Goal: Transaction & Acquisition: Book appointment/travel/reservation

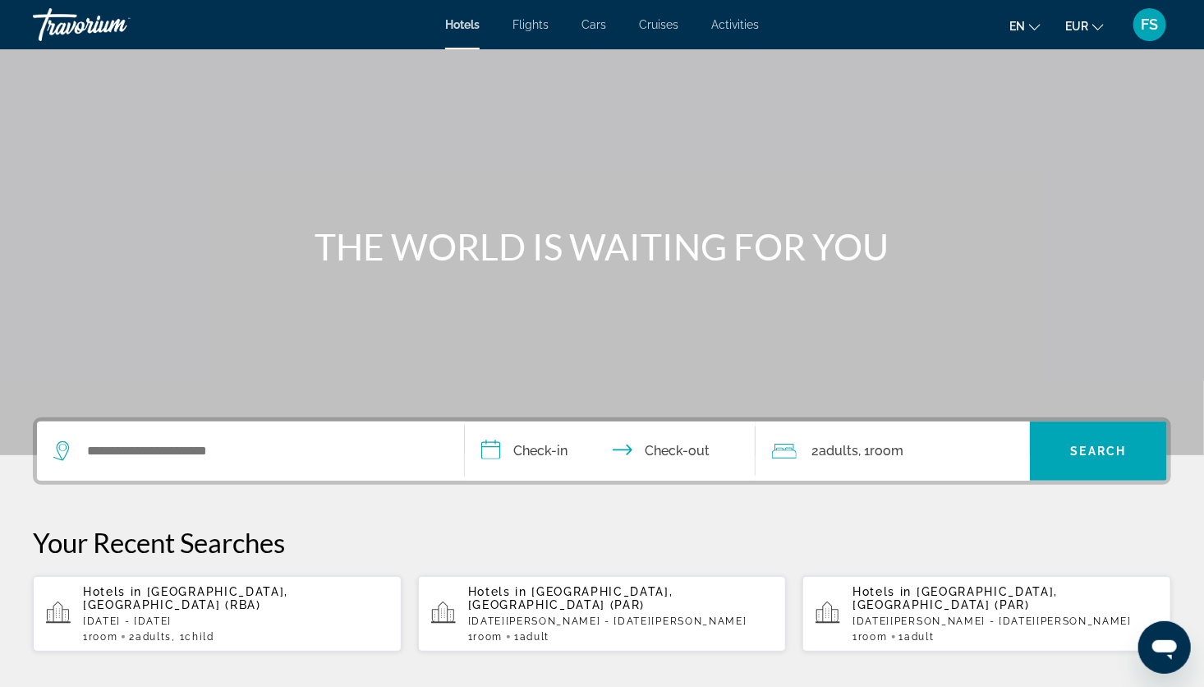
scroll to position [36, 0]
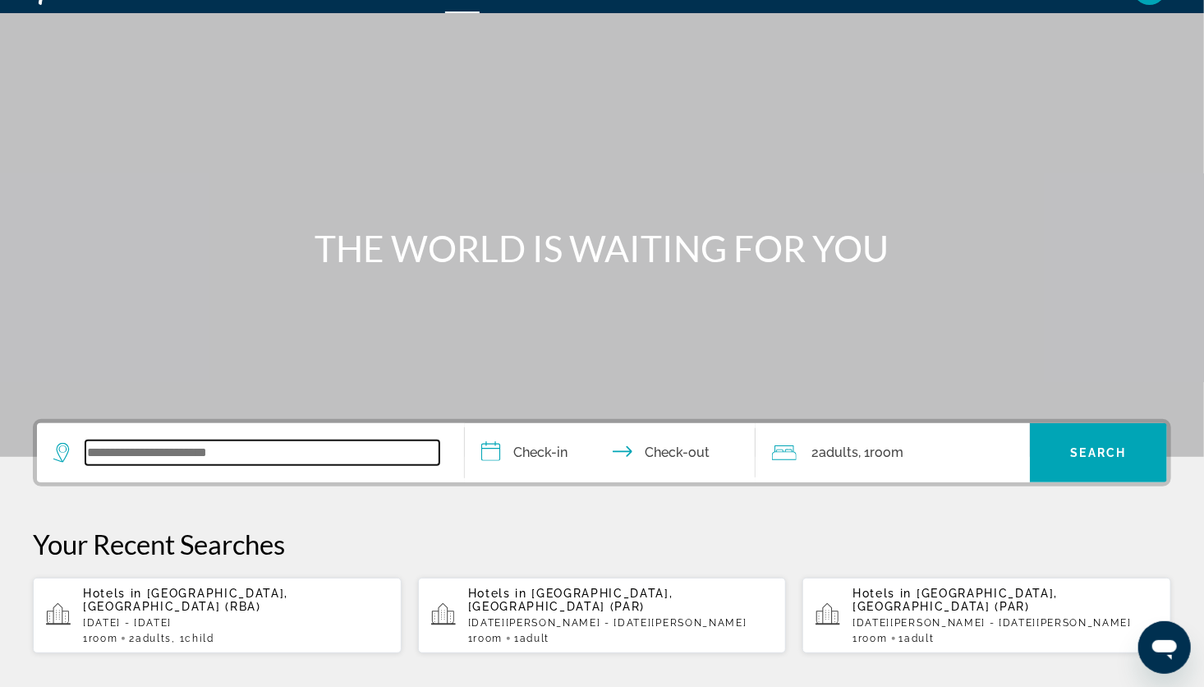
click at [358, 448] on input "Search widget" at bounding box center [262, 452] width 354 height 25
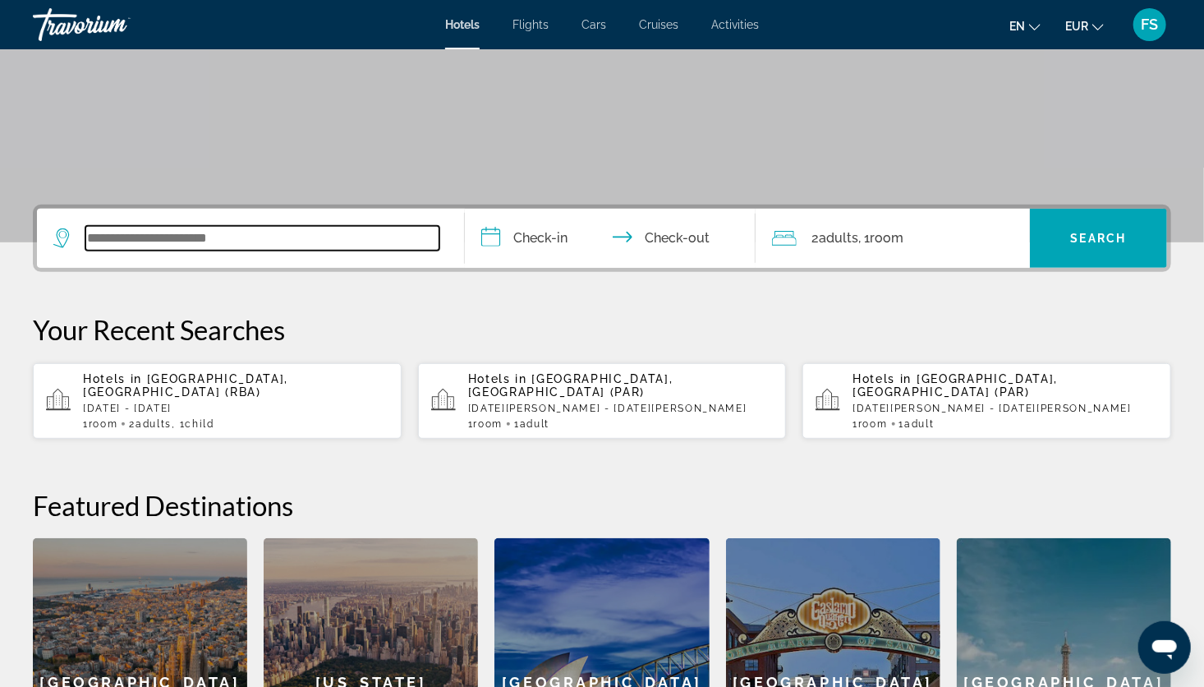
scroll to position [401, 0]
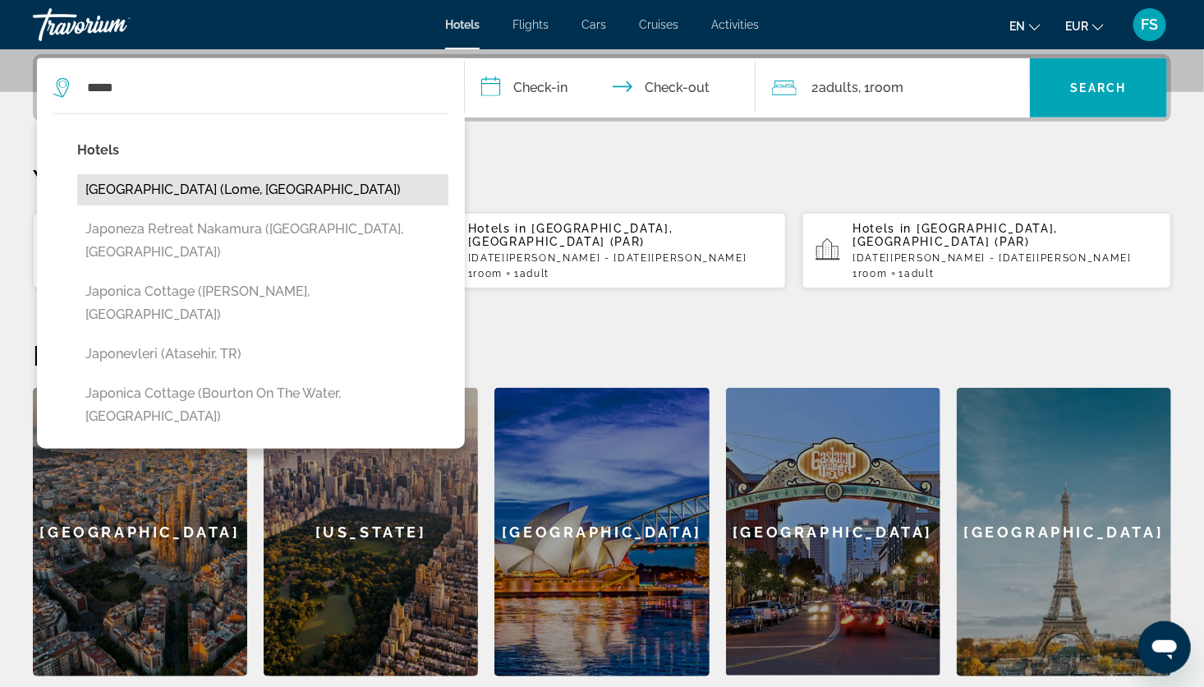
click at [145, 193] on button "[GEOGRAPHIC_DATA] (Lome, [GEOGRAPHIC_DATA])" at bounding box center [262, 189] width 371 height 31
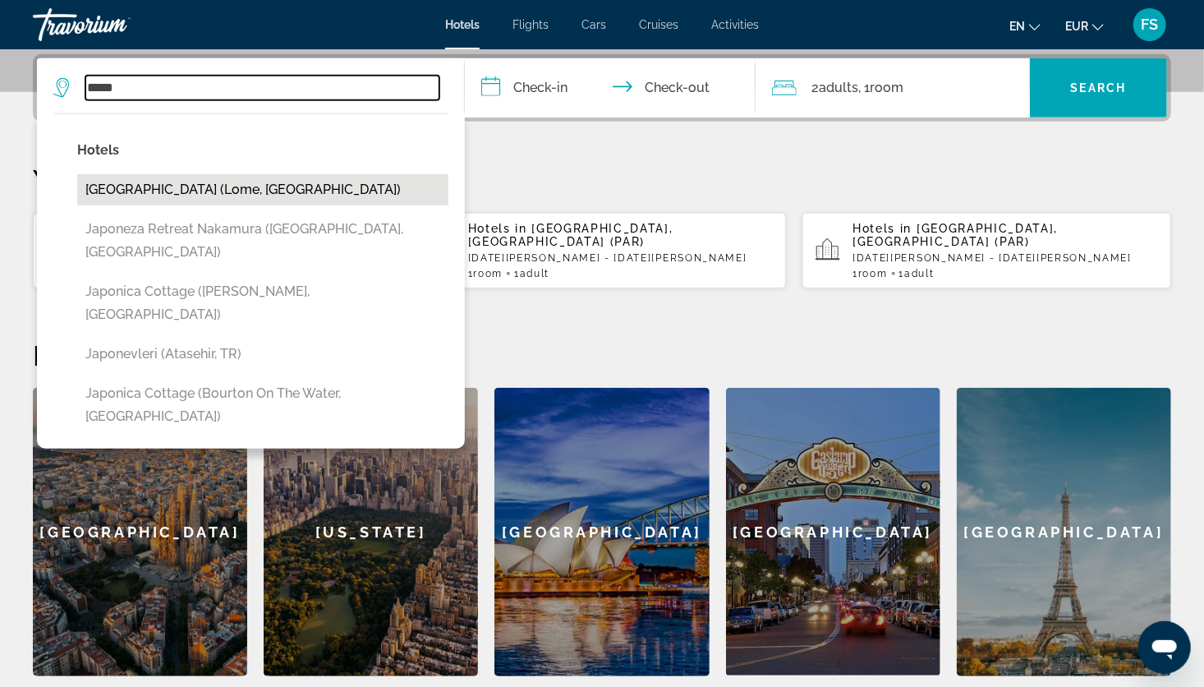
type input "**********"
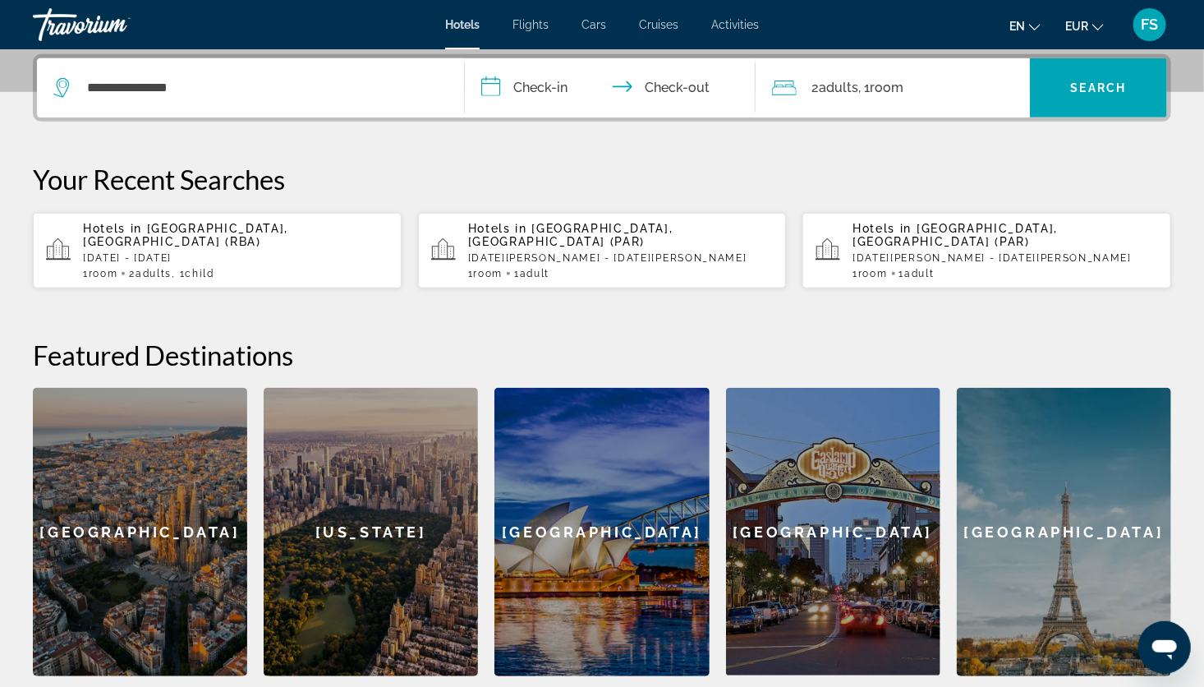
click at [527, 87] on input "**********" at bounding box center [613, 90] width 297 height 64
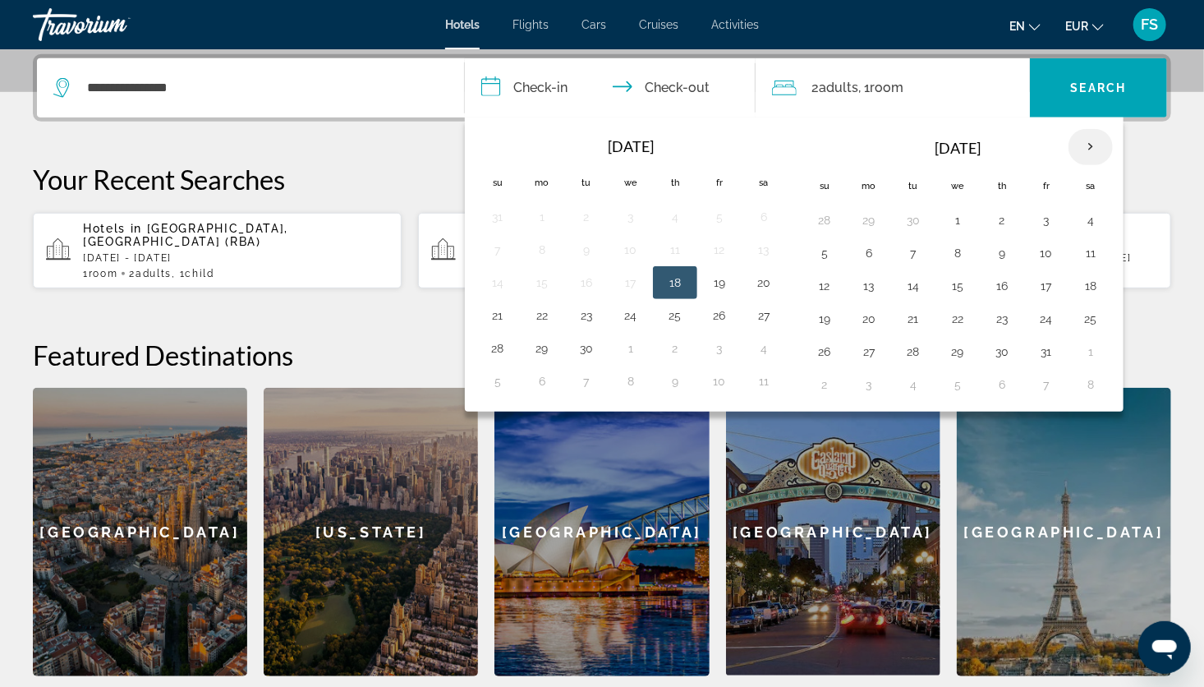
click at [1081, 138] on th "Next month" at bounding box center [1090, 147] width 44 height 36
click at [1077, 139] on th "Next month" at bounding box center [1090, 147] width 44 height 36
click at [1088, 320] on button "24" at bounding box center [1090, 318] width 26 height 23
click at [1087, 148] on th "Next month" at bounding box center [1090, 147] width 44 height 36
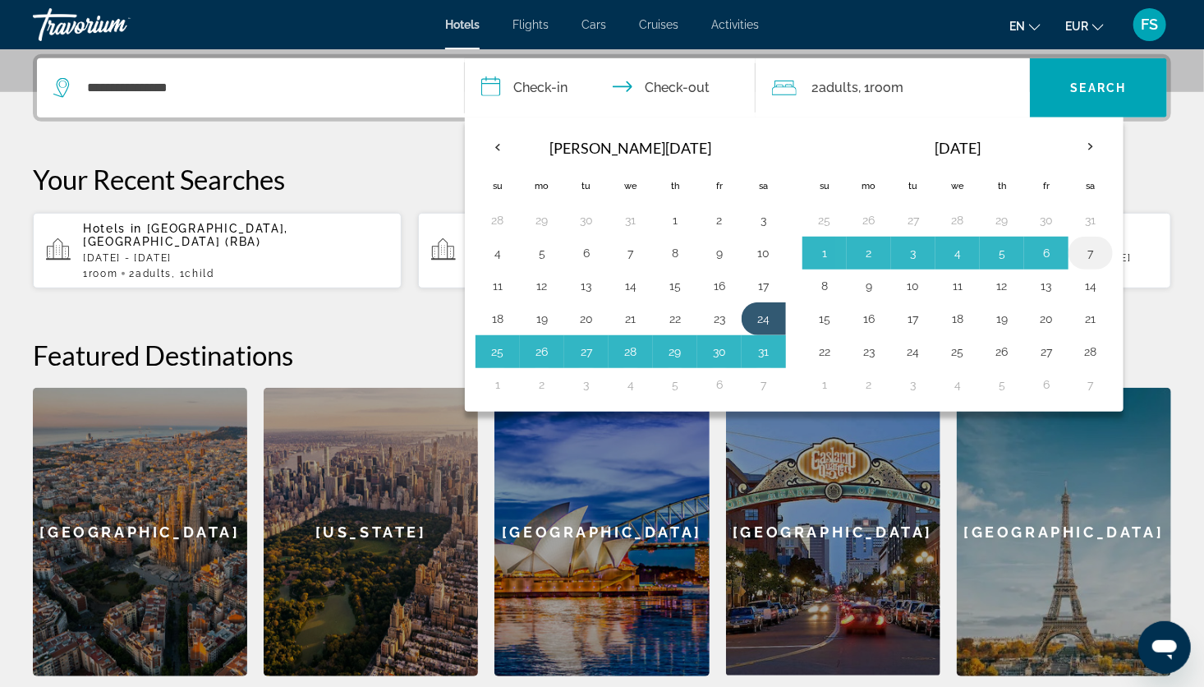
click at [1081, 247] on button "7" at bounding box center [1090, 252] width 26 height 23
type input "**********"
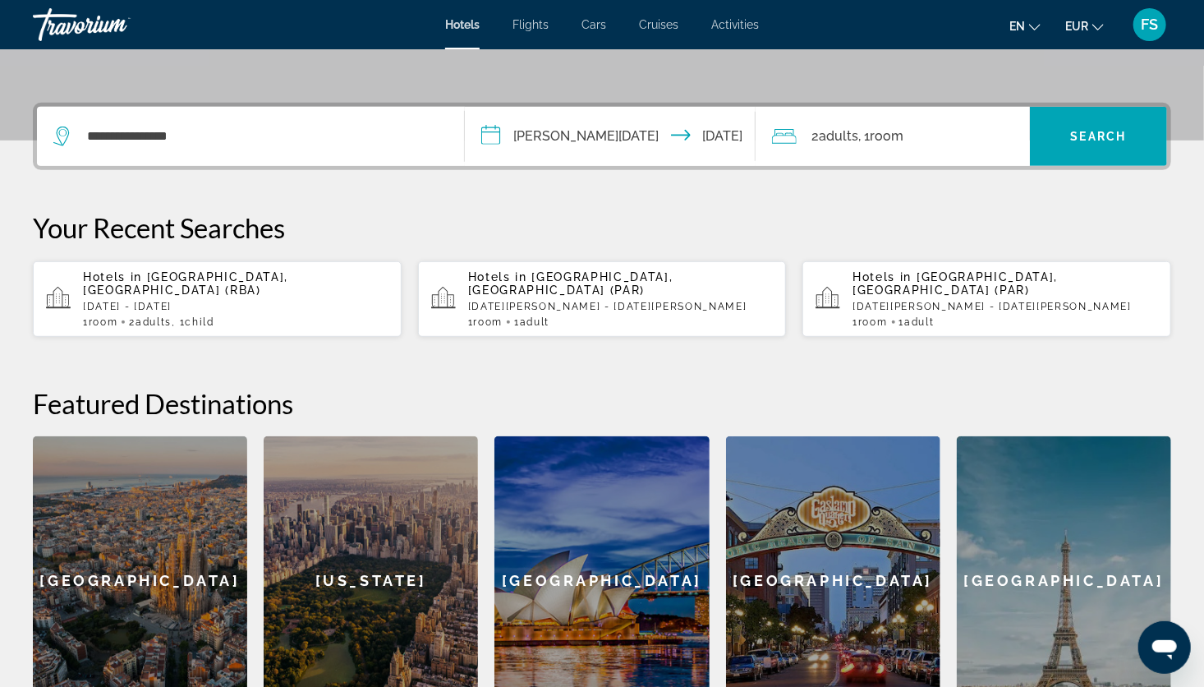
scroll to position [341, 0]
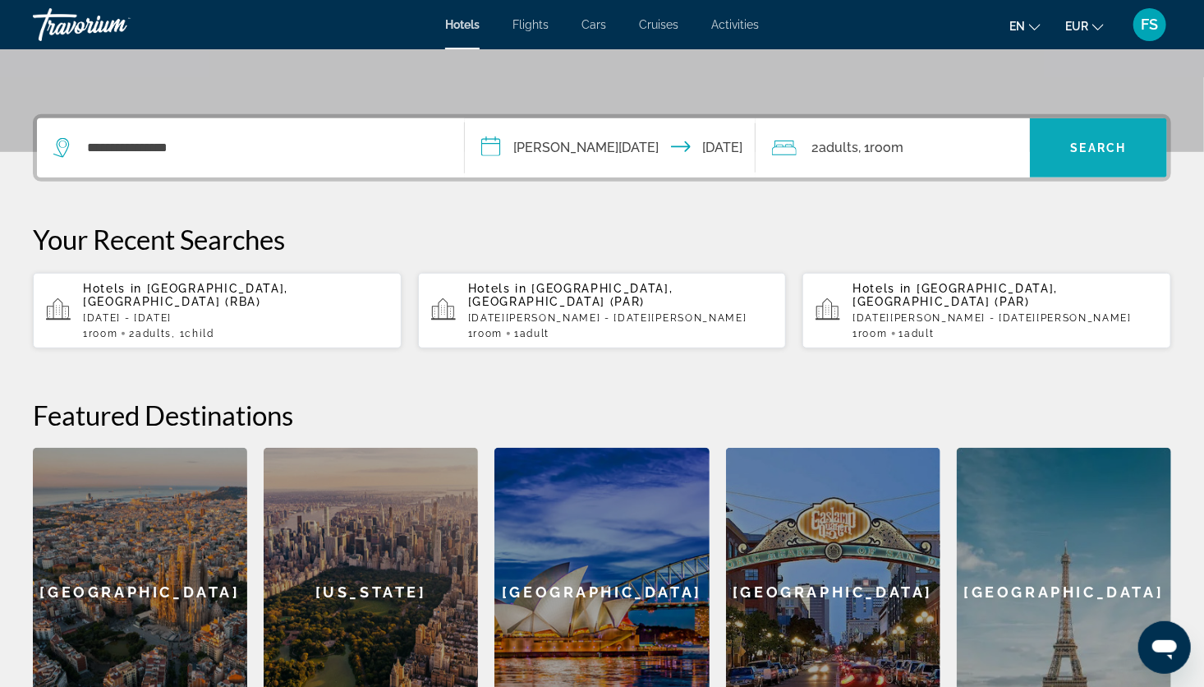
click at [1071, 144] on span "Search" at bounding box center [1099, 147] width 56 height 13
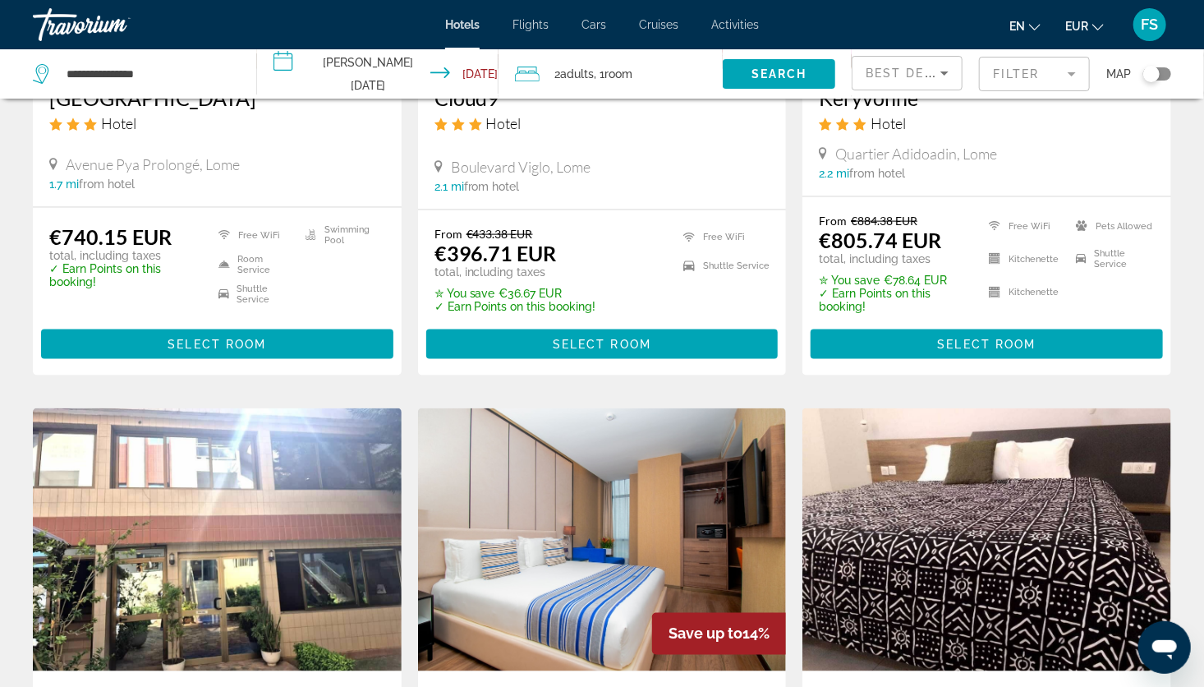
scroll to position [1166, 0]
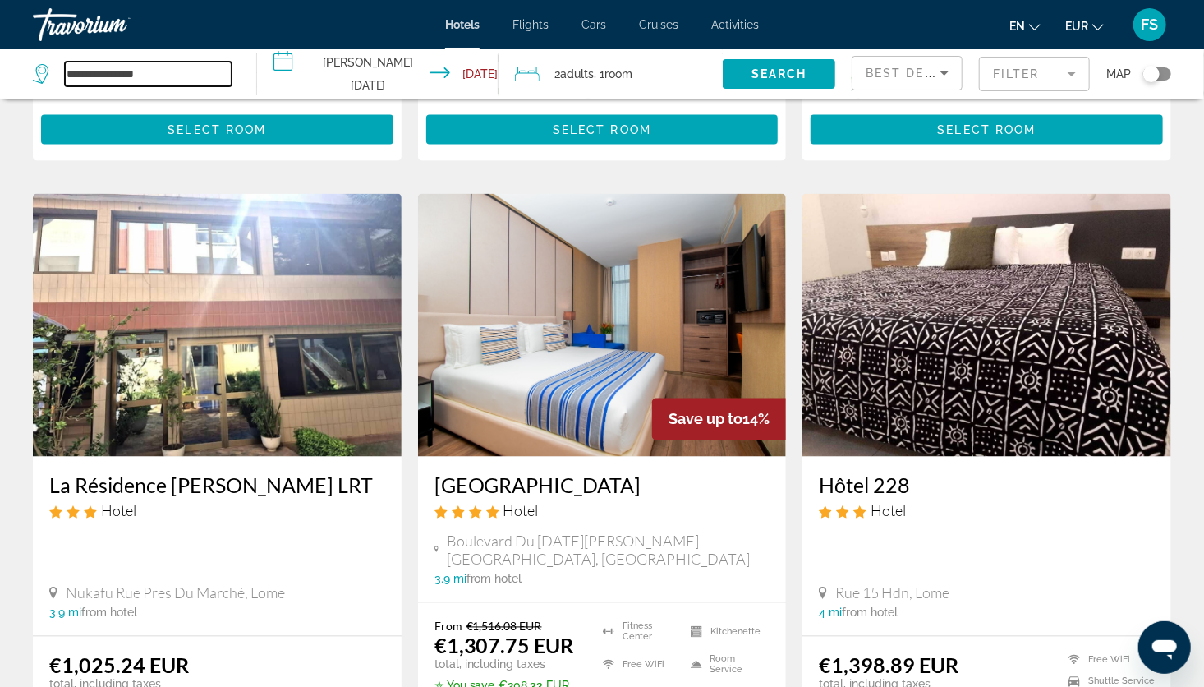
click at [173, 83] on input "**********" at bounding box center [148, 74] width 167 height 25
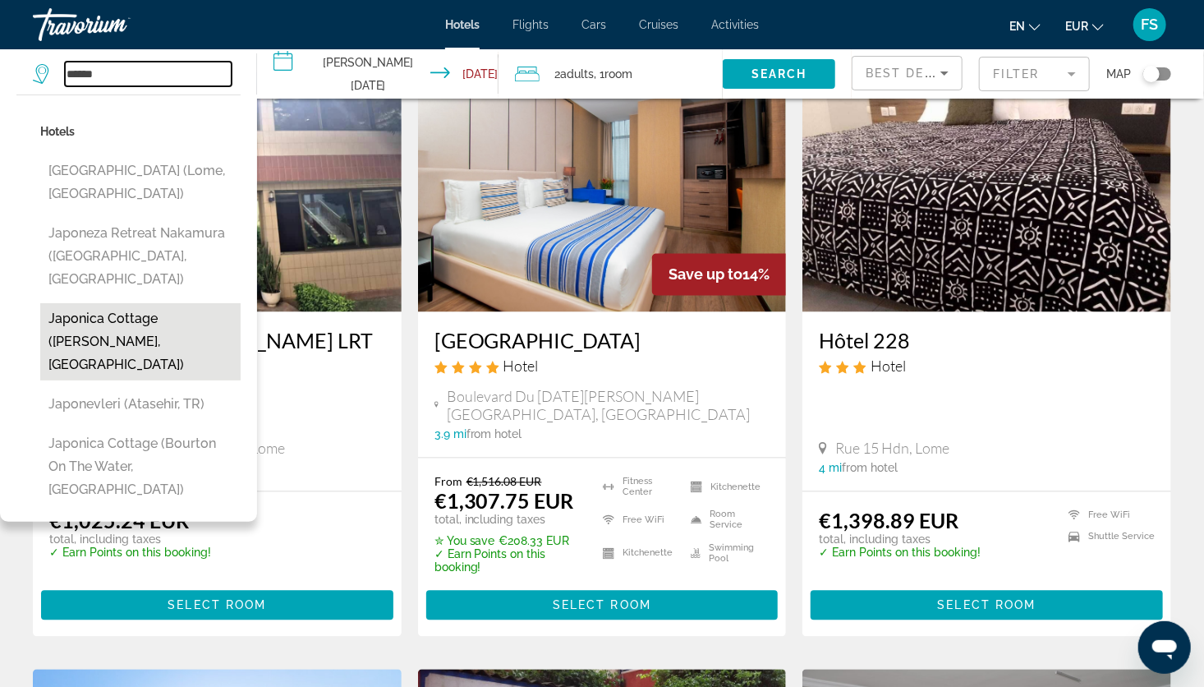
scroll to position [1310, 0]
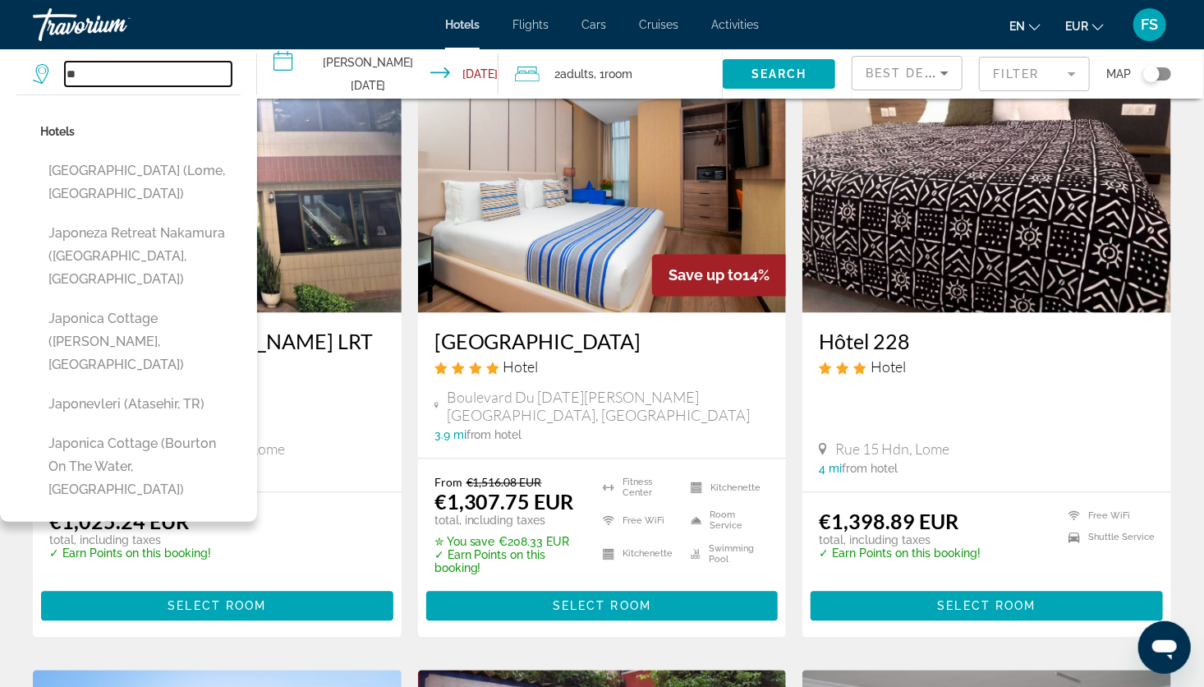
type input "*"
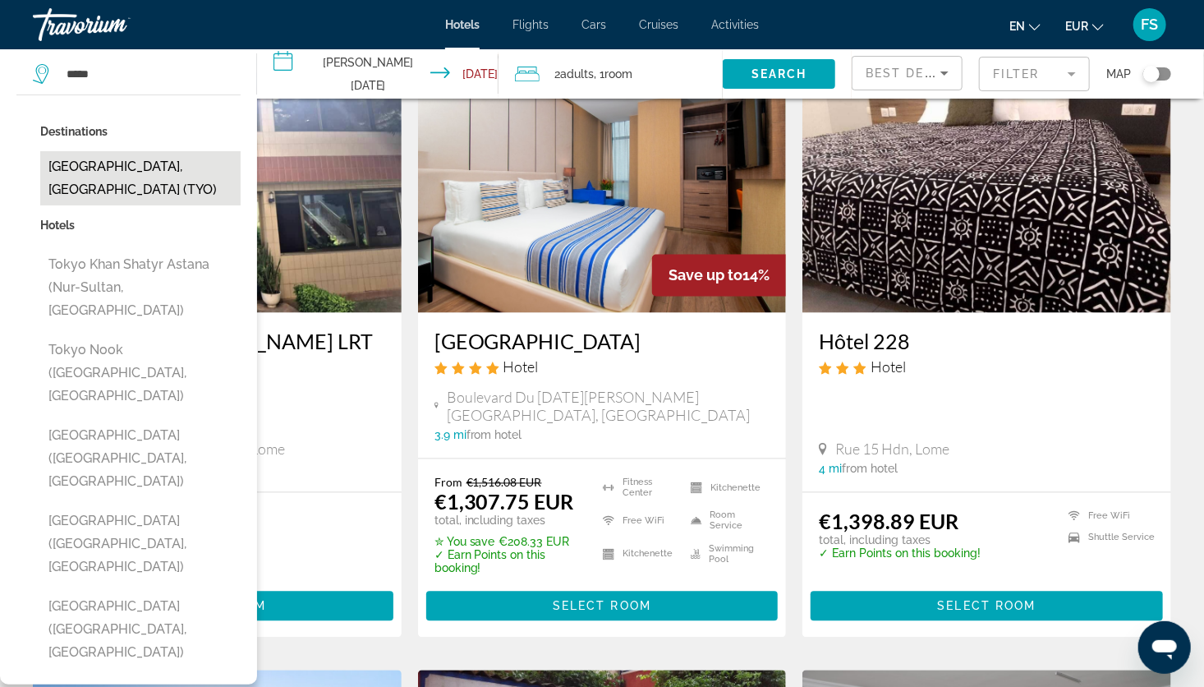
click at [119, 168] on button "[GEOGRAPHIC_DATA], [GEOGRAPHIC_DATA] (TYO)" at bounding box center [140, 178] width 200 height 54
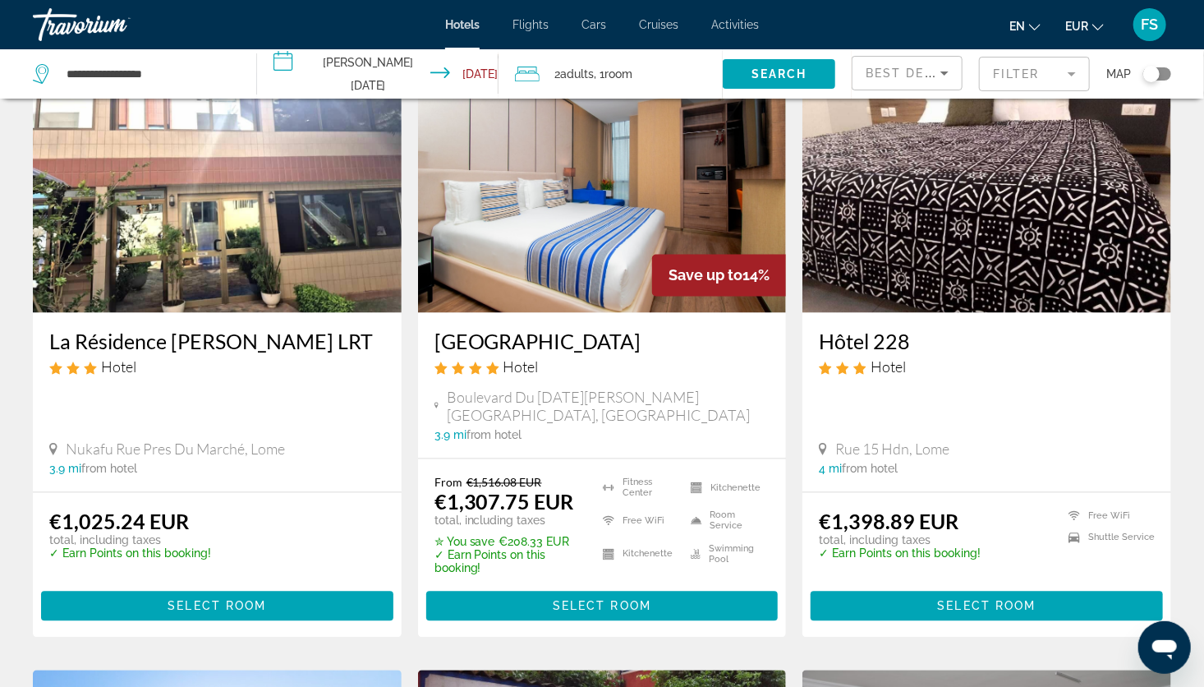
click at [747, 53] on div "Search" at bounding box center [787, 73] width 129 height 49
click at [754, 69] on span "Search" at bounding box center [779, 73] width 56 height 13
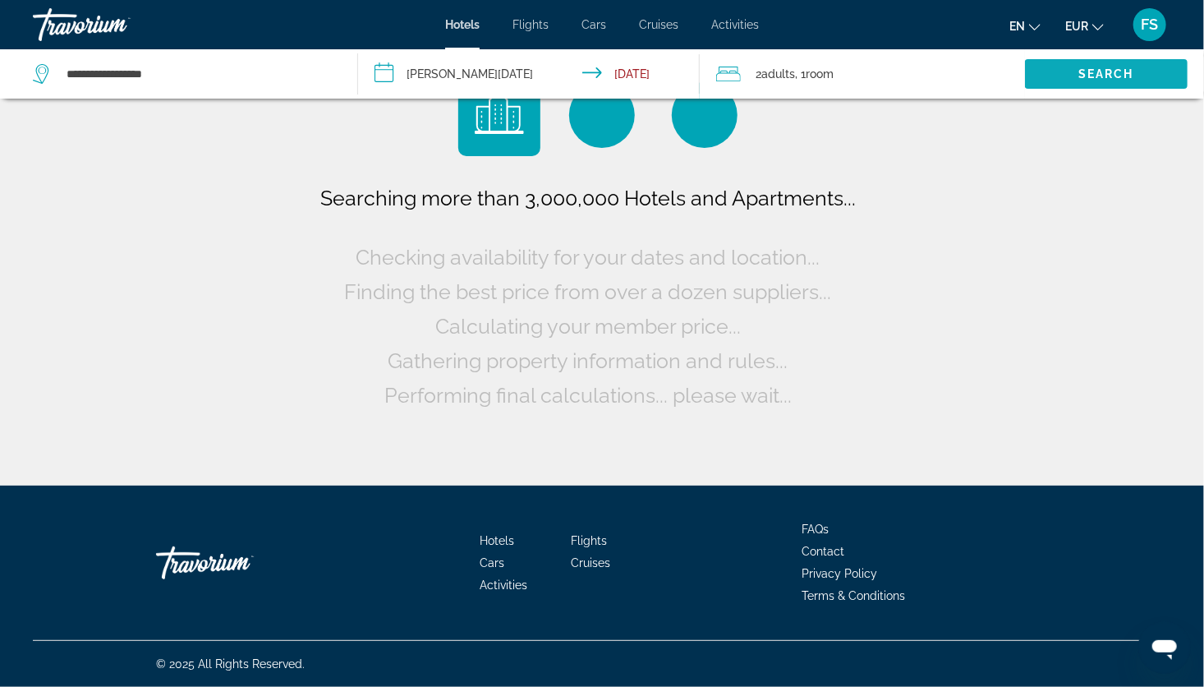
scroll to position [0, 0]
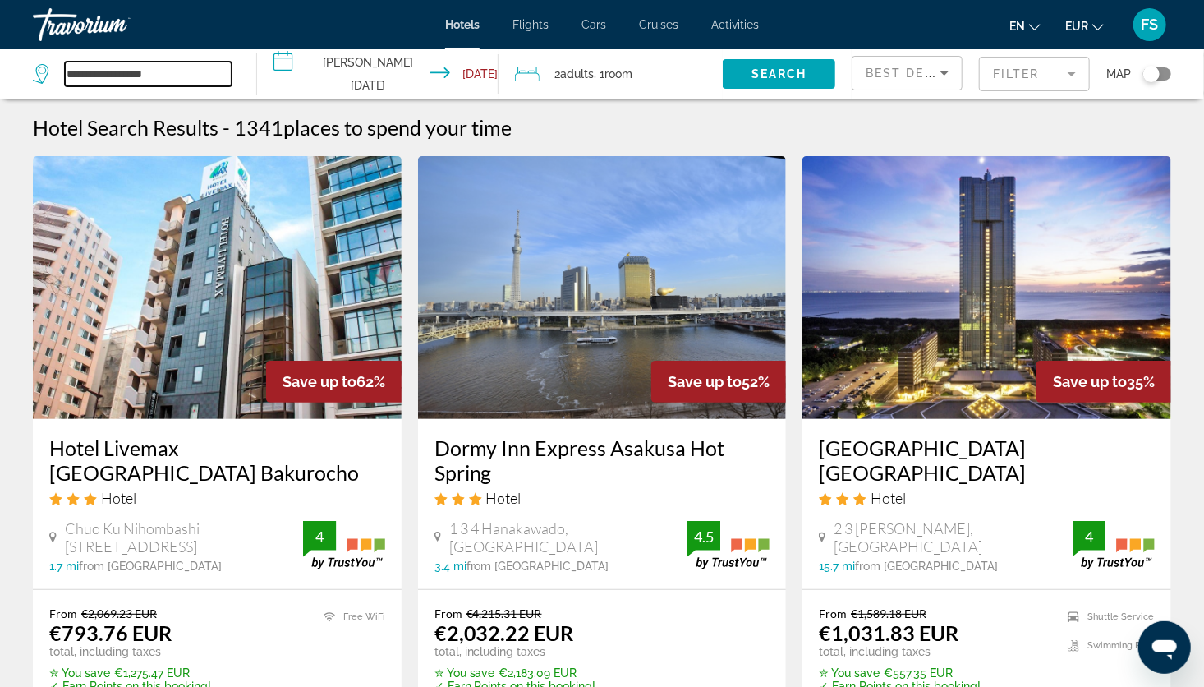
click at [169, 73] on input "**********" at bounding box center [148, 74] width 167 height 25
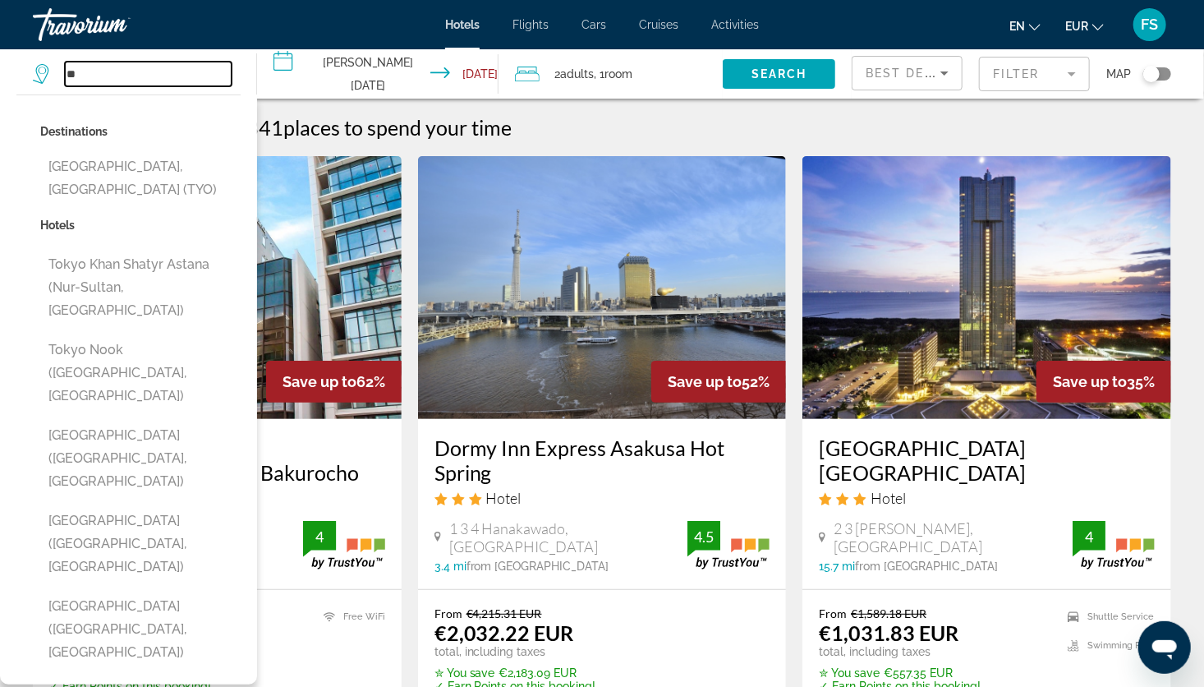
type input "*"
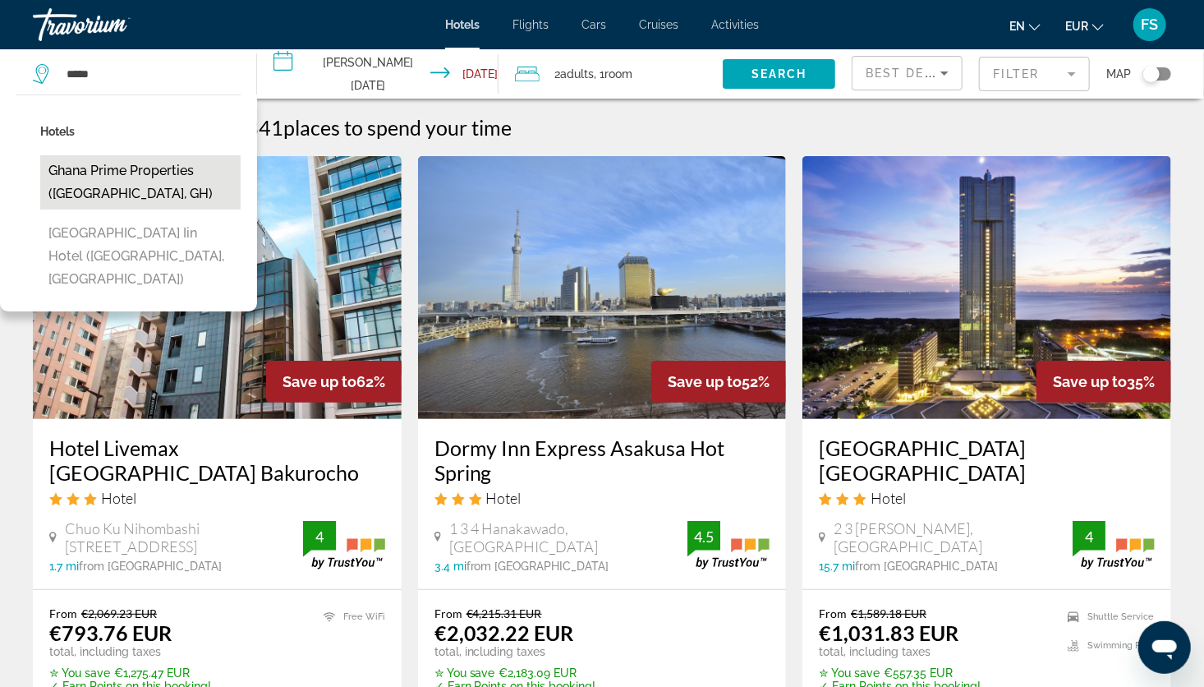
click at [136, 186] on button "Ghana prime properties ([GEOGRAPHIC_DATA], GH)" at bounding box center [140, 182] width 200 height 54
type input "**********"
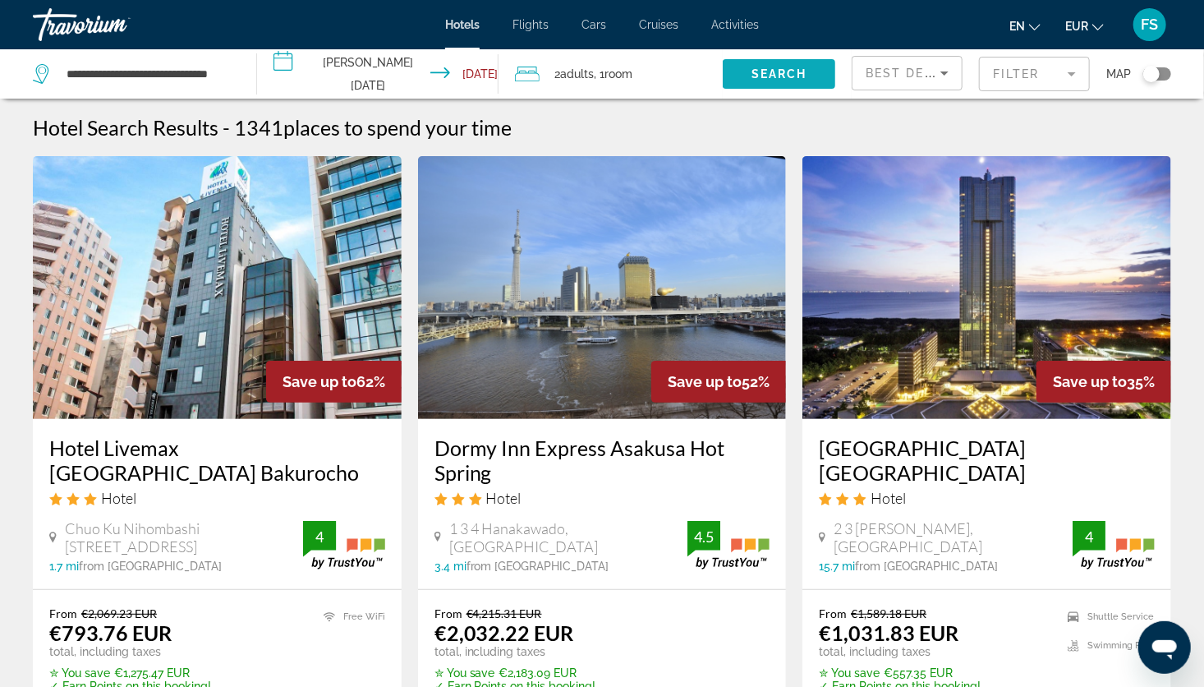
click at [741, 80] on span "Search widget" at bounding box center [779, 73] width 113 height 39
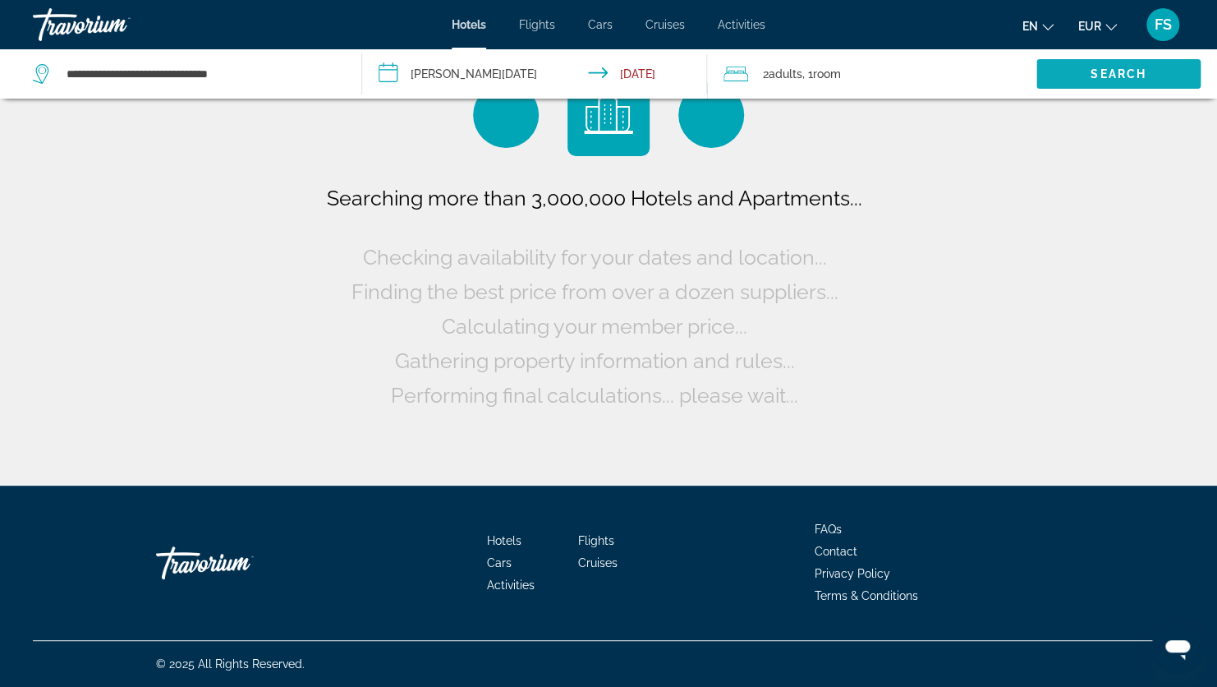
click at [741, 80] on icon "Travelers: 2 adults, 0 children" at bounding box center [736, 74] width 25 height 20
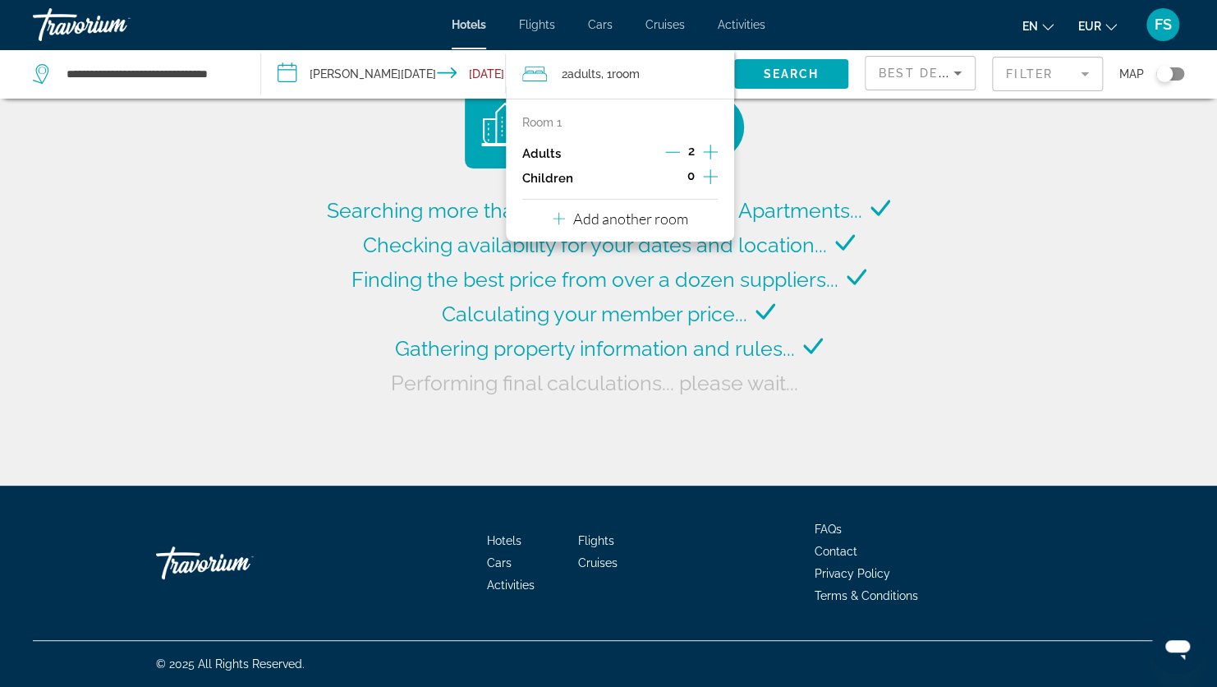
click at [707, 184] on icon "Increment children" at bounding box center [710, 177] width 15 height 20
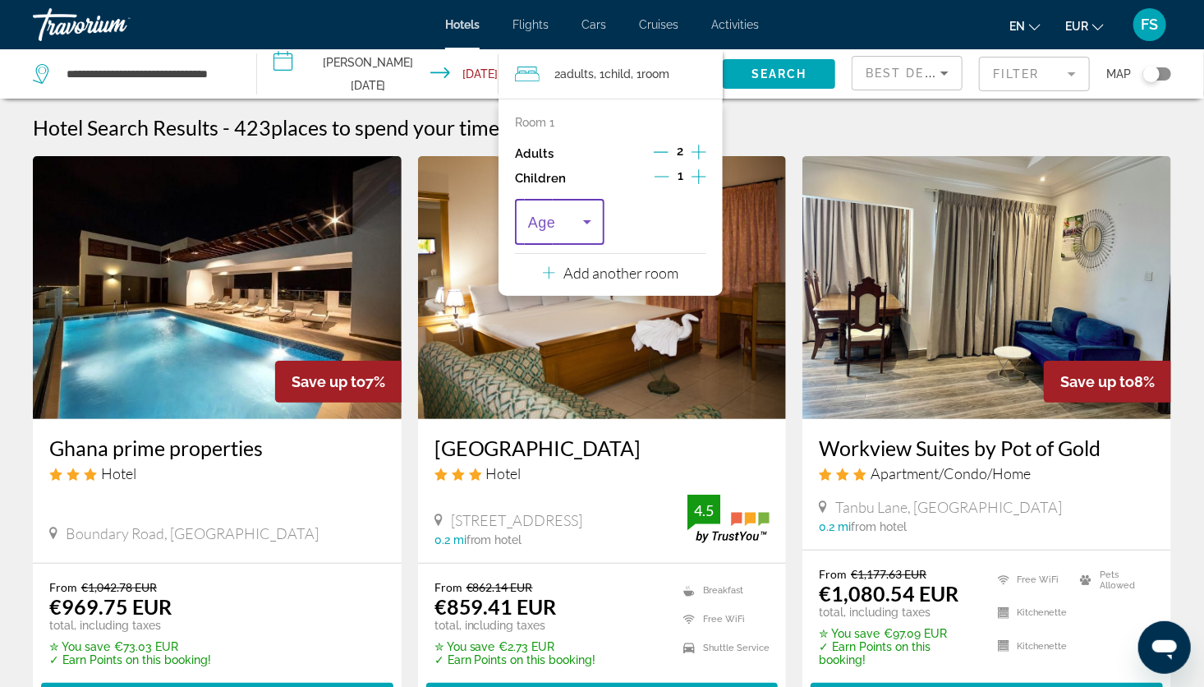
click at [590, 219] on icon "Travelers: 2 adults, 1 child" at bounding box center [587, 222] width 20 height 20
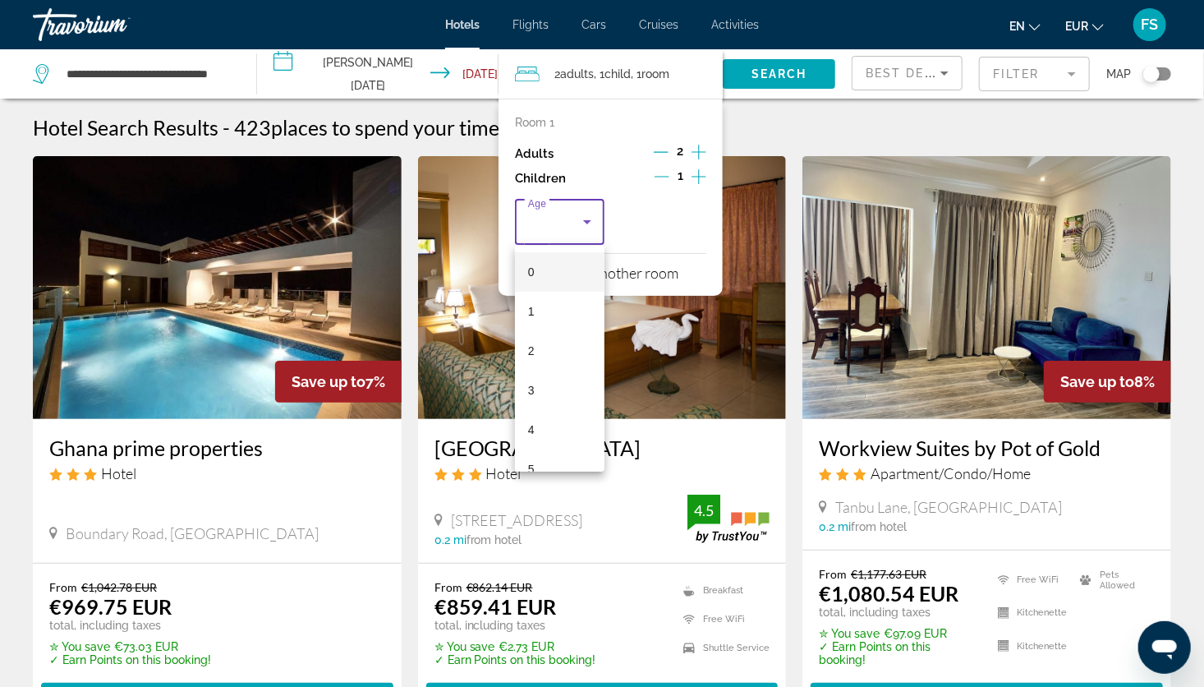
click at [543, 276] on mat-option "0" at bounding box center [560, 271] width 90 height 39
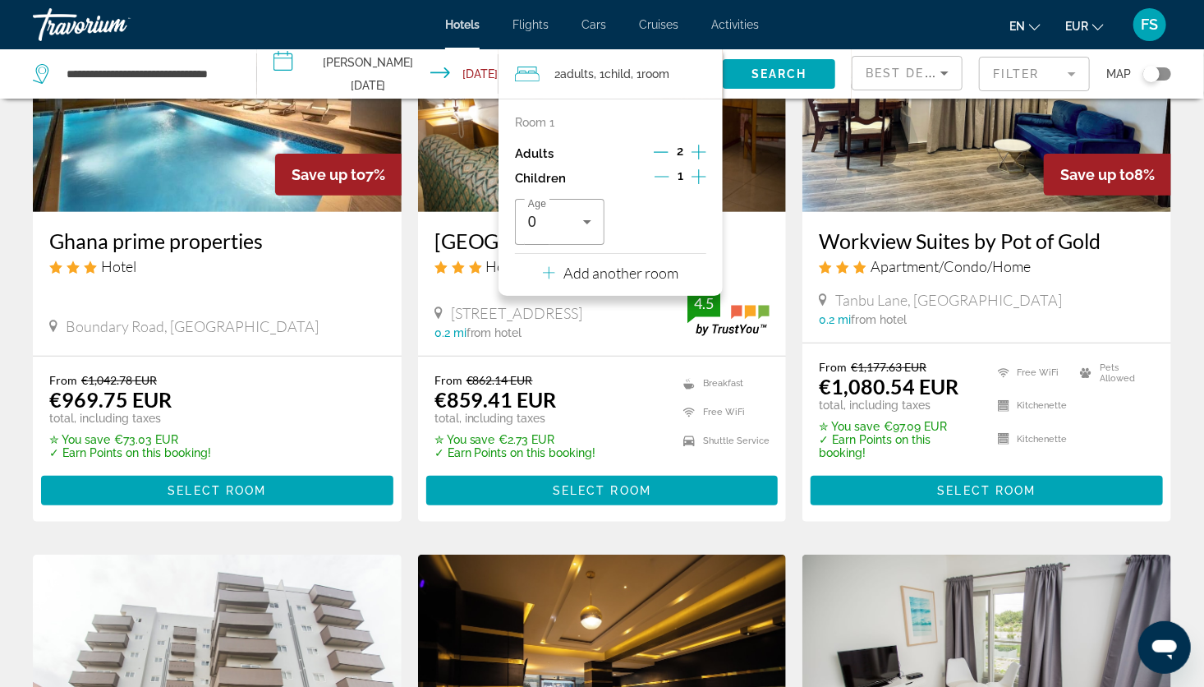
scroll to position [194, 0]
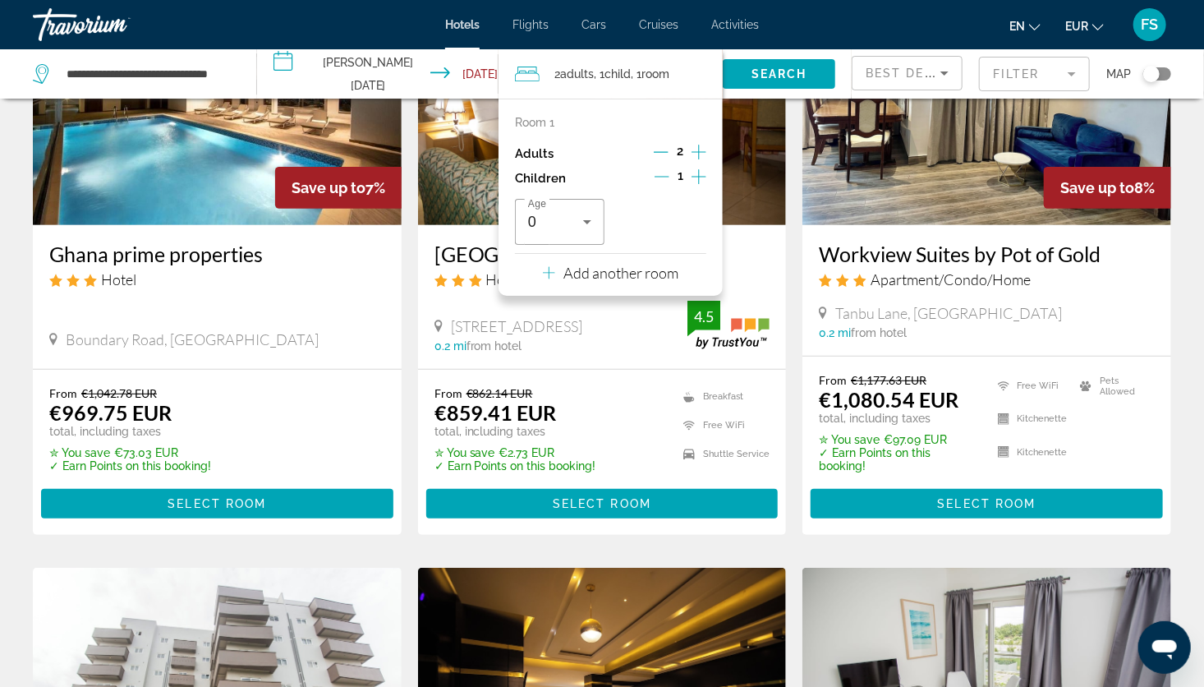
click at [366, 318] on div "Ghana prime properties Hotel [GEOGRAPHIC_DATA], Accra 0 mi from hotel" at bounding box center [217, 297] width 369 height 144
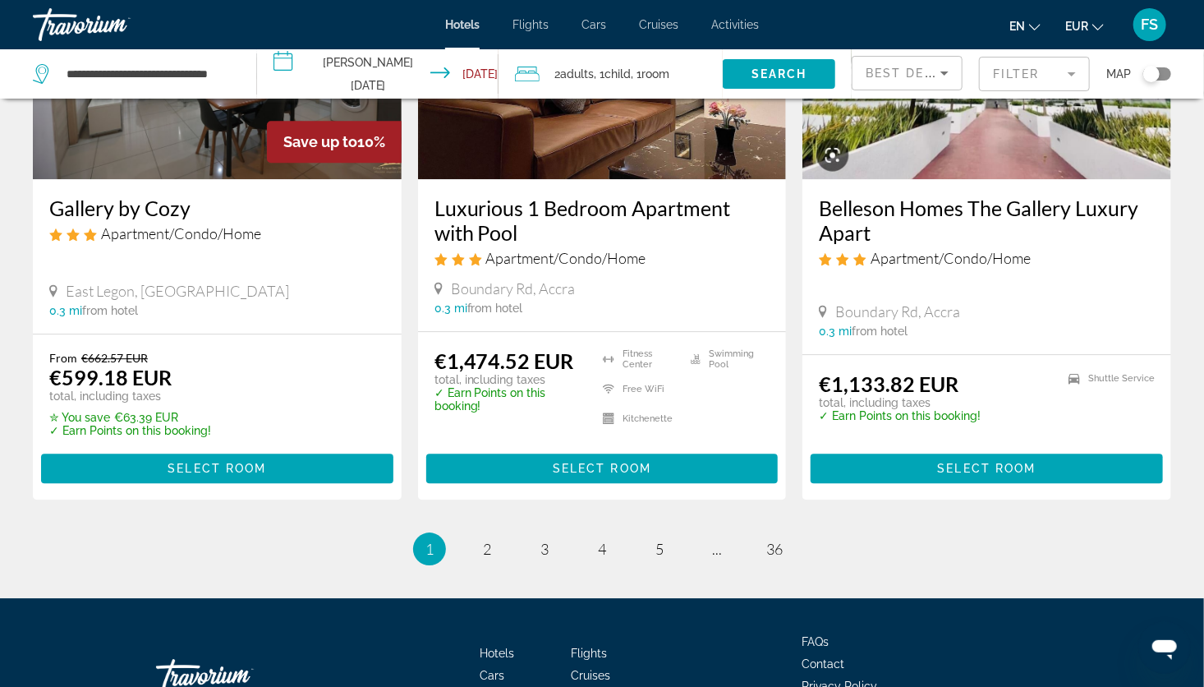
scroll to position [1991, 0]
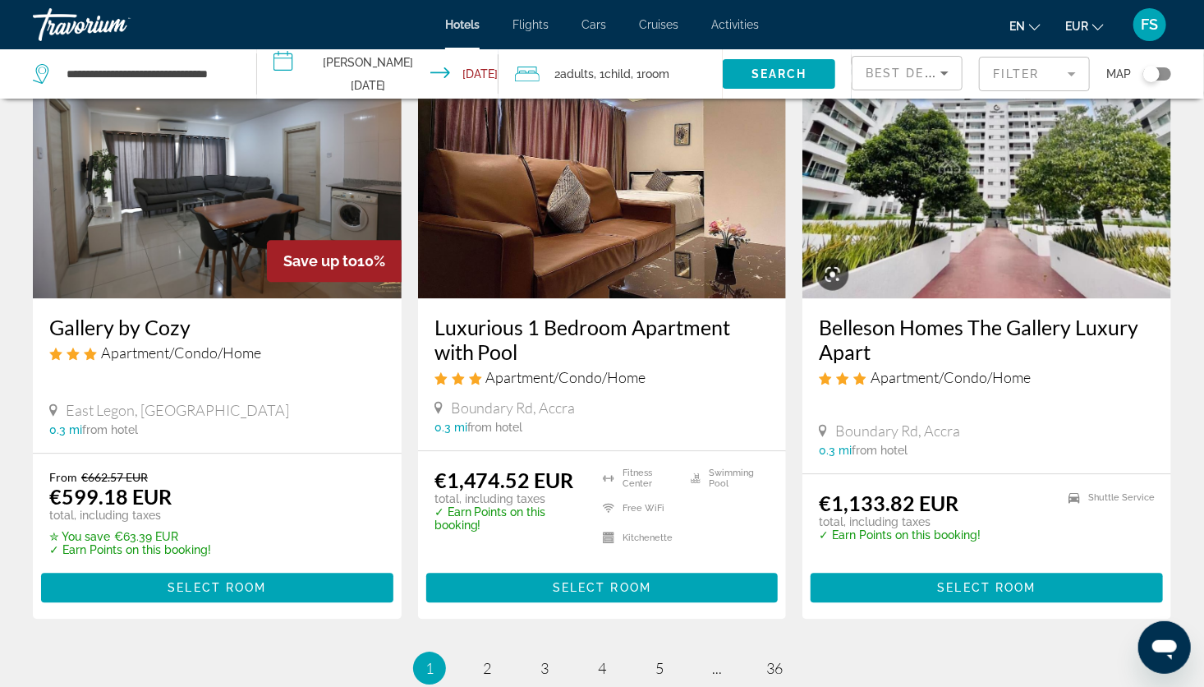
click at [1063, 71] on mat-form-field "Filter" at bounding box center [1034, 74] width 111 height 34
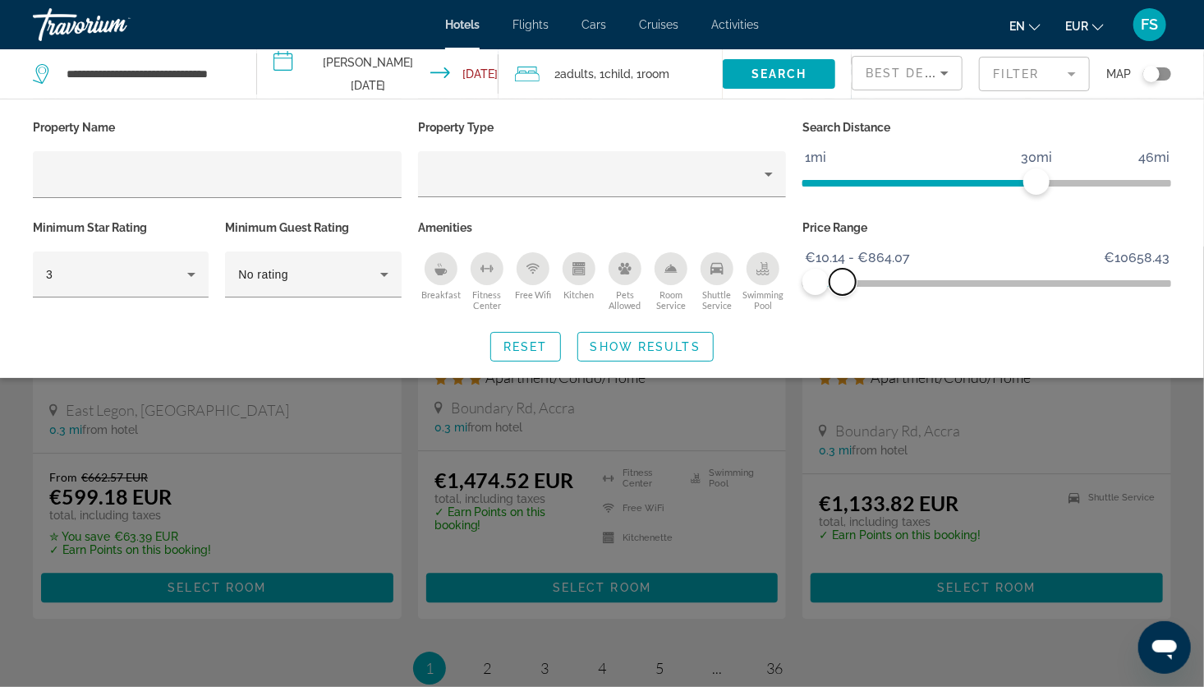
drag, startPoint x: 1147, startPoint y: 282, endPoint x: 843, endPoint y: 275, distance: 303.9
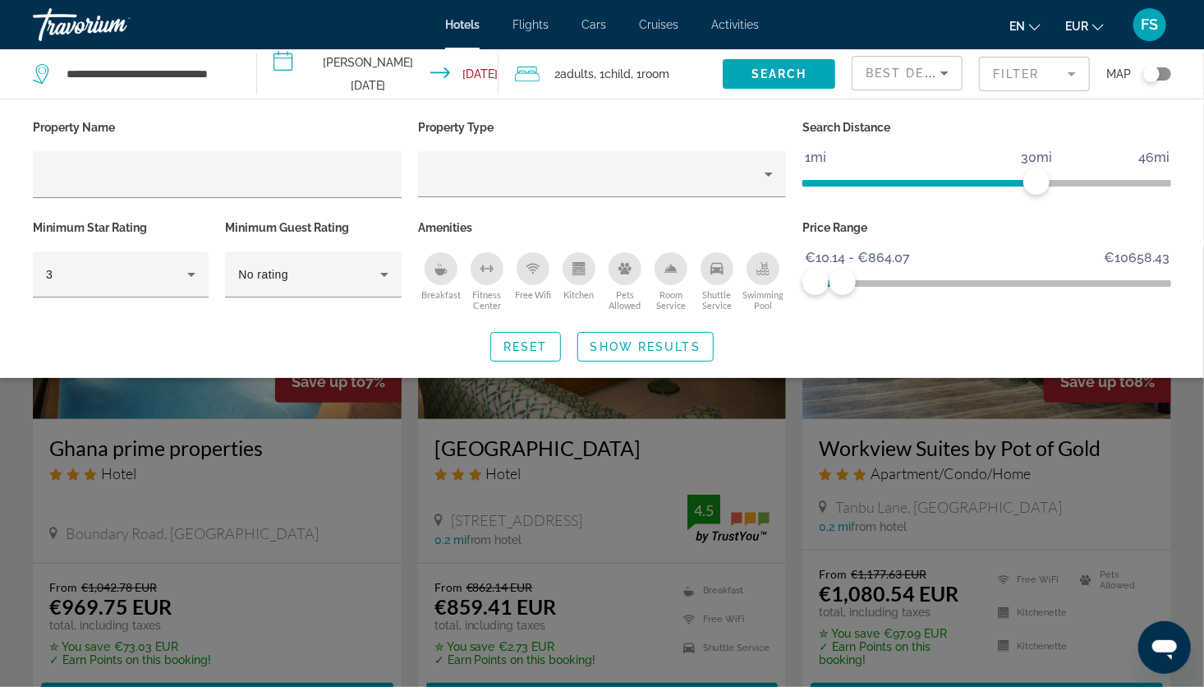
drag, startPoint x: 843, startPoint y: 275, endPoint x: 755, endPoint y: 346, distance: 113.4
click at [755, 346] on div "Reset Show Results" at bounding box center [602, 347] width 1138 height 30
click at [826, 356] on div "Reset Show Results" at bounding box center [602, 347] width 1138 height 30
click at [513, 351] on span "Reset" at bounding box center [525, 346] width 44 height 13
drag, startPoint x: 1164, startPoint y: 280, endPoint x: 843, endPoint y: 294, distance: 321.4
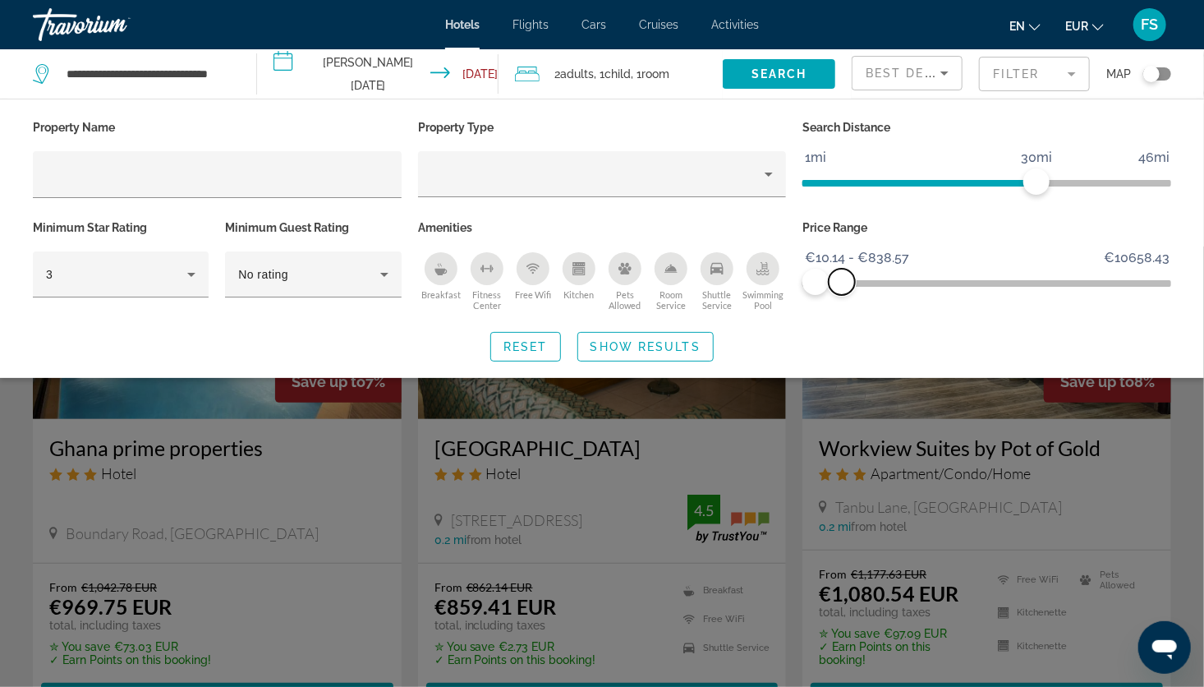
click at [843, 294] on div "Price Range €10.14 €10658.43 €10.14 €838.57 €10.14 - €838.57" at bounding box center [986, 265] width 385 height 99
click at [612, 349] on span "Show Results" at bounding box center [645, 346] width 110 height 13
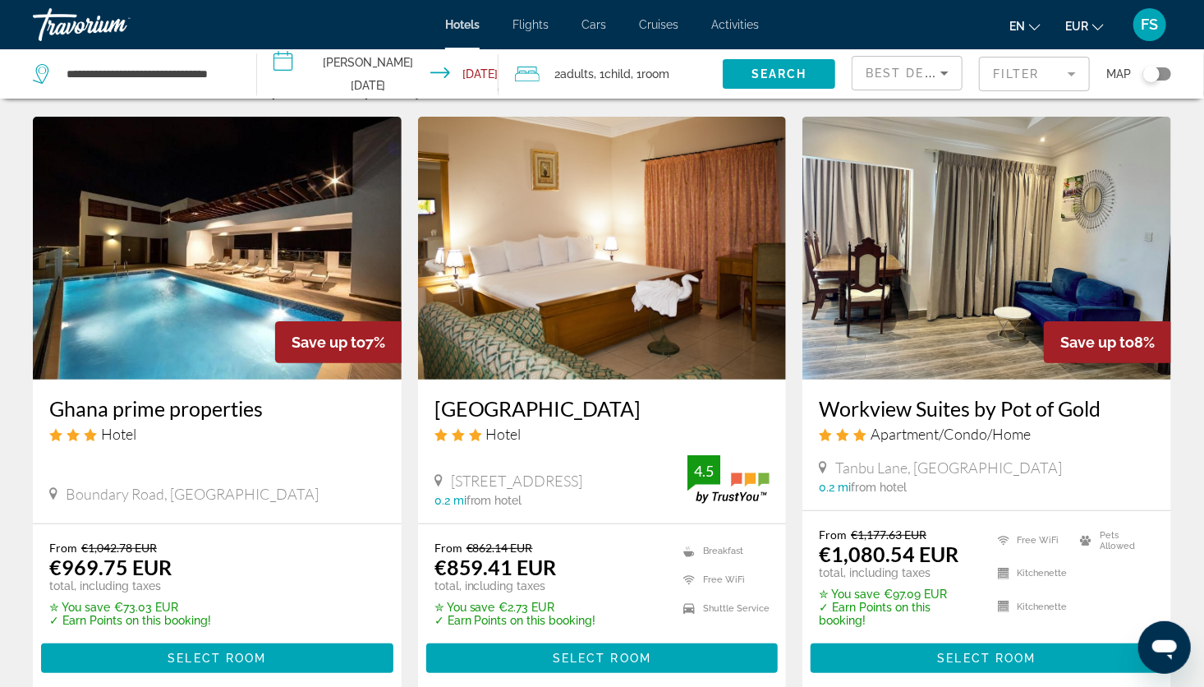
scroll to position [43, 0]
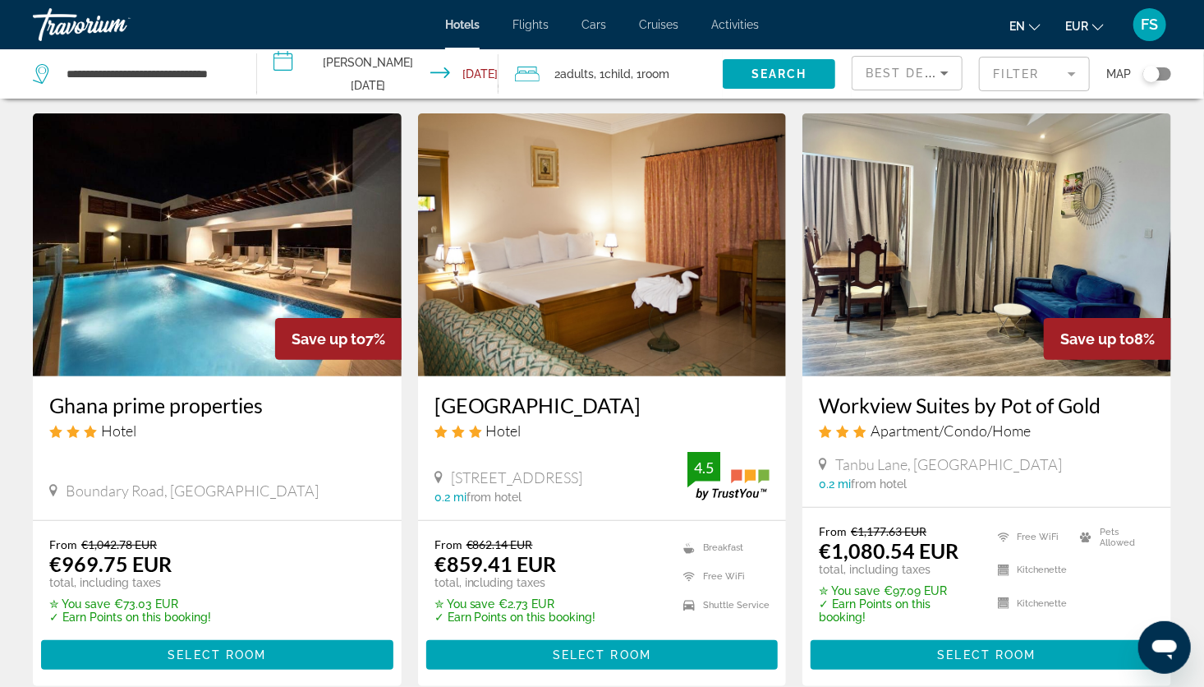
click at [218, 251] on img "Main content" at bounding box center [217, 244] width 369 height 263
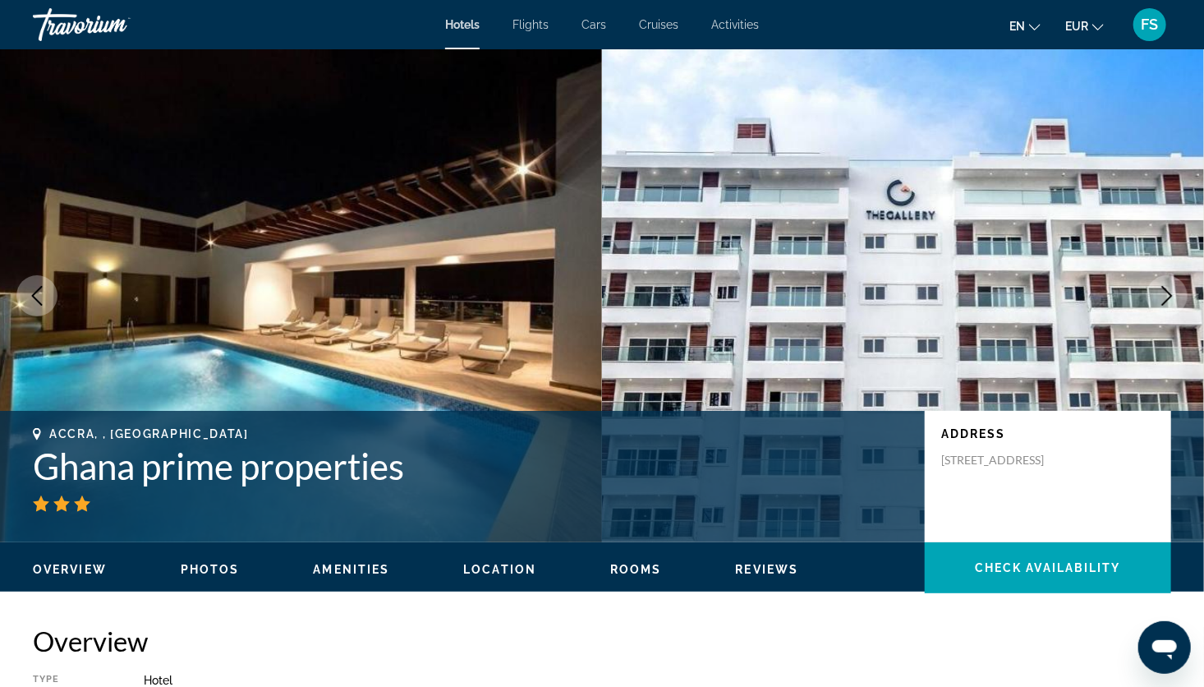
click at [34, 293] on icon "Previous image" at bounding box center [37, 296] width 11 height 20
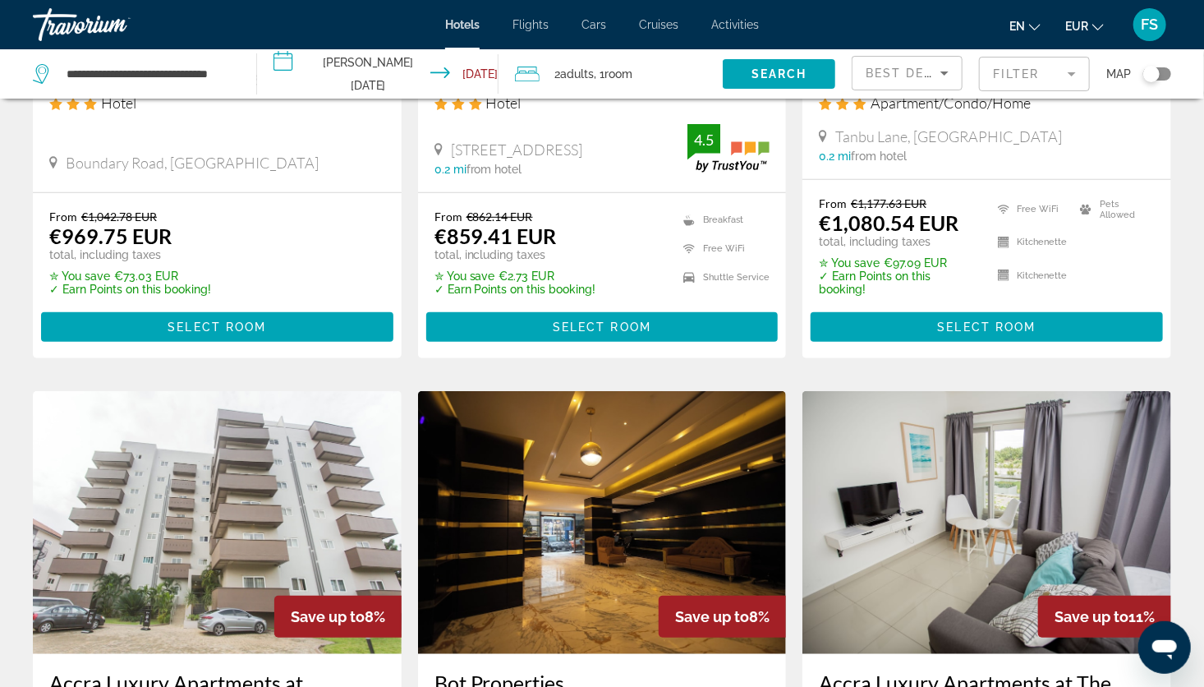
scroll to position [371, 0]
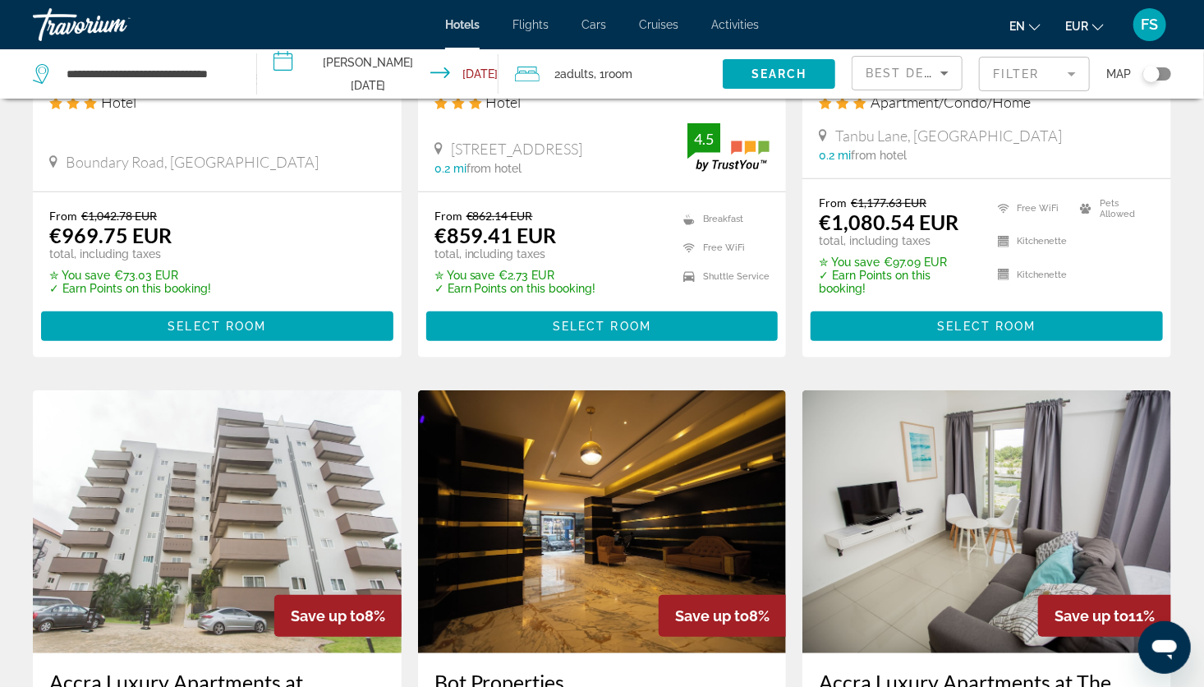
click at [1062, 85] on mat-form-field "Filter" at bounding box center [1034, 74] width 111 height 34
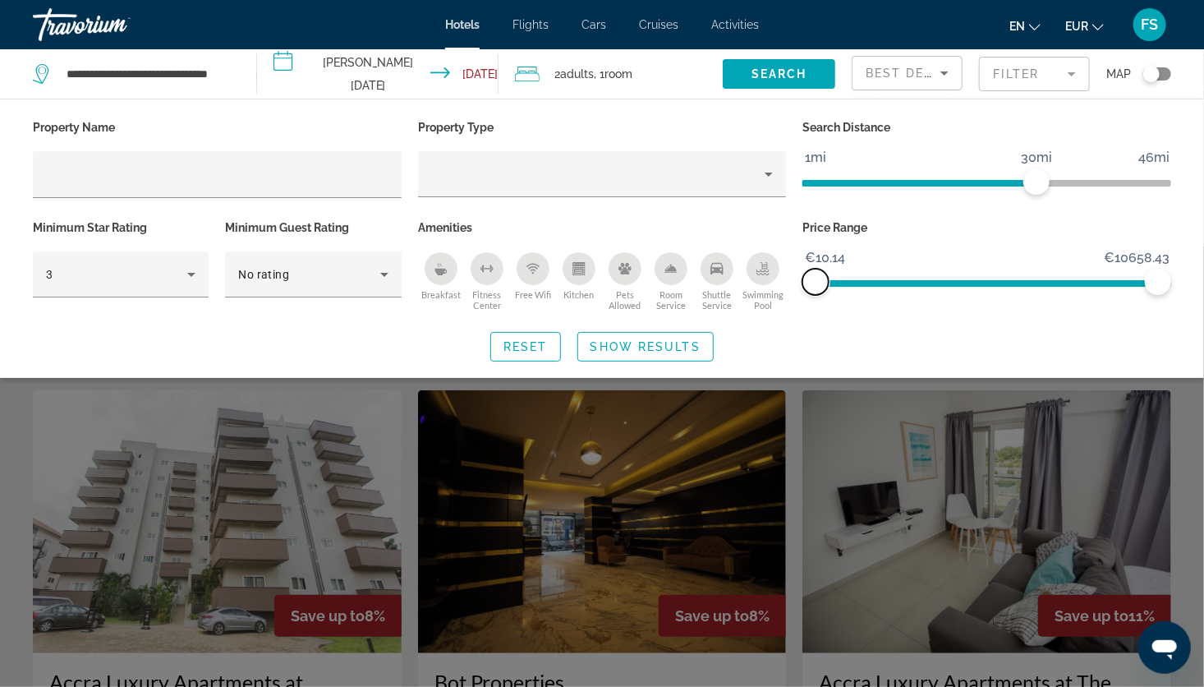
drag, startPoint x: 816, startPoint y: 279, endPoint x: 760, endPoint y: 281, distance: 55.0
click at [760, 281] on div "Property Name Property Type Search Distance 1mi 46mi 30mi Minimum Star Rating 3…" at bounding box center [602, 216] width 1155 height 200
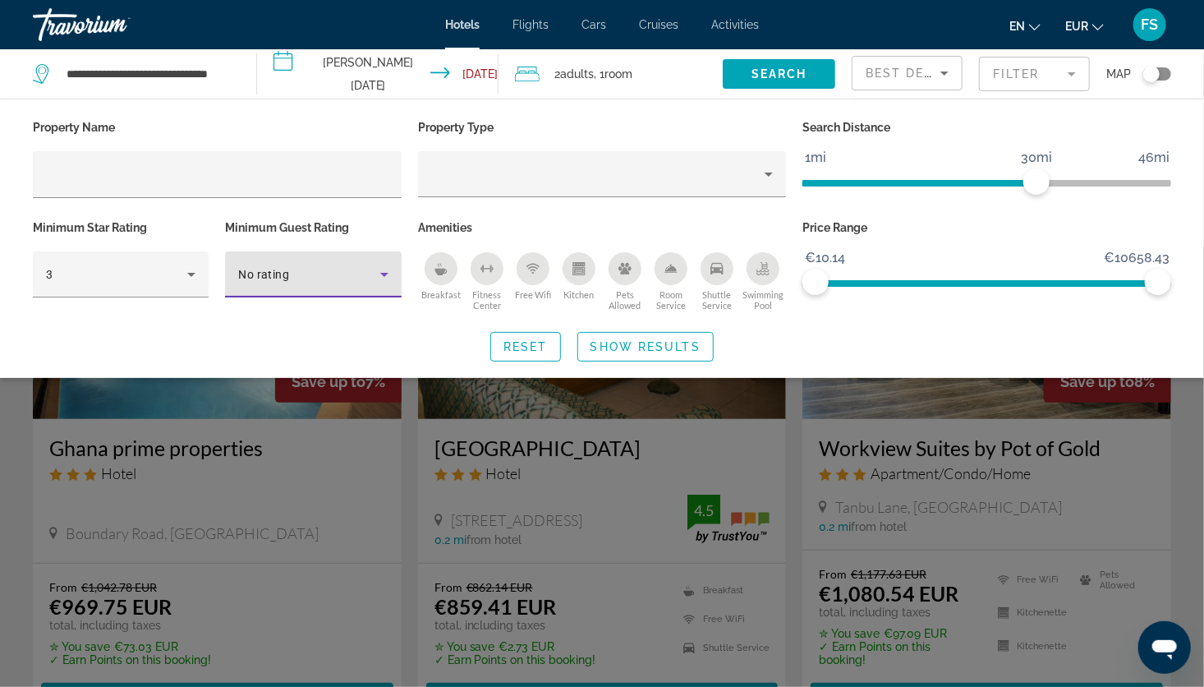
click at [344, 278] on div "No rating" at bounding box center [308, 274] width 141 height 20
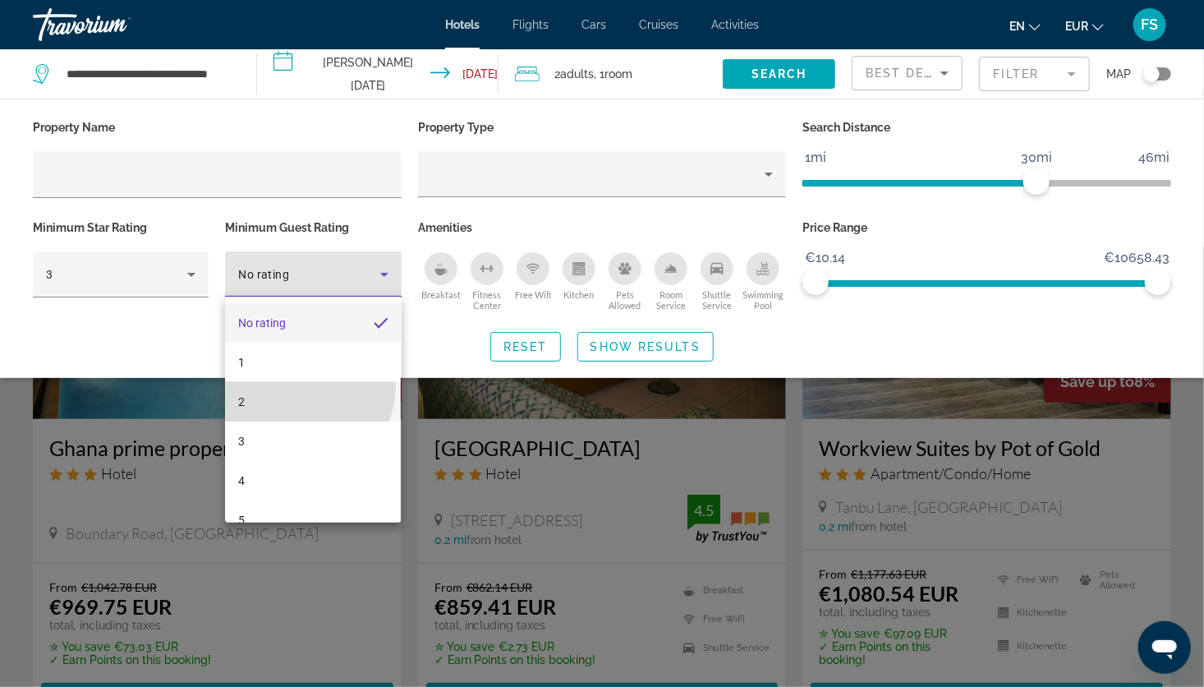
click at [290, 384] on mat-option "2" at bounding box center [313, 401] width 176 height 39
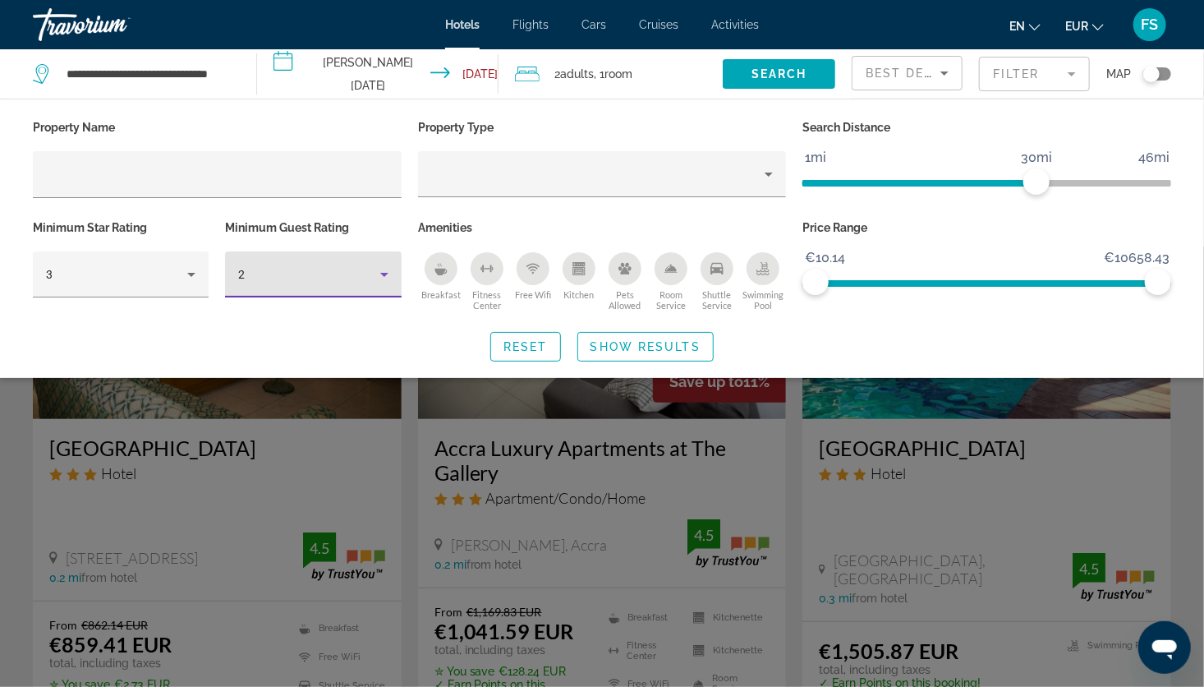
click at [369, 273] on div "2" at bounding box center [308, 274] width 141 height 20
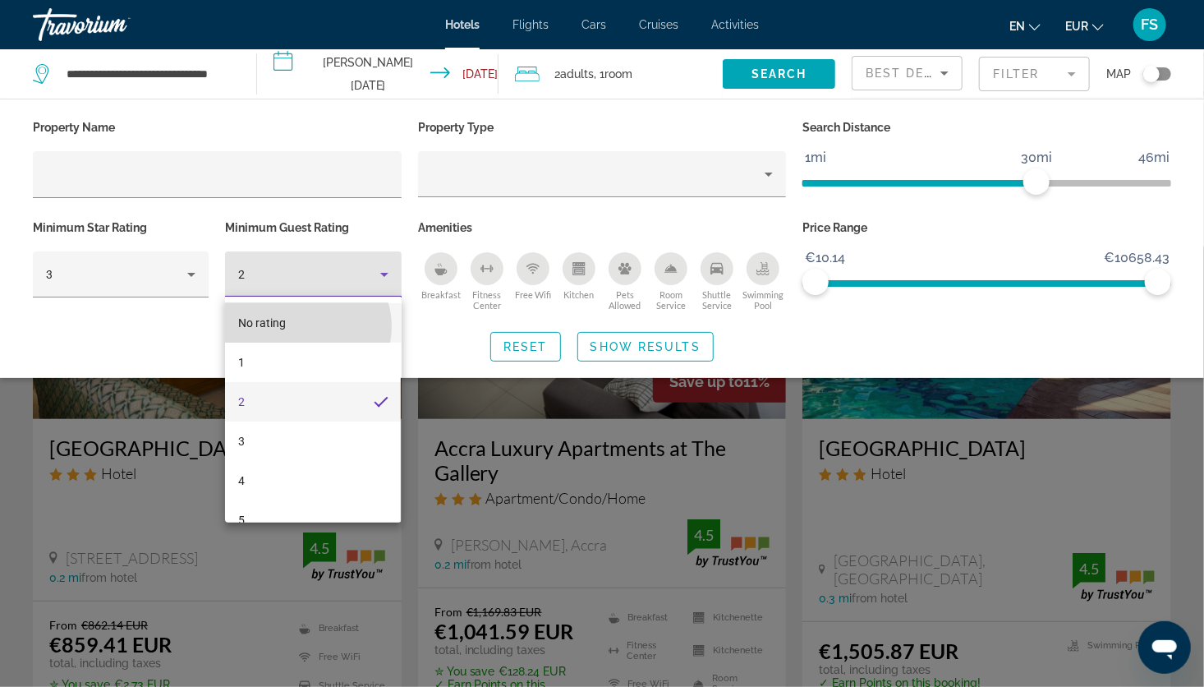
click at [306, 326] on mat-option "No rating" at bounding box center [313, 322] width 176 height 39
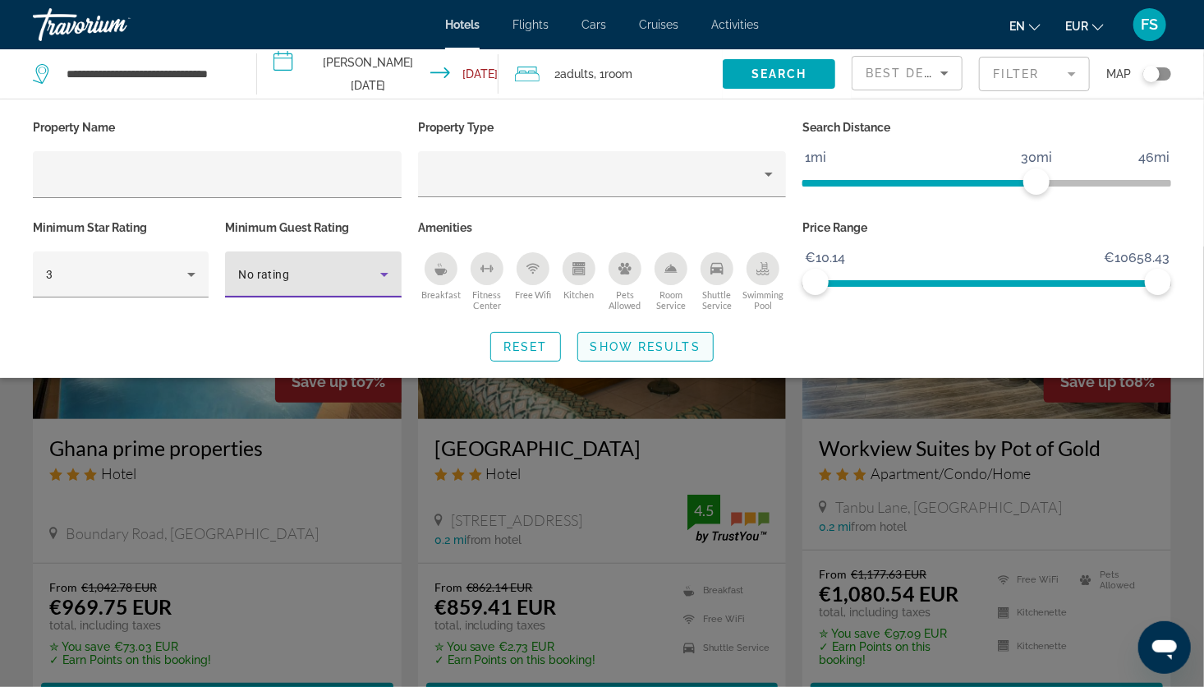
click at [606, 348] on span "Show Results" at bounding box center [645, 346] width 110 height 13
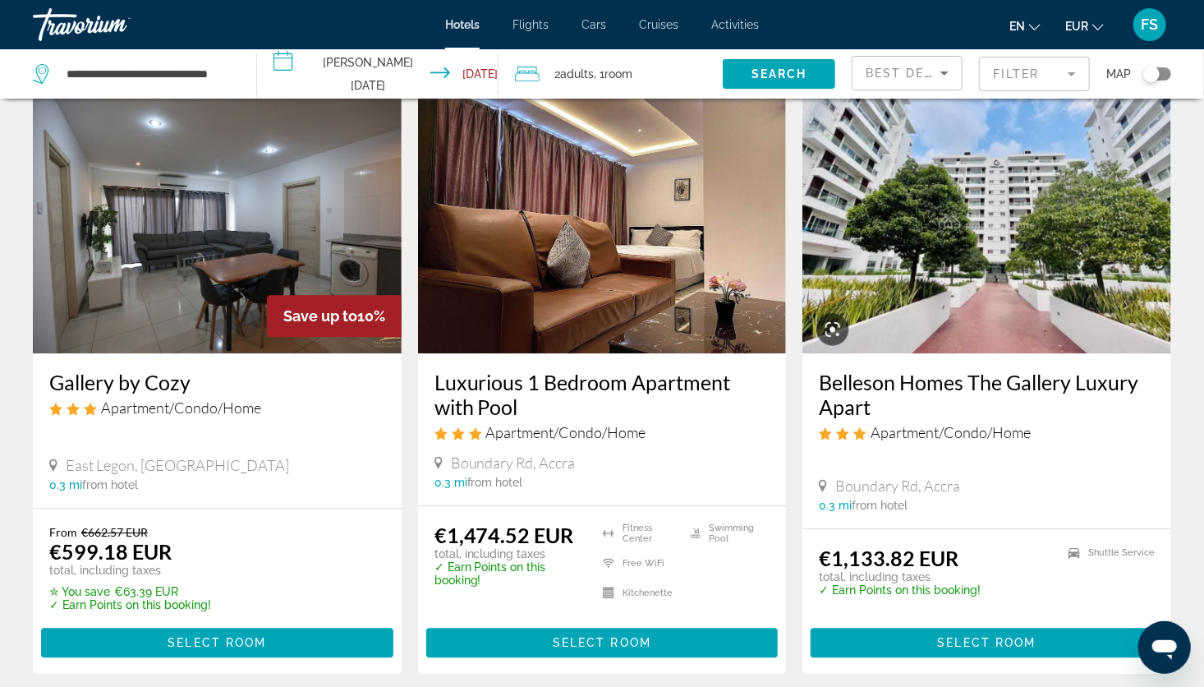
scroll to position [1937, 0]
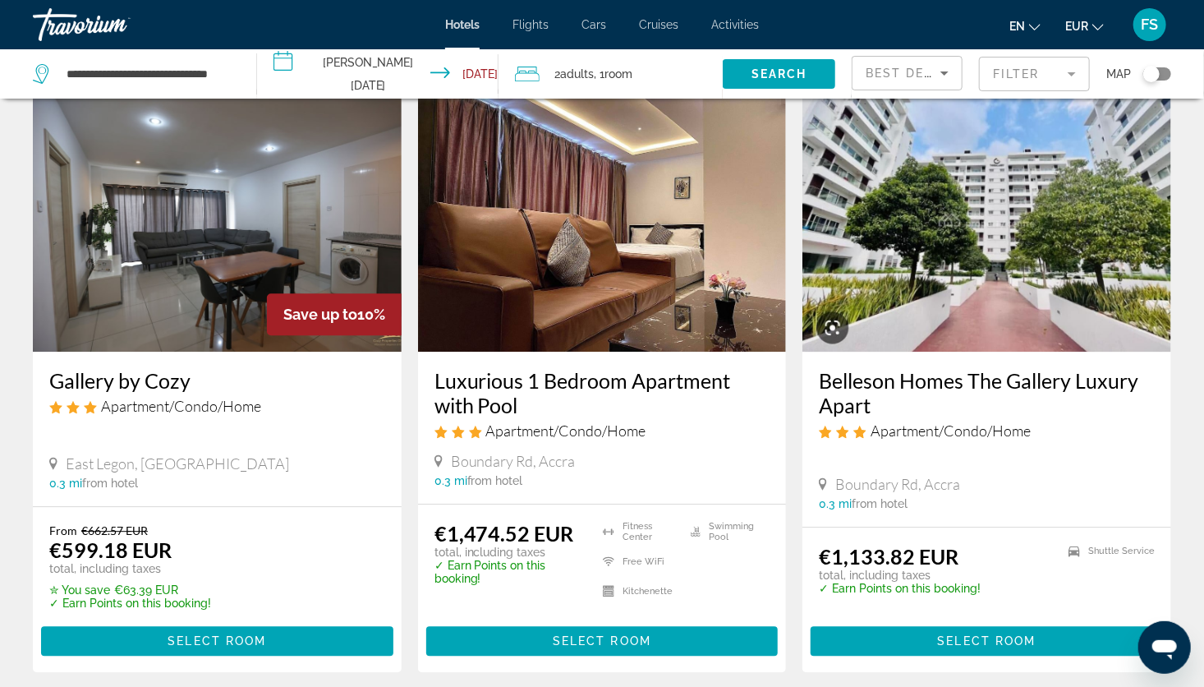
click at [183, 401] on span "Apartment/Condo/Home" at bounding box center [181, 406] width 160 height 18
click at [204, 221] on img "Main content" at bounding box center [217, 220] width 369 height 263
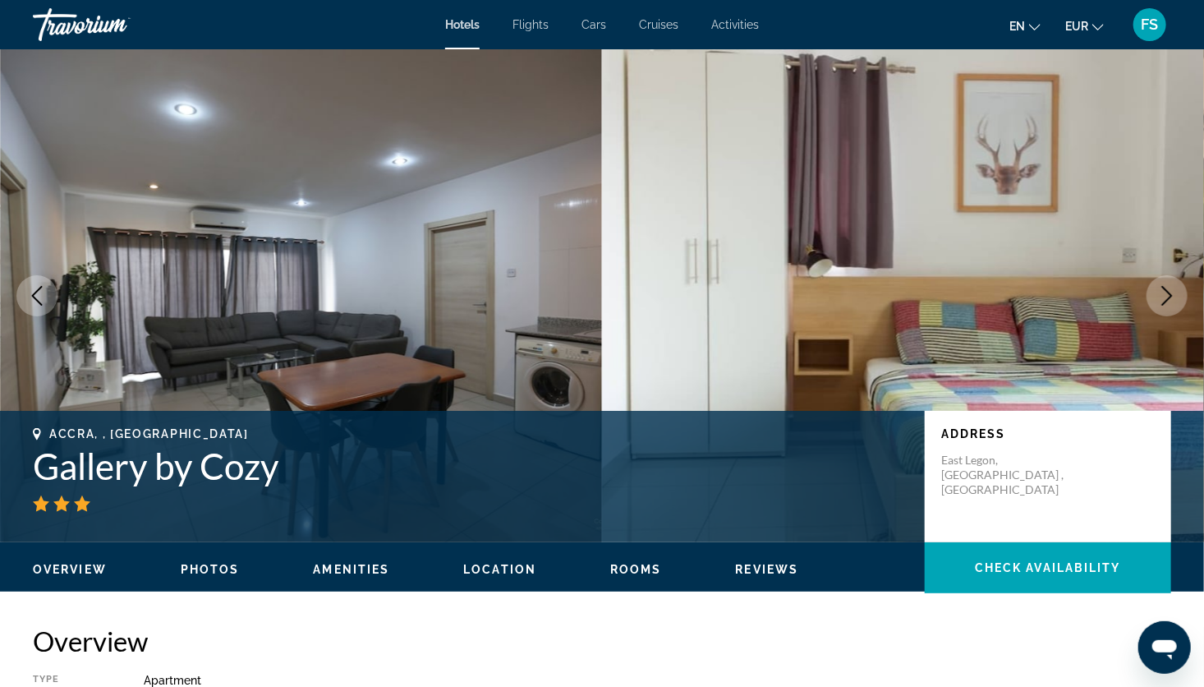
click at [1165, 292] on icon "Next image" at bounding box center [1167, 296] width 20 height 20
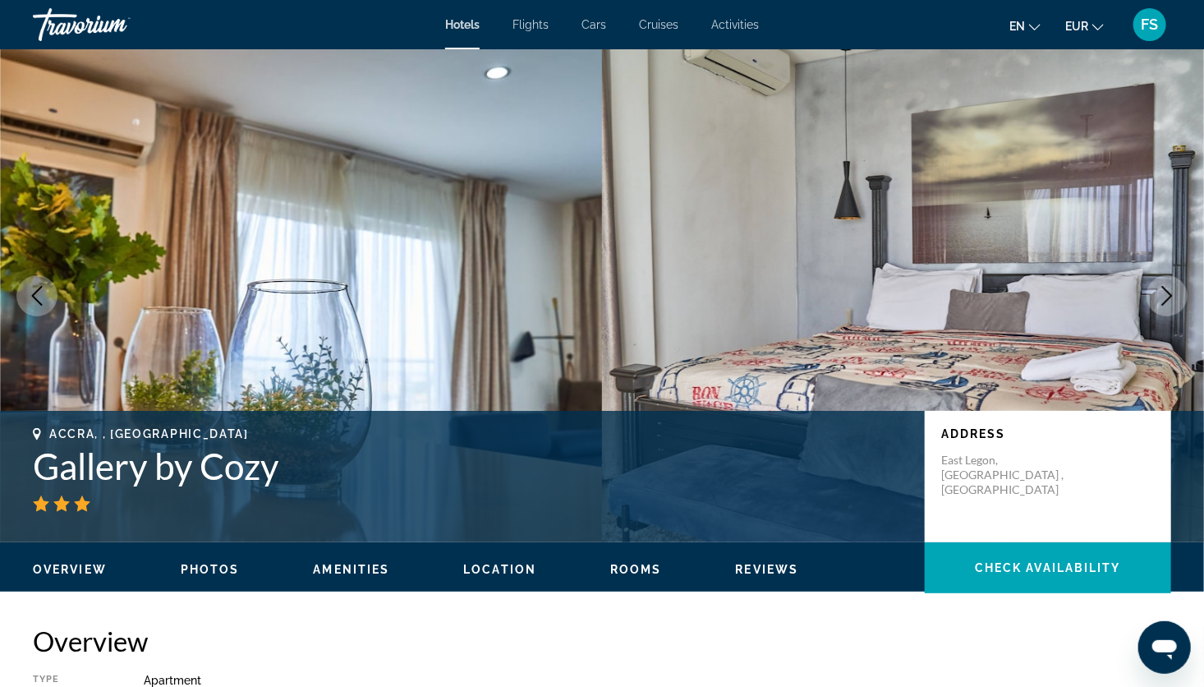
drag, startPoint x: 1165, startPoint y: 292, endPoint x: 913, endPoint y: 140, distance: 293.7
click at [913, 140] on img "Main content" at bounding box center [903, 295] width 602 height 493
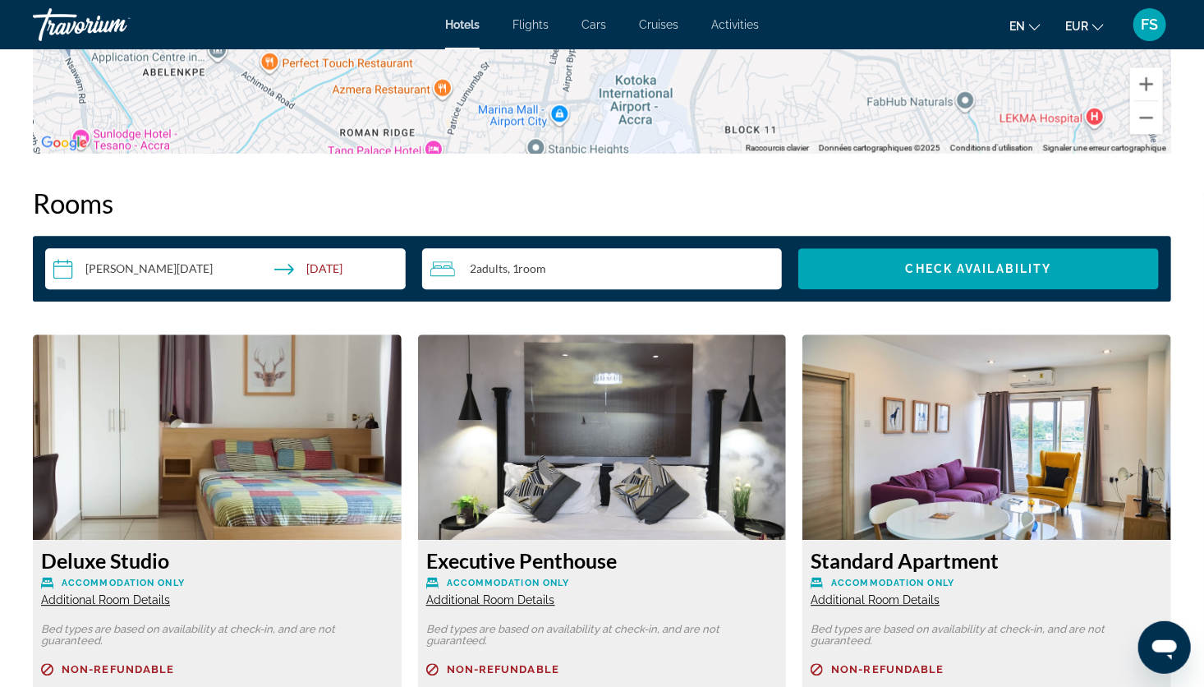
scroll to position [1744, 0]
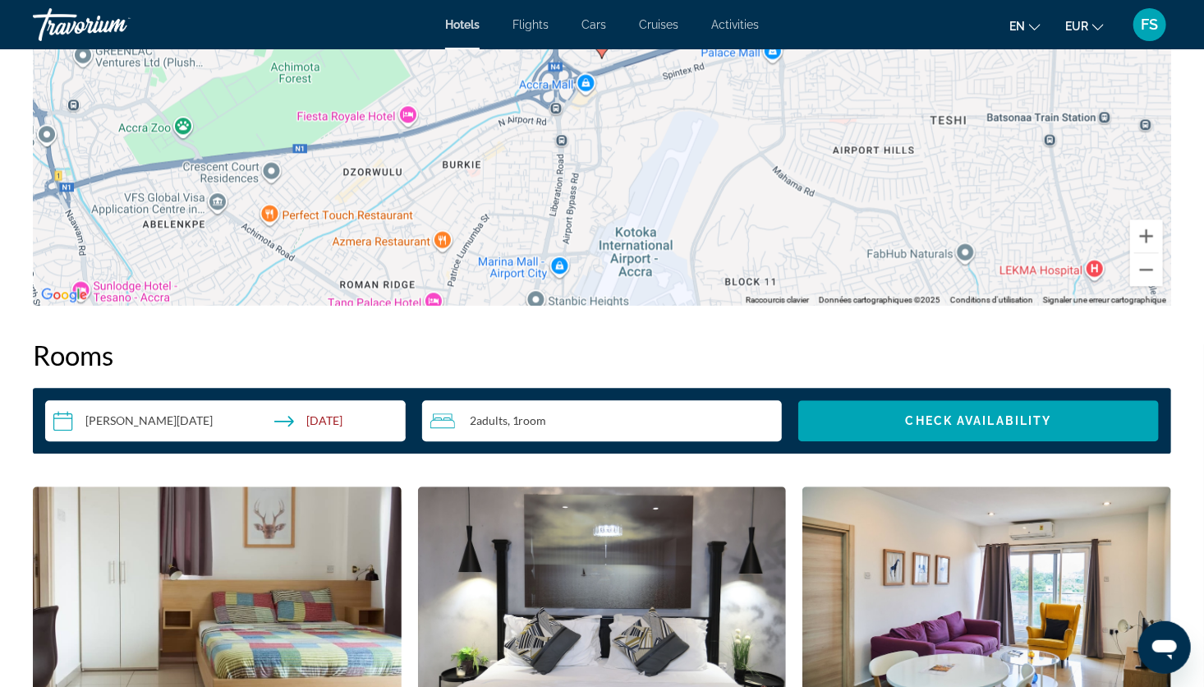
click at [531, 28] on span "Flights" at bounding box center [530, 24] width 36 height 13
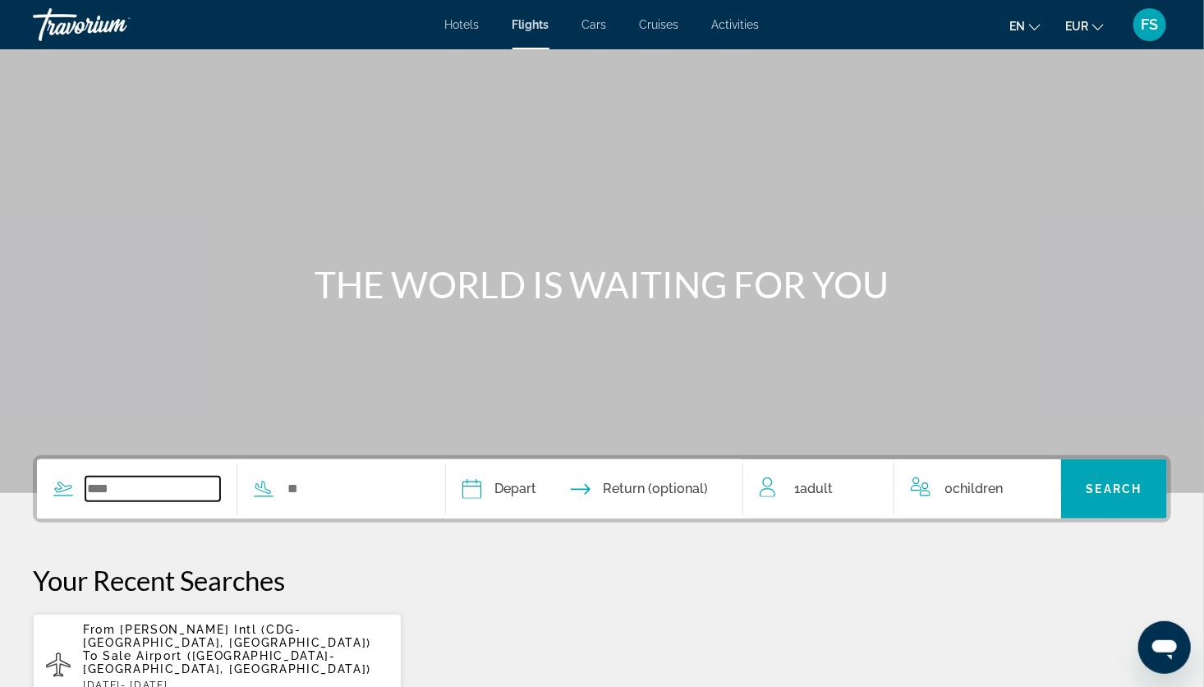
click at [186, 480] on input "Search widget" at bounding box center [152, 488] width 135 height 25
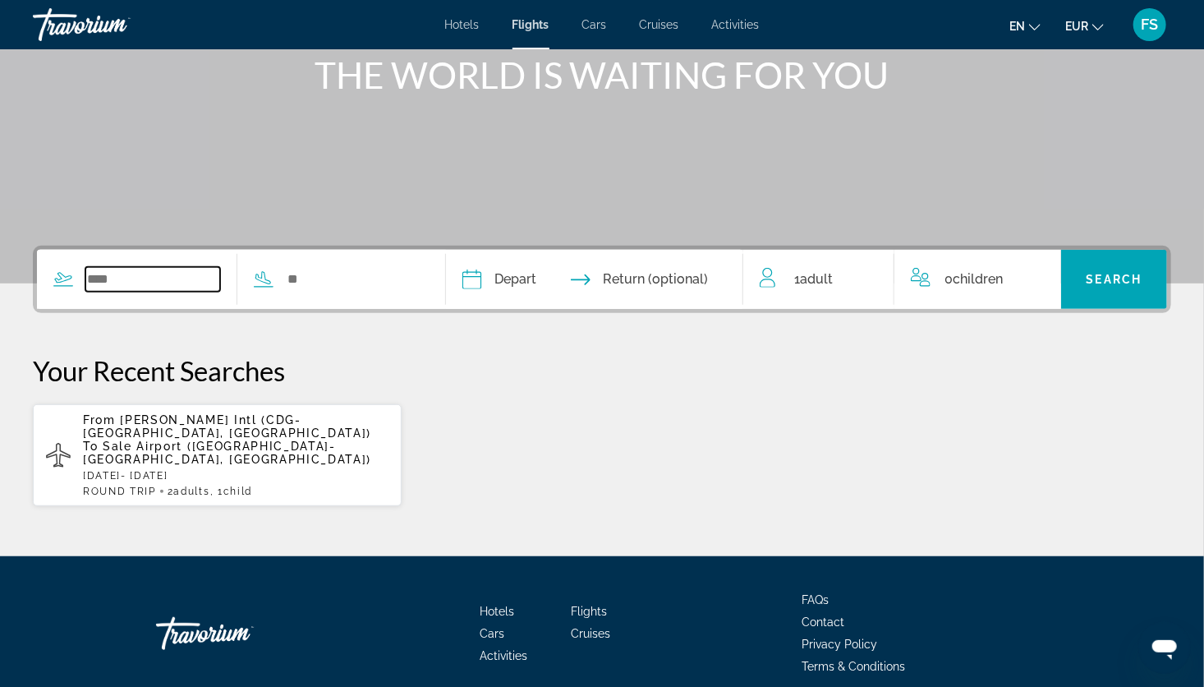
scroll to position [253, 0]
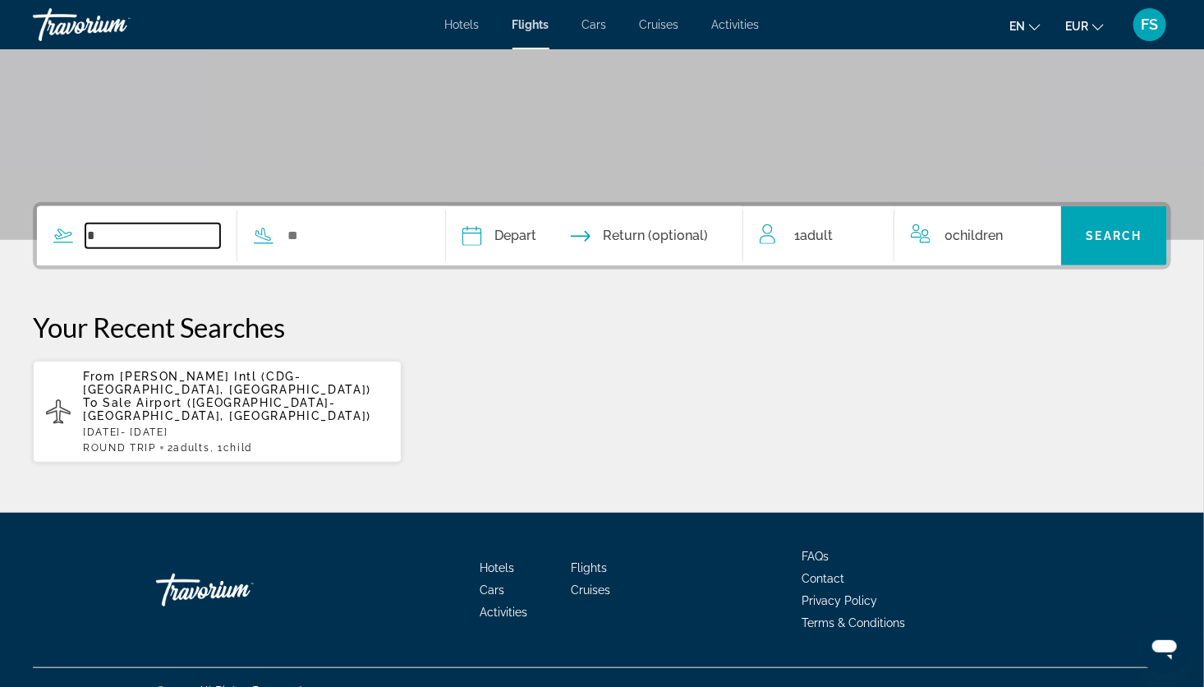
click at [136, 237] on input "*" at bounding box center [152, 235] width 135 height 25
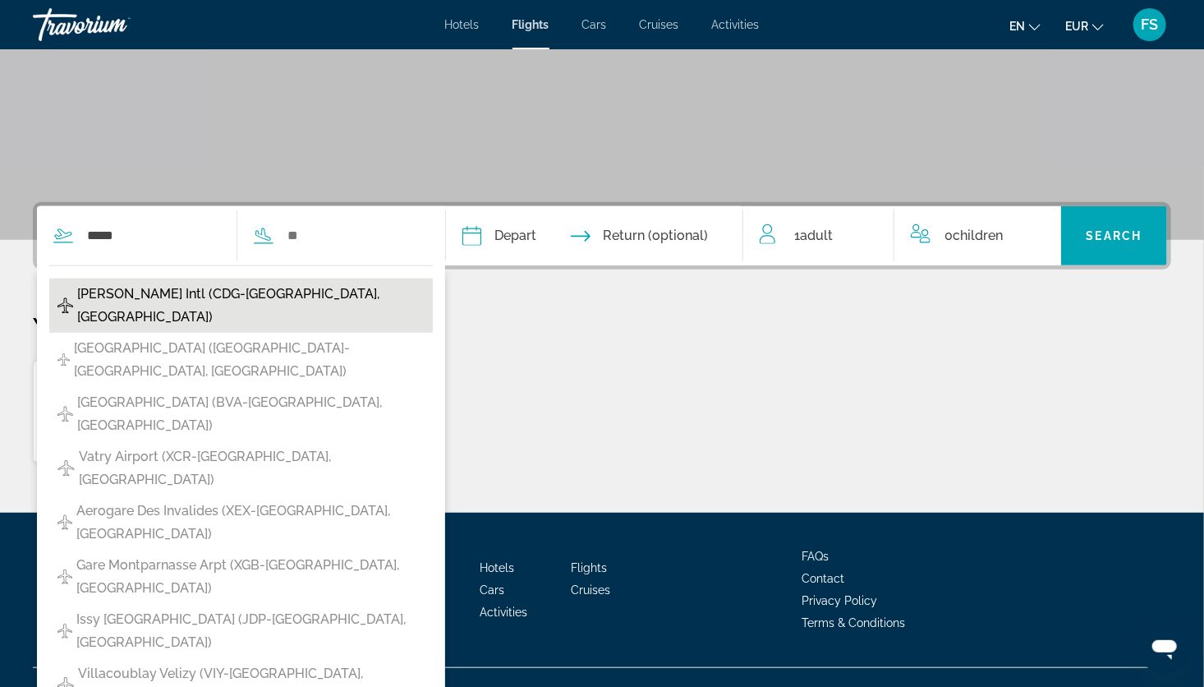
click at [156, 286] on span "[PERSON_NAME] Intl (CDG-[GEOGRAPHIC_DATA], [GEOGRAPHIC_DATA])" at bounding box center [250, 306] width 347 height 46
type input "**********"
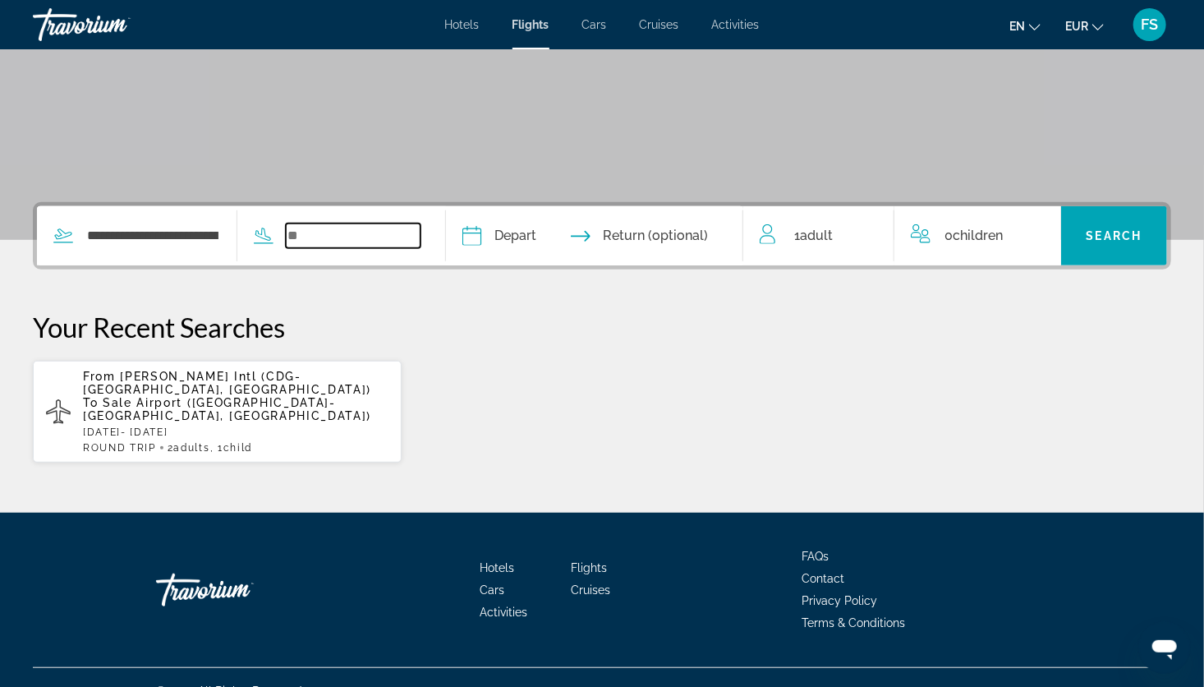
click at [406, 235] on input "Search widget" at bounding box center [353, 235] width 135 height 25
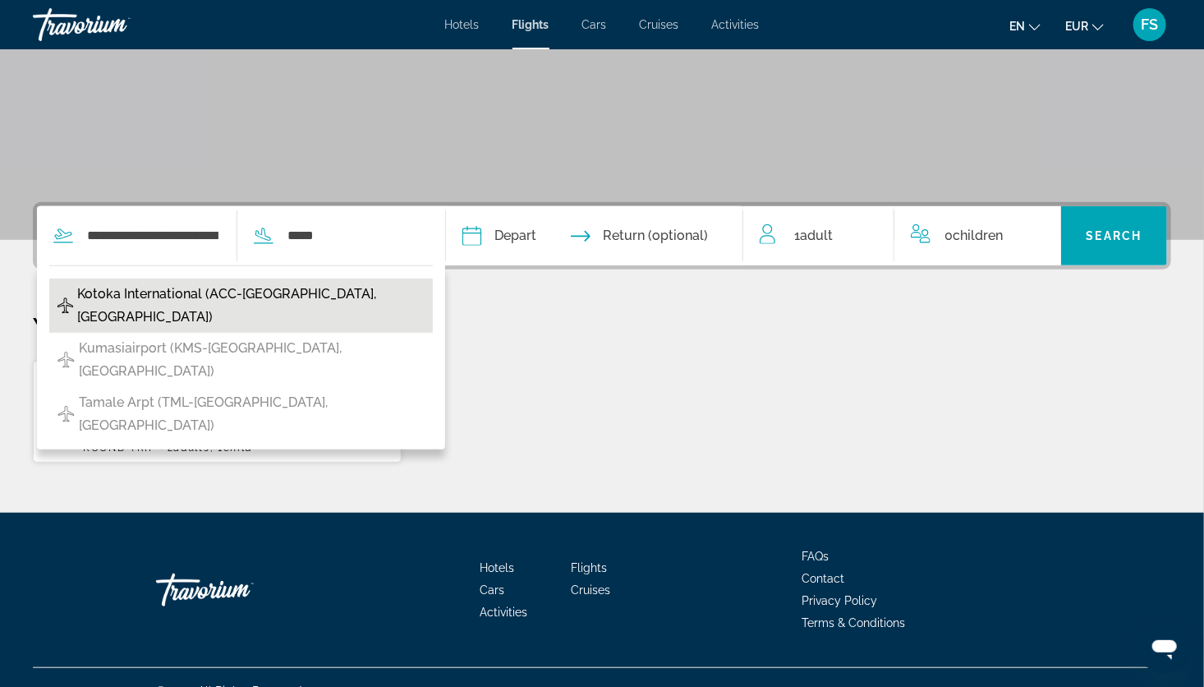
click at [186, 291] on span "Kotoka International (ACC-[GEOGRAPHIC_DATA], [GEOGRAPHIC_DATA])" at bounding box center [250, 306] width 347 height 46
type input "**********"
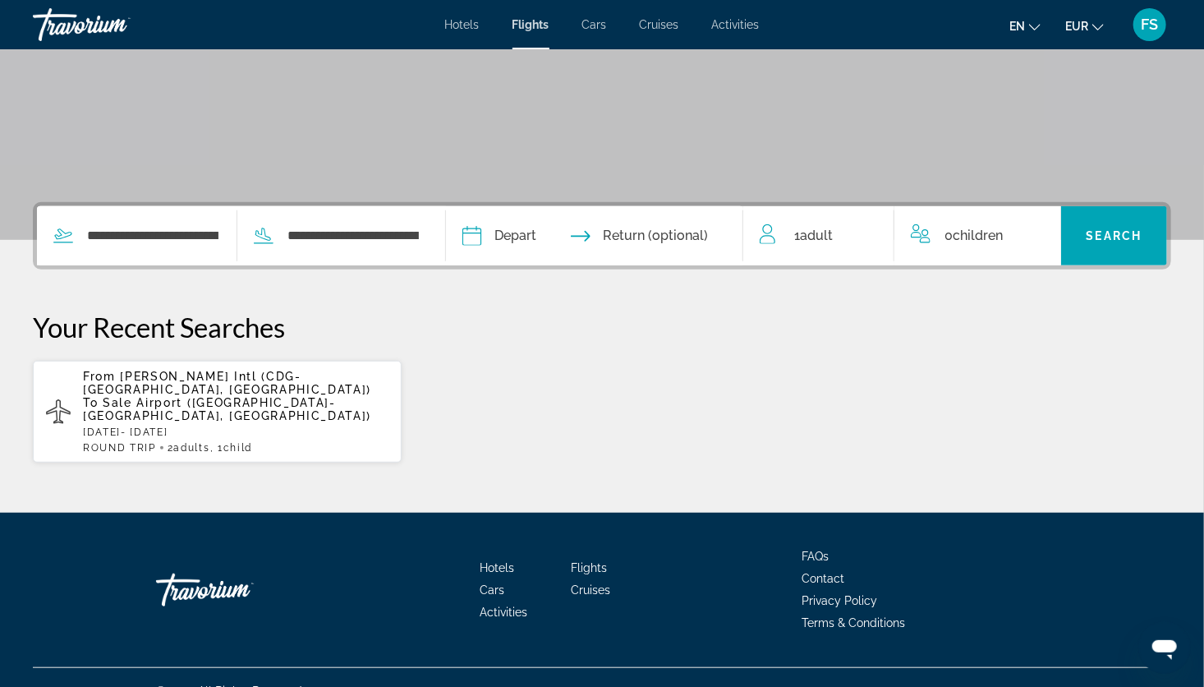
click at [556, 233] on input "Depart date" at bounding box center [531, 238] width 147 height 64
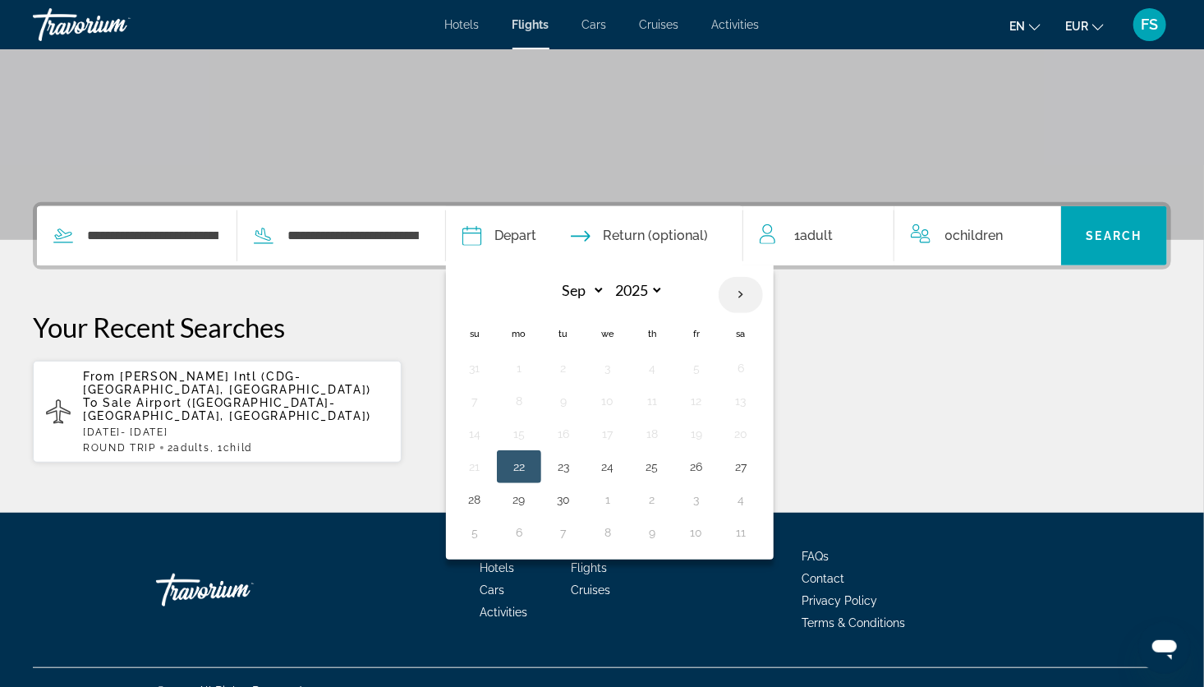
click at [763, 294] on th "Next month" at bounding box center [741, 295] width 44 height 36
select select "*"
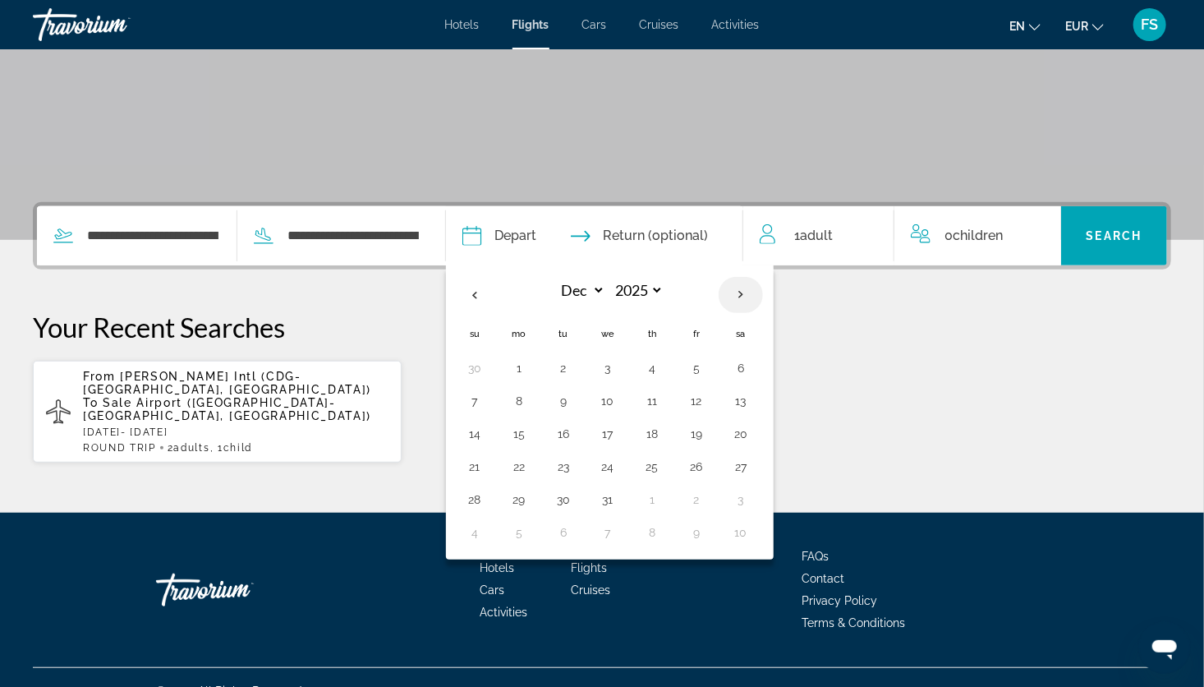
select select "****"
click at [754, 462] on button "24" at bounding box center [741, 466] width 26 height 23
type input "**********"
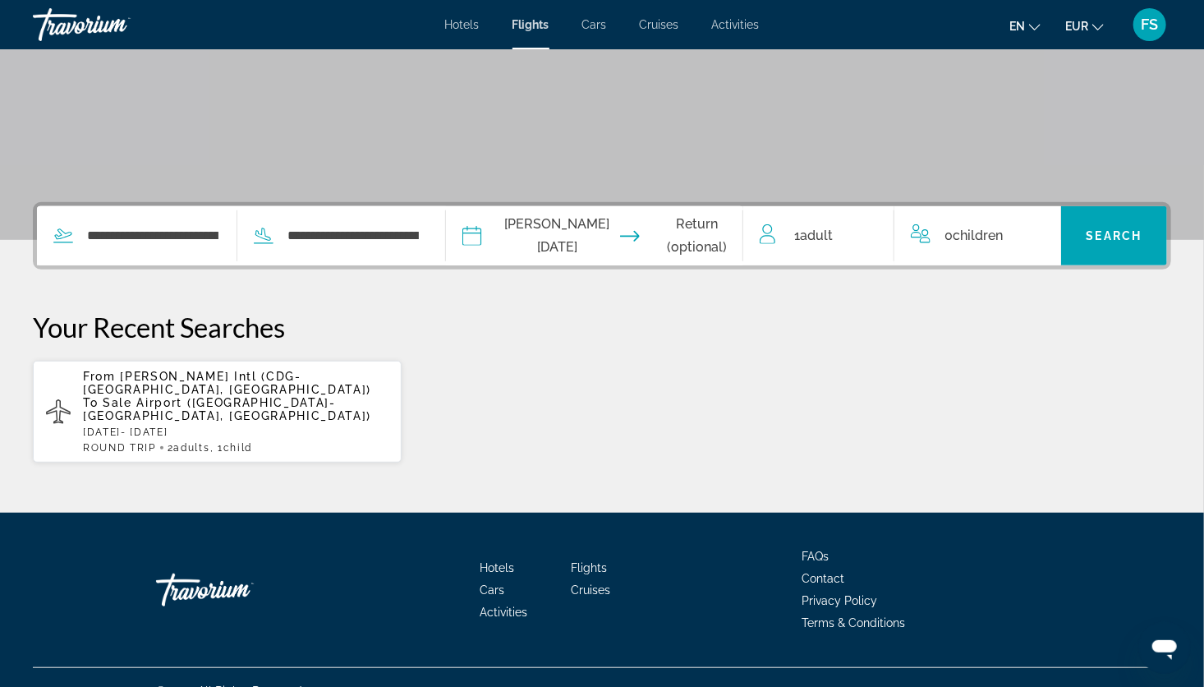
click at [646, 227] on input "Return date" at bounding box center [676, 238] width 147 height 64
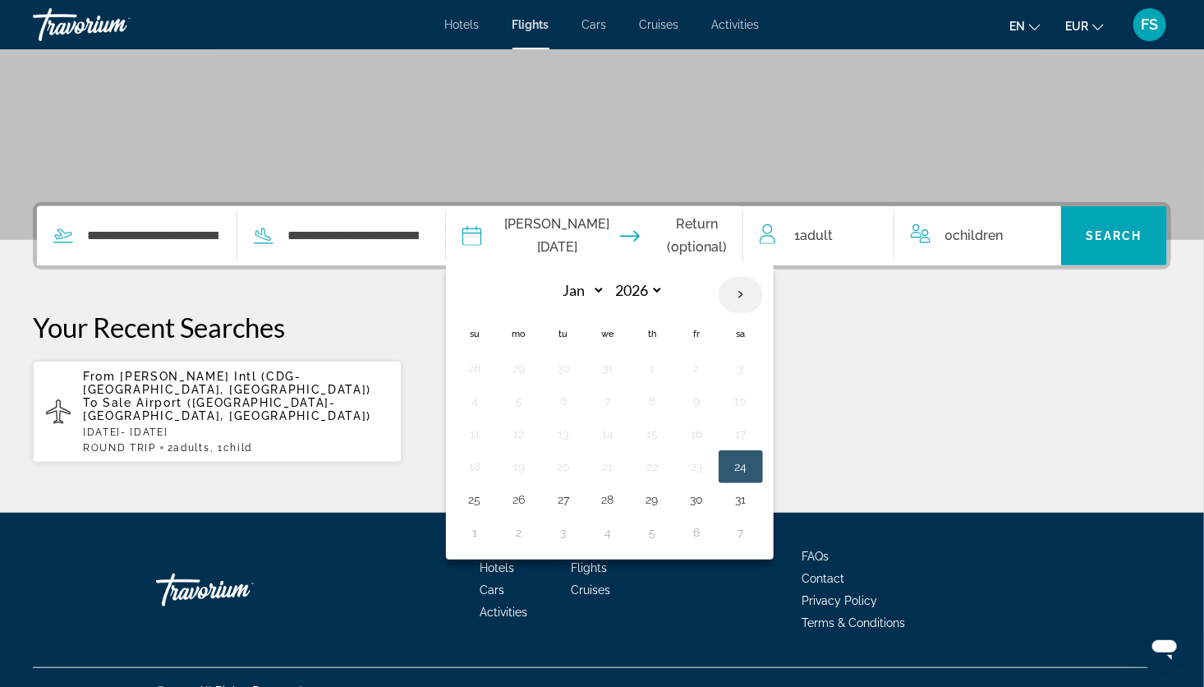
click at [763, 296] on th "Next month" at bounding box center [741, 295] width 44 height 36
select select "*"
click at [532, 401] on button "2" at bounding box center [519, 400] width 26 height 23
type input "**********"
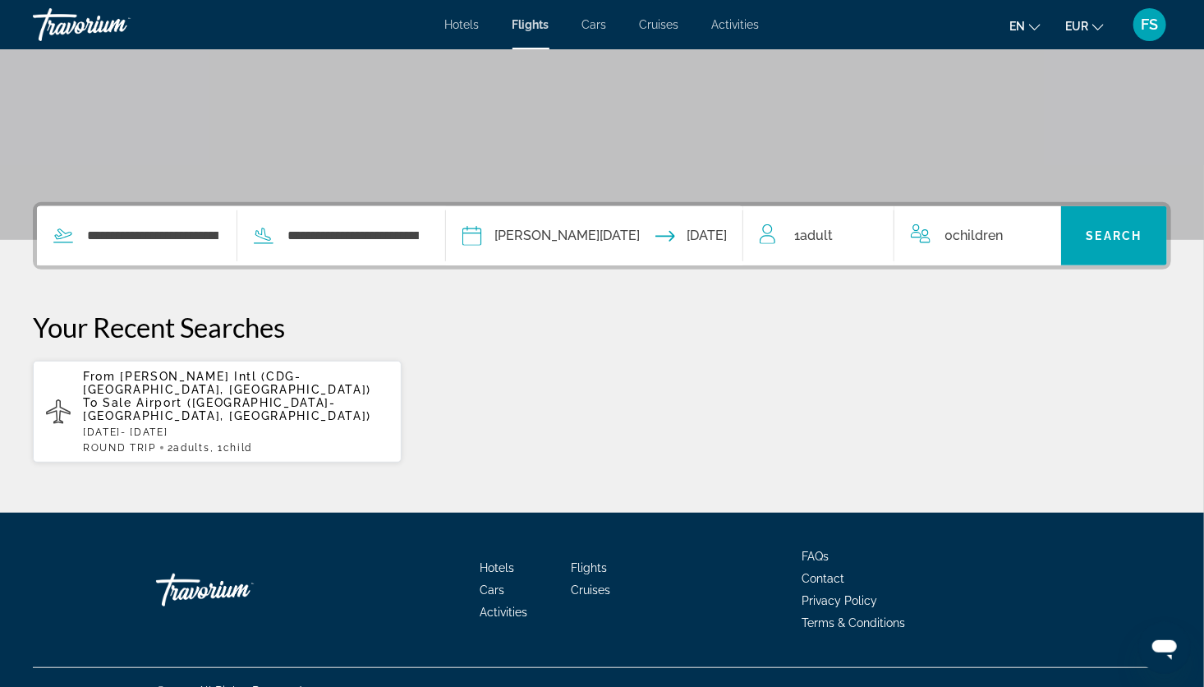
click at [852, 246] on div "1 Adult Adults" at bounding box center [827, 235] width 134 height 23
click at [871, 227] on icon "Increment adults" at bounding box center [869, 233] width 15 height 20
click at [1030, 230] on icon "Increment children" at bounding box center [1037, 233] width 15 height 20
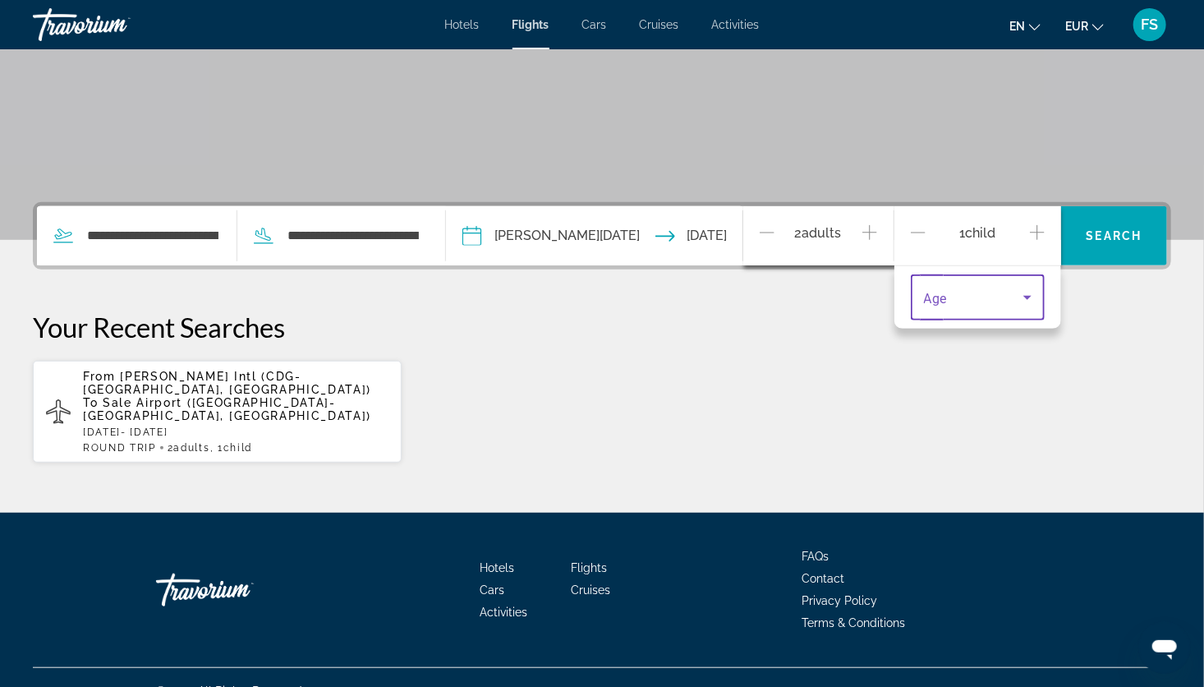
click at [1023, 292] on icon "Travelers: 2 adults, 1 child" at bounding box center [1028, 297] width 20 height 20
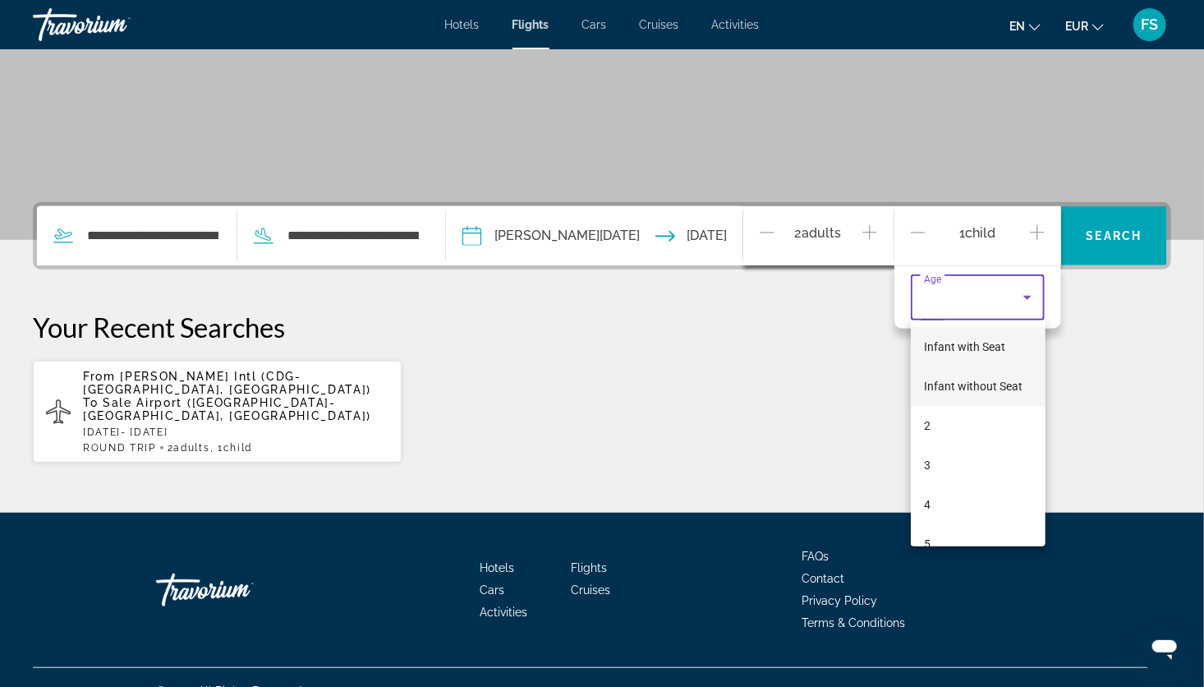
click at [959, 383] on span "Infant without Seat" at bounding box center [973, 386] width 99 height 20
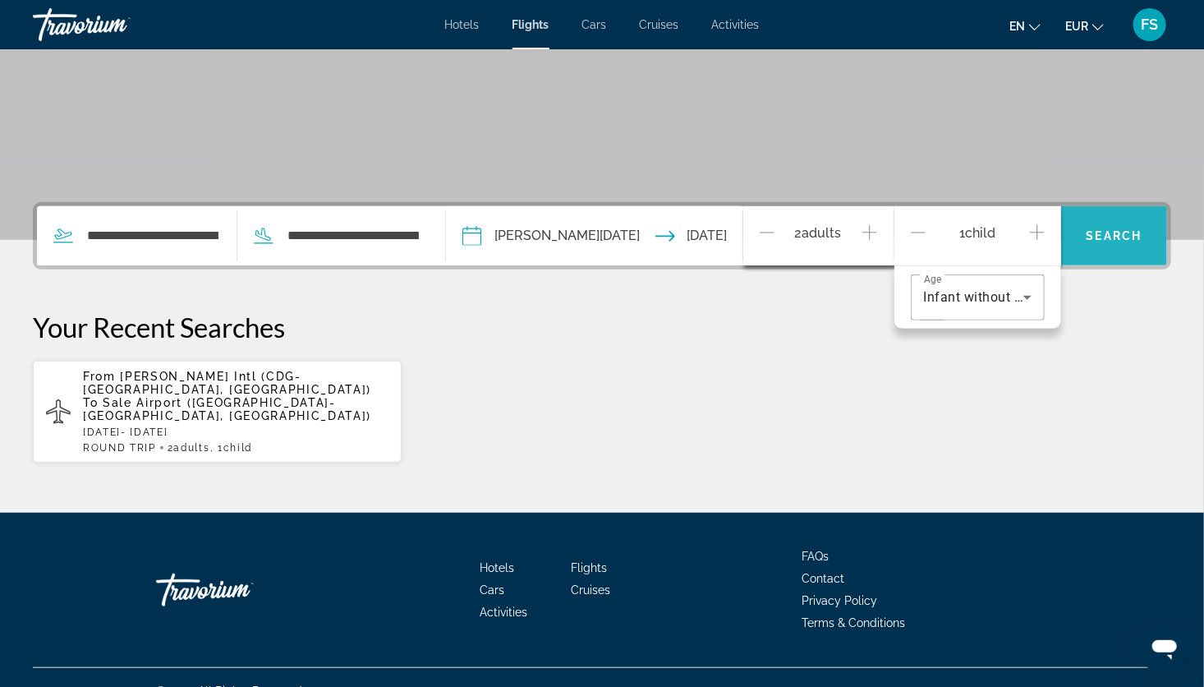
click at [1113, 234] on span "Search" at bounding box center [1115, 235] width 56 height 13
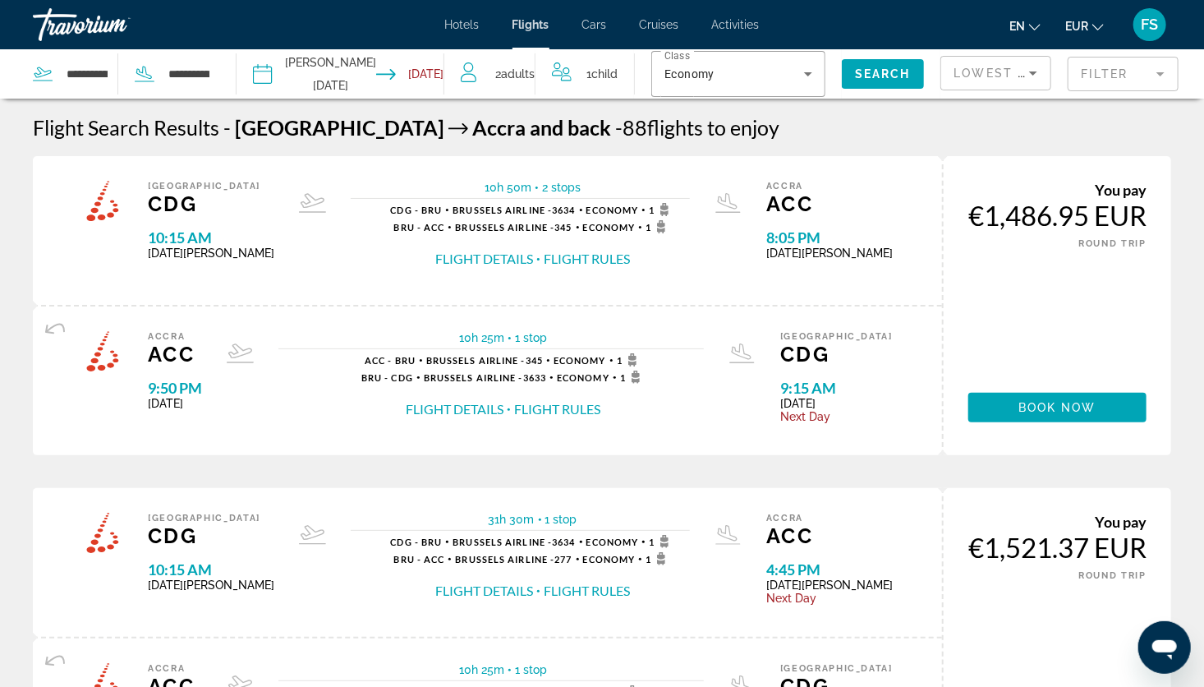
click at [500, 257] on button "Flight Details" at bounding box center [484, 259] width 98 height 18
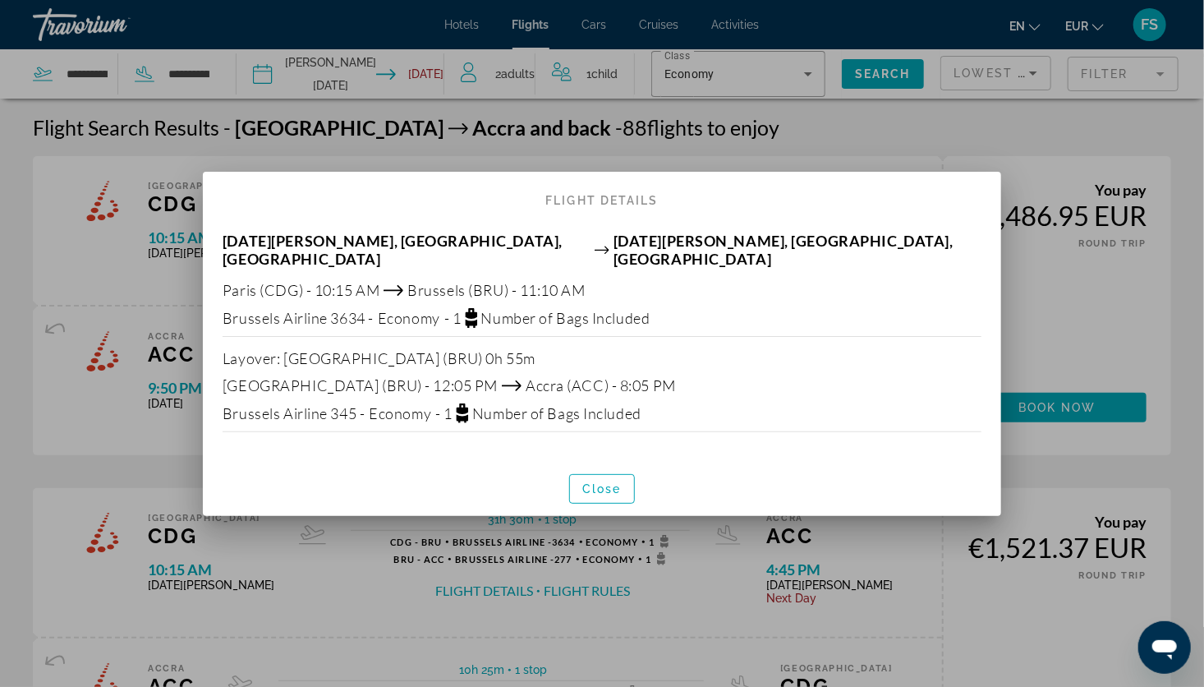
click at [1070, 319] on div at bounding box center [602, 343] width 1204 height 687
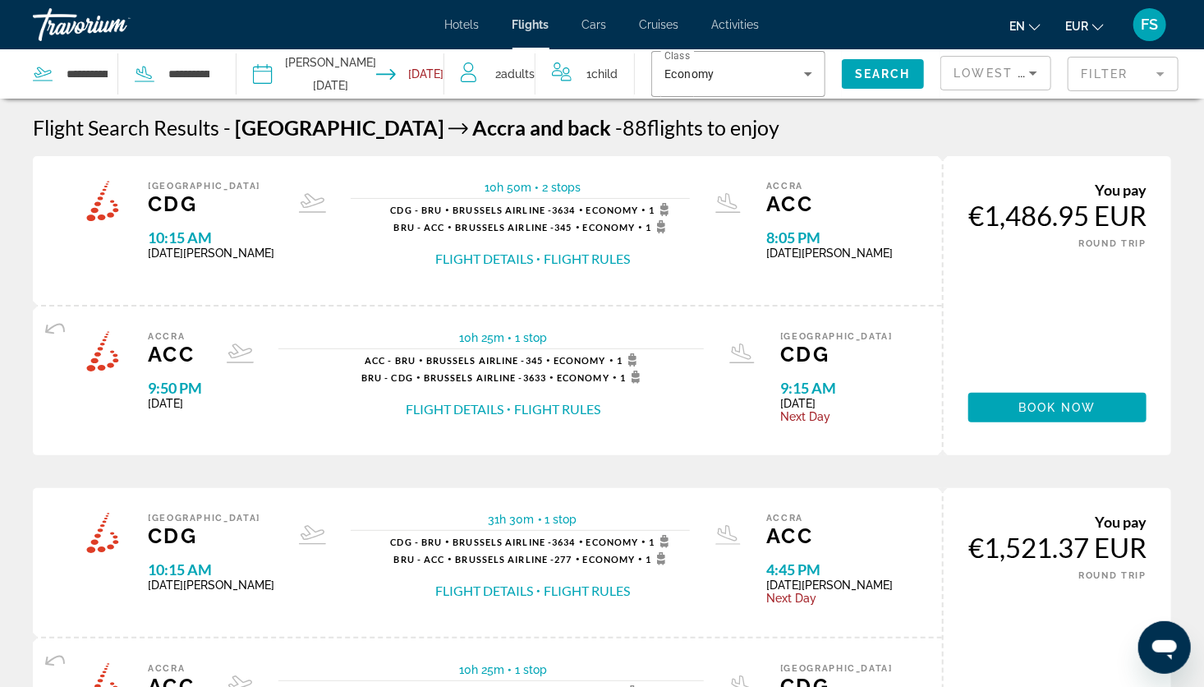
click at [466, 22] on span "Hotels" at bounding box center [462, 24] width 34 height 13
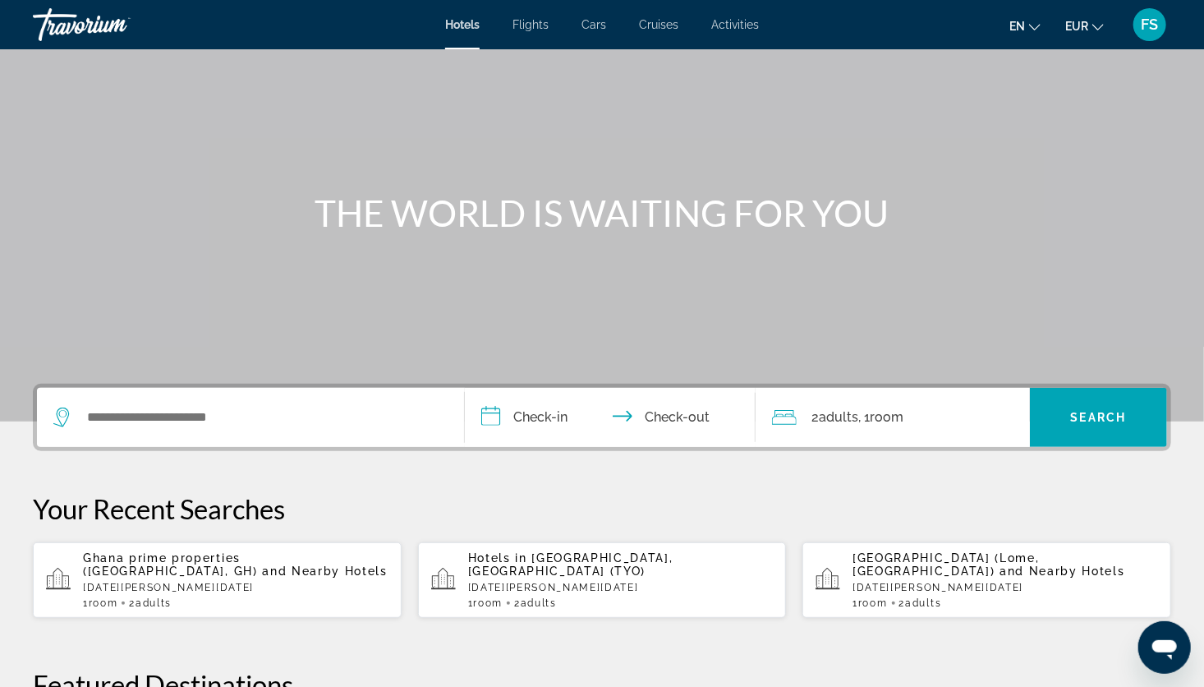
scroll to position [98, 0]
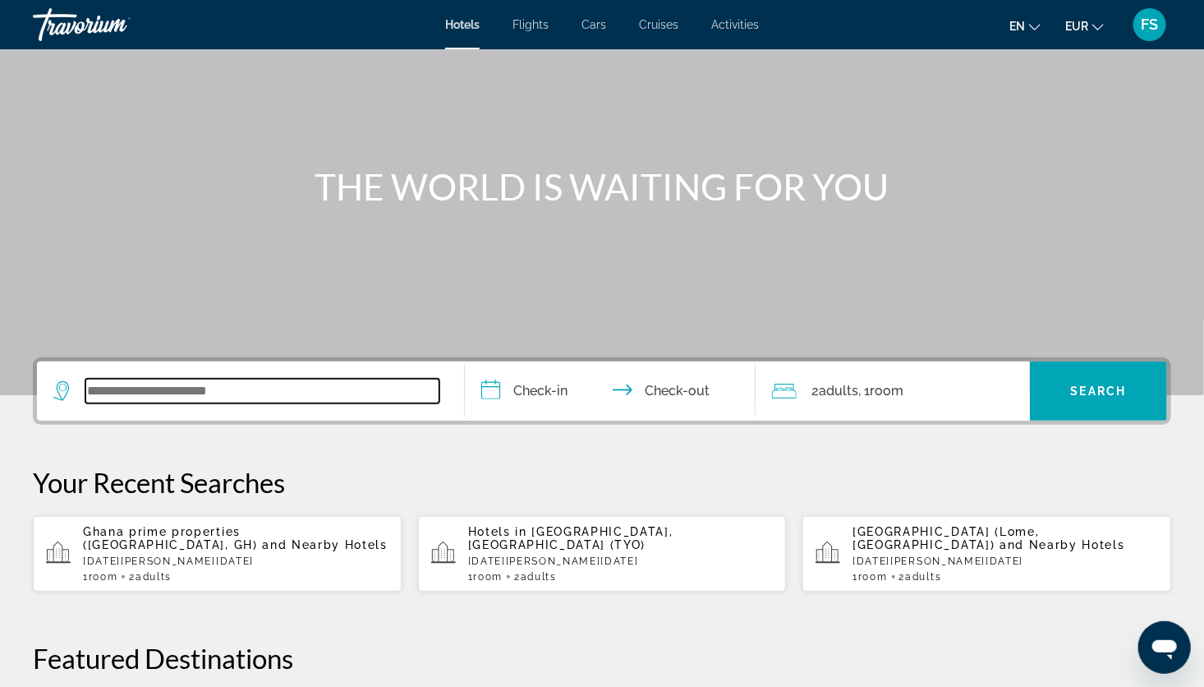
drag, startPoint x: 336, startPoint y: 384, endPoint x: 250, endPoint y: 401, distance: 87.0
click at [250, 401] on input "Search widget" at bounding box center [262, 391] width 354 height 25
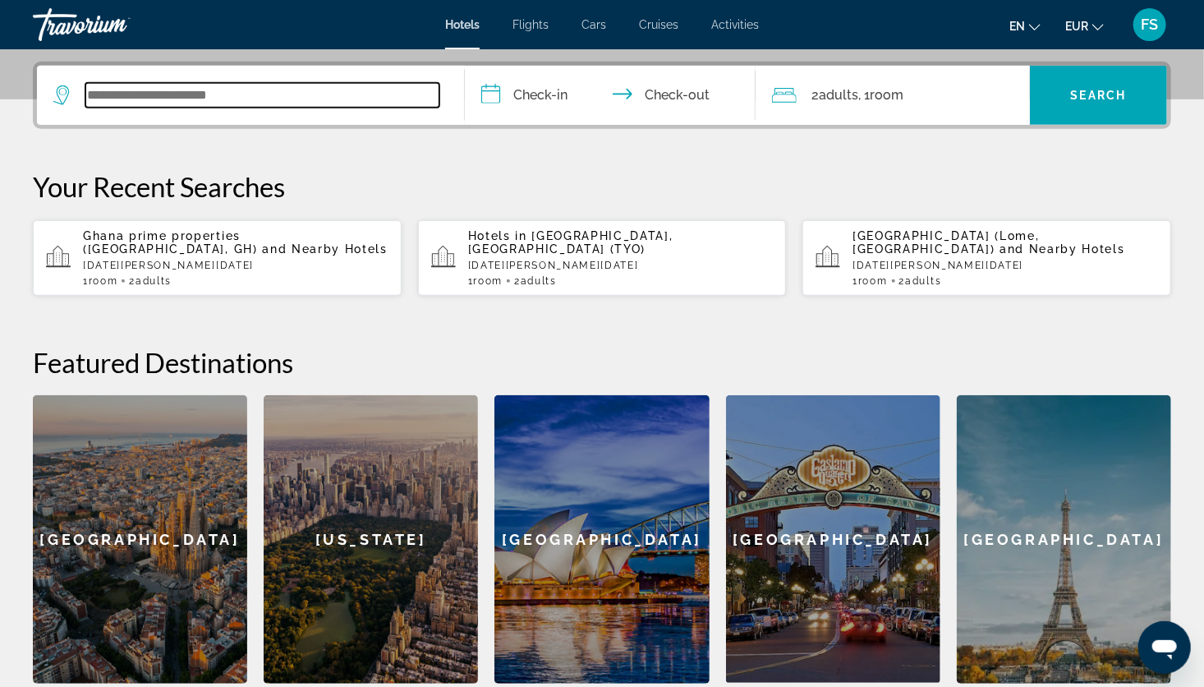
scroll to position [401, 0]
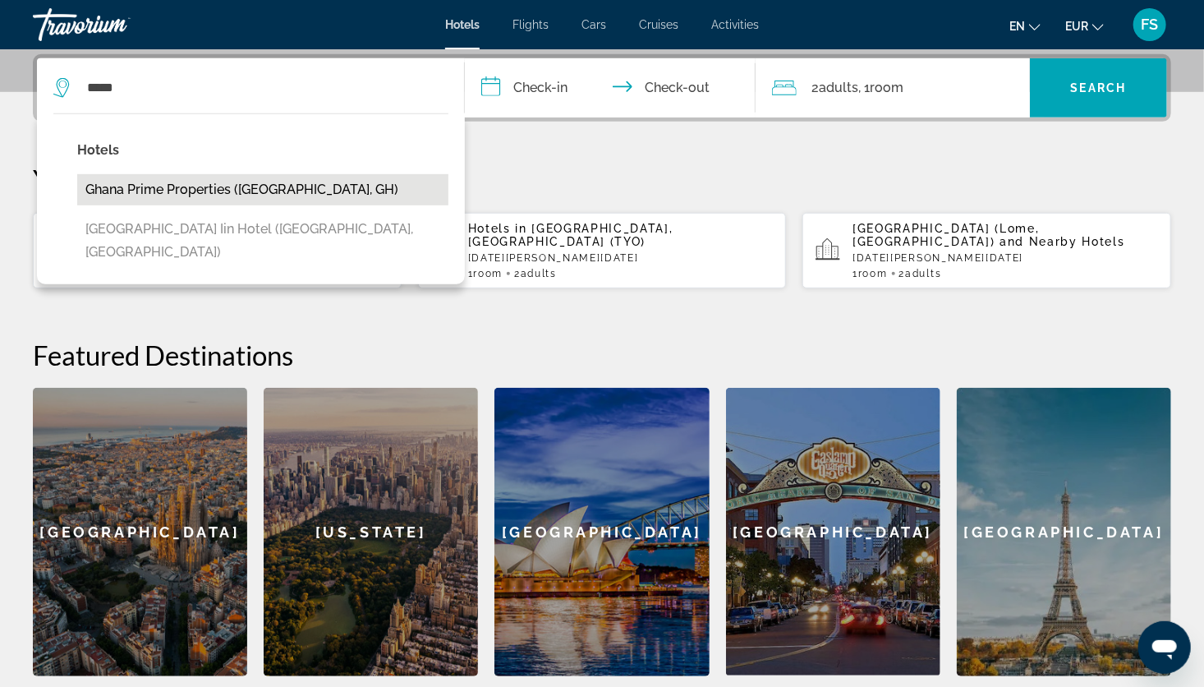
click at [255, 189] on button "Ghana prime properties ([GEOGRAPHIC_DATA], GH)" at bounding box center [262, 189] width 371 height 31
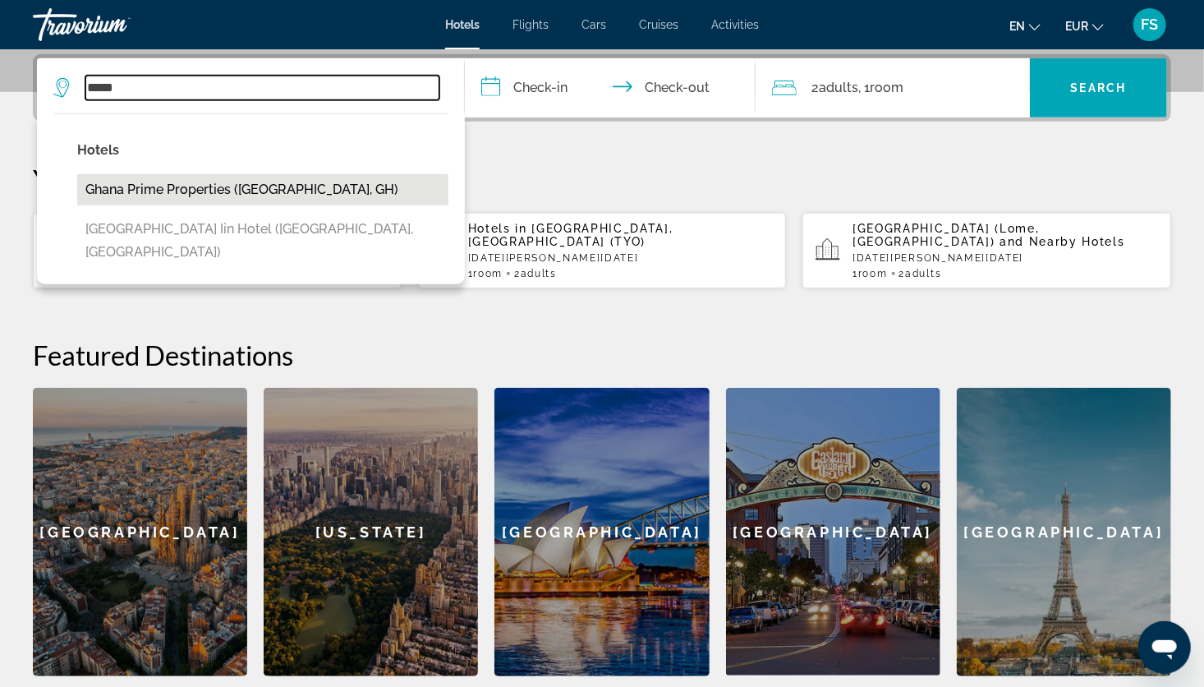
type input "**********"
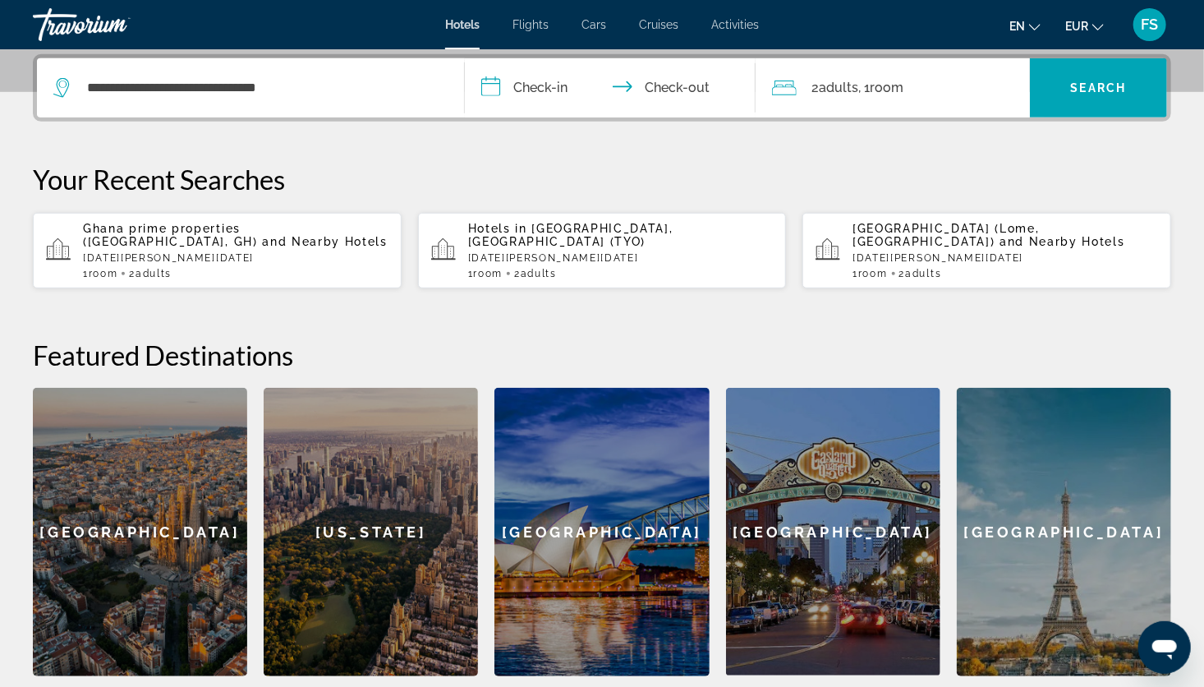
click at [536, 91] on input "**********" at bounding box center [613, 90] width 297 height 64
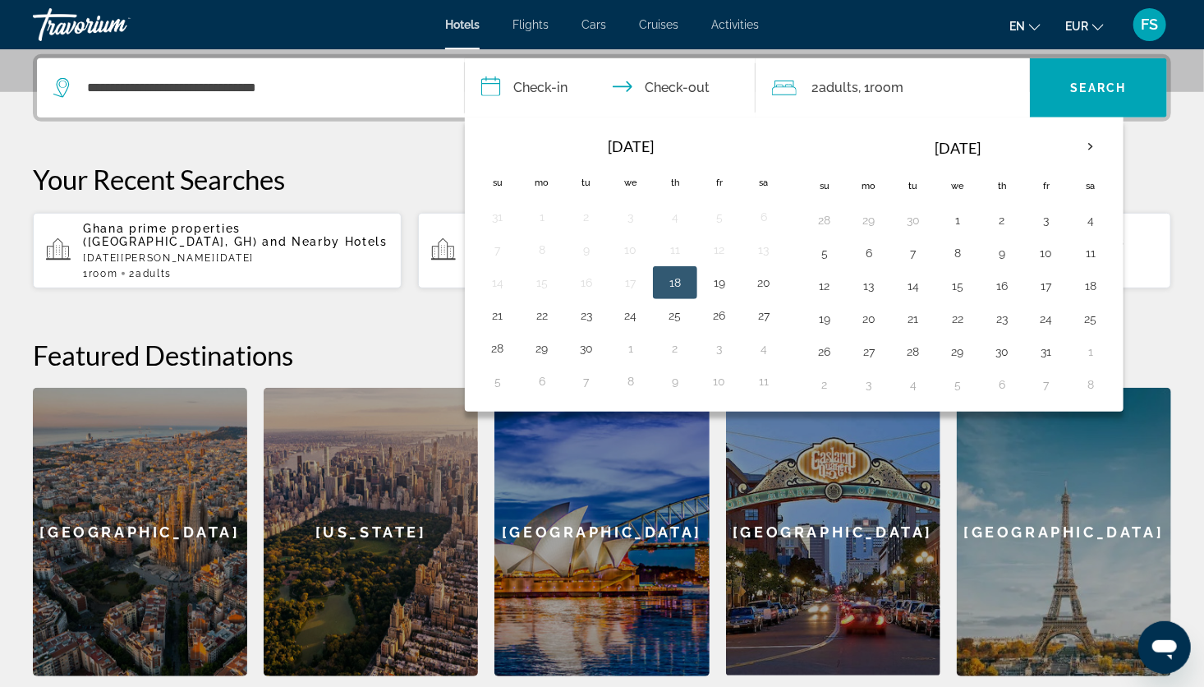
click at [1110, 135] on div "[DATE] Su Mo Tu We Th Fr Sa 28 29 30 1 2 3 4 5 6 7 8 9 10 11 12 13 14 15 16 17 …" at bounding box center [958, 264] width 318 height 281
drag, startPoint x: 1110, startPoint y: 135, endPoint x: 978, endPoint y: 114, distance: 133.0
click at [978, 114] on div "2 Adult Adults , 1 Room rooms" at bounding box center [901, 87] width 258 height 59
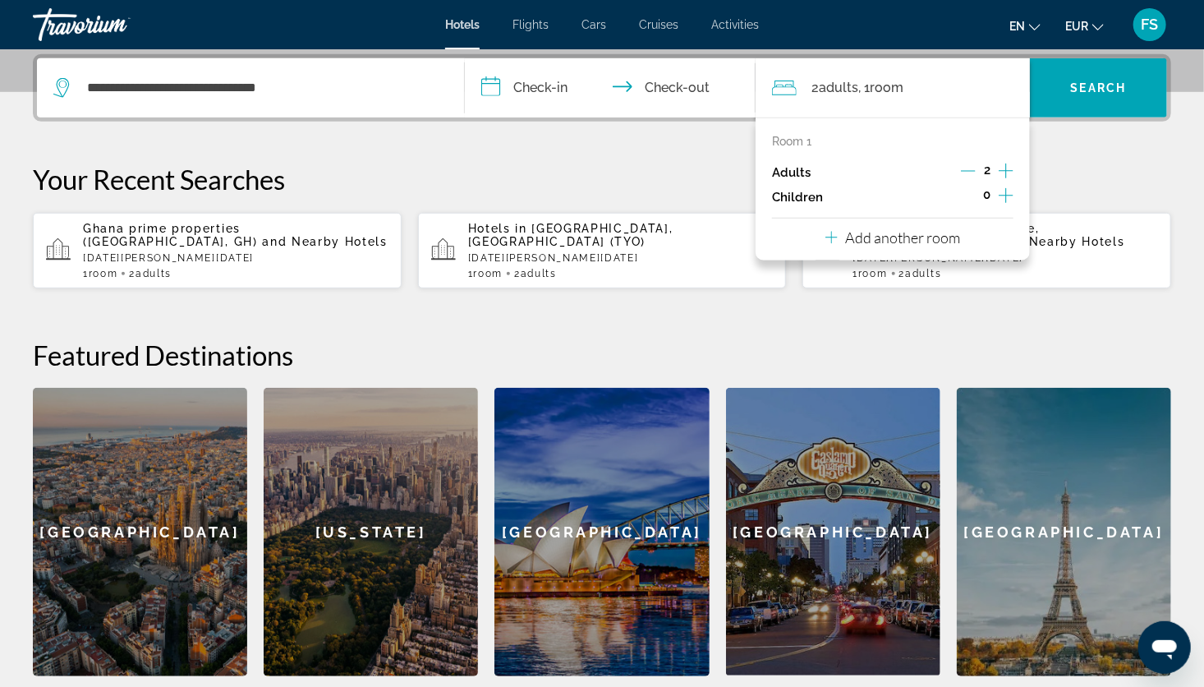
click at [738, 150] on div "**********" at bounding box center [602, 365] width 1204 height 622
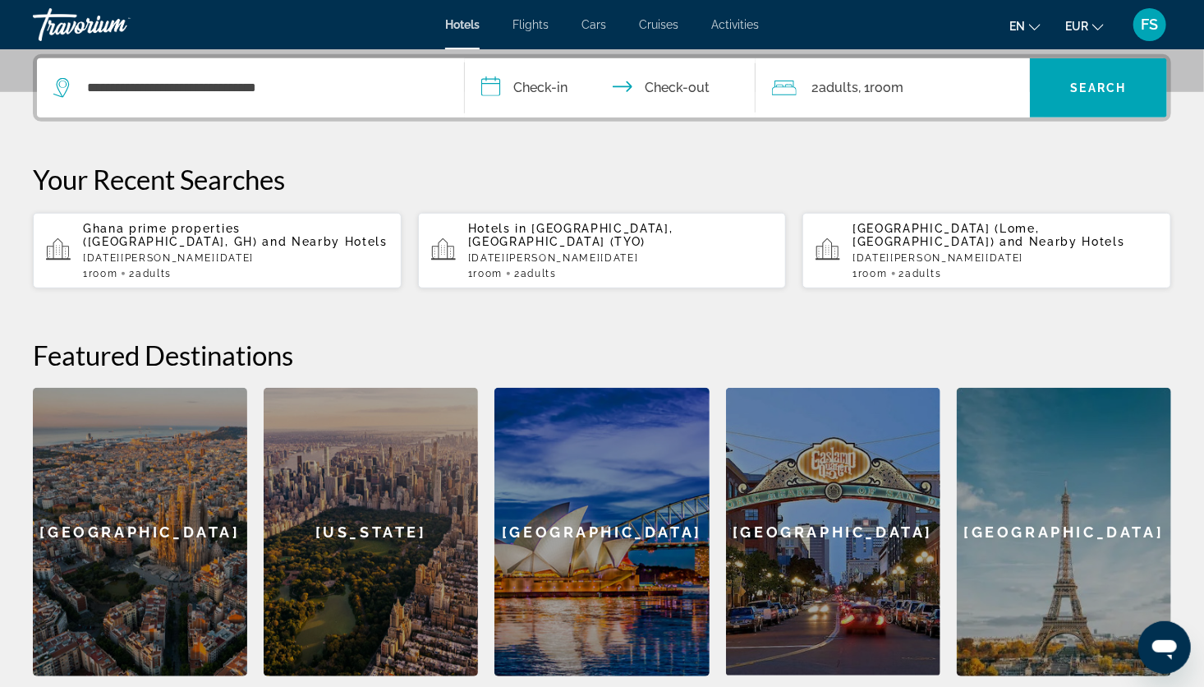
click at [836, 87] on span "Adults" at bounding box center [838, 88] width 39 height 16
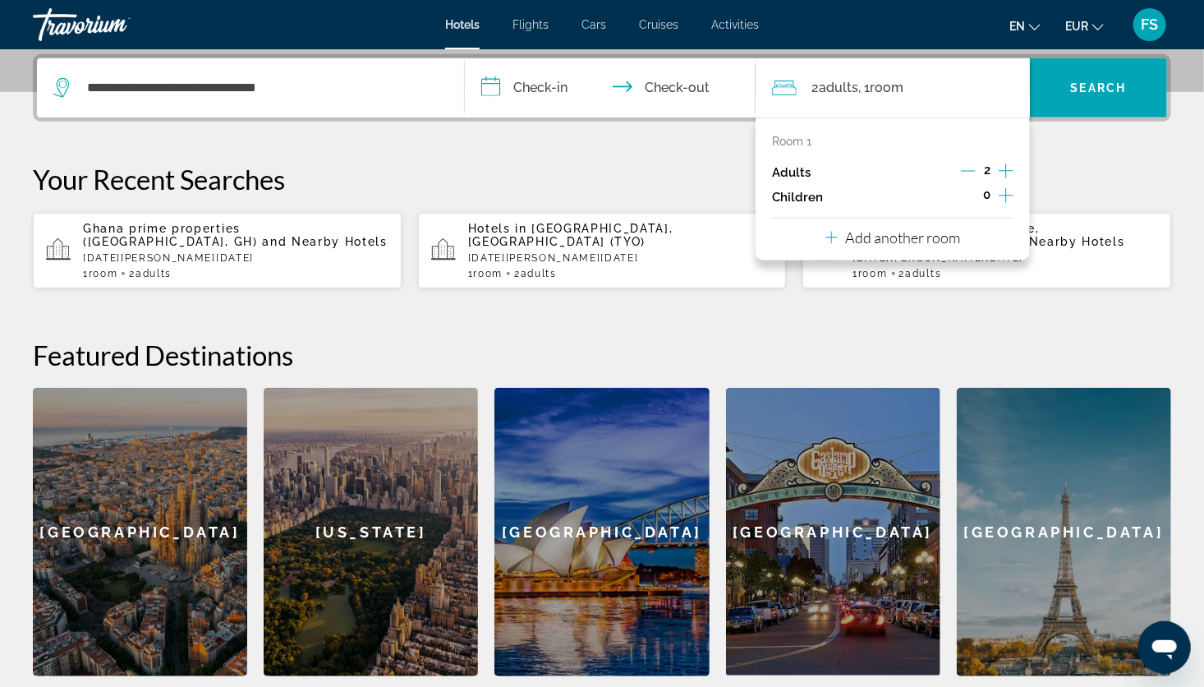
click at [527, 86] on input "**********" at bounding box center [613, 90] width 297 height 64
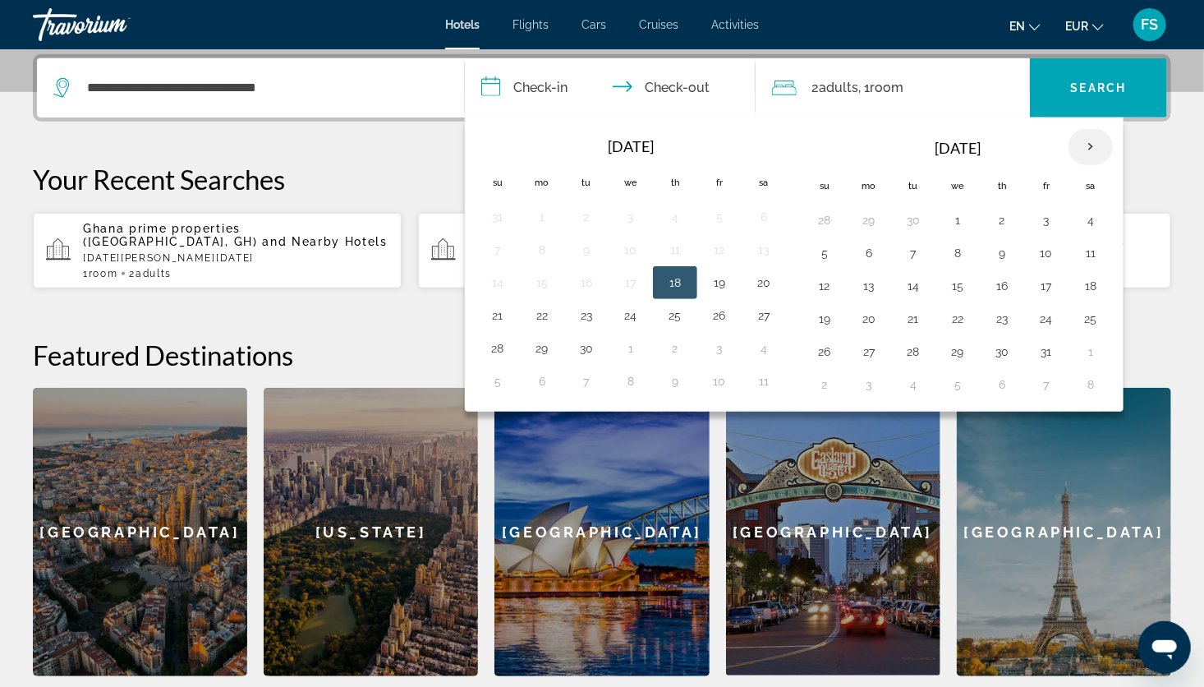
click at [1084, 145] on th "Next month" at bounding box center [1090, 147] width 44 height 36
drag, startPoint x: 1084, startPoint y: 145, endPoint x: 1057, endPoint y: 131, distance: 30.5
click at [1057, 131] on th "[DATE]" at bounding box center [958, 147] width 222 height 39
click at [1082, 139] on th "Next month" at bounding box center [1090, 147] width 44 height 36
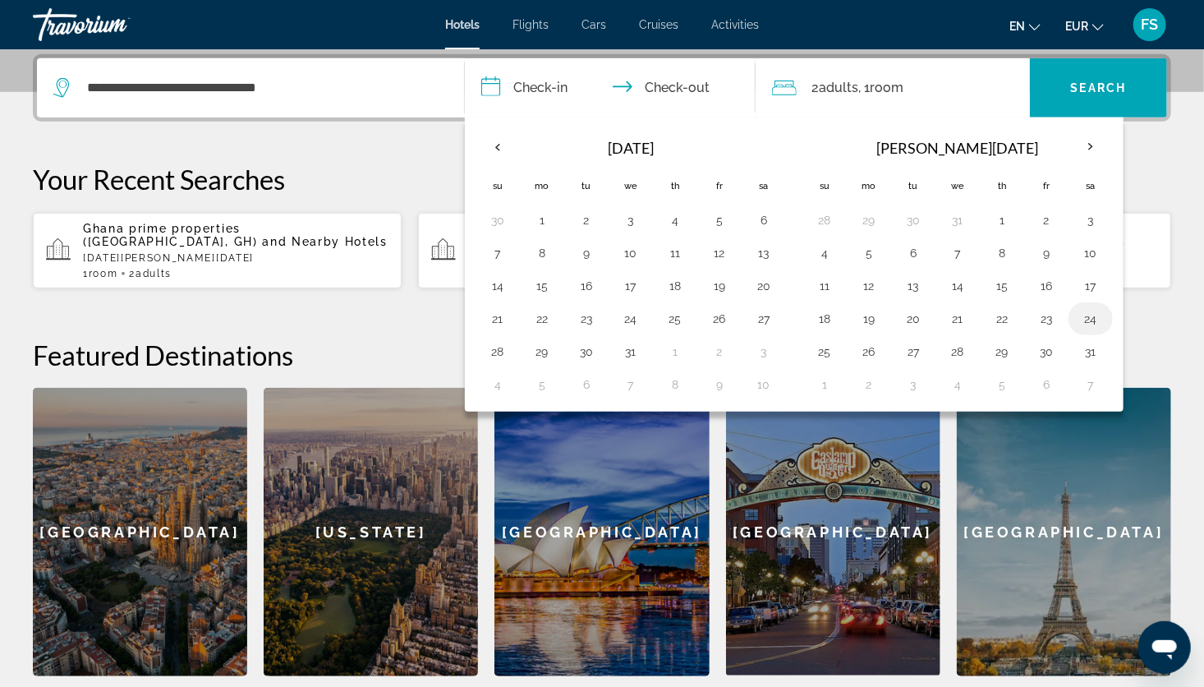
click at [1086, 313] on button "24" at bounding box center [1090, 318] width 26 height 23
click at [1089, 145] on th "Next month" at bounding box center [1090, 147] width 44 height 36
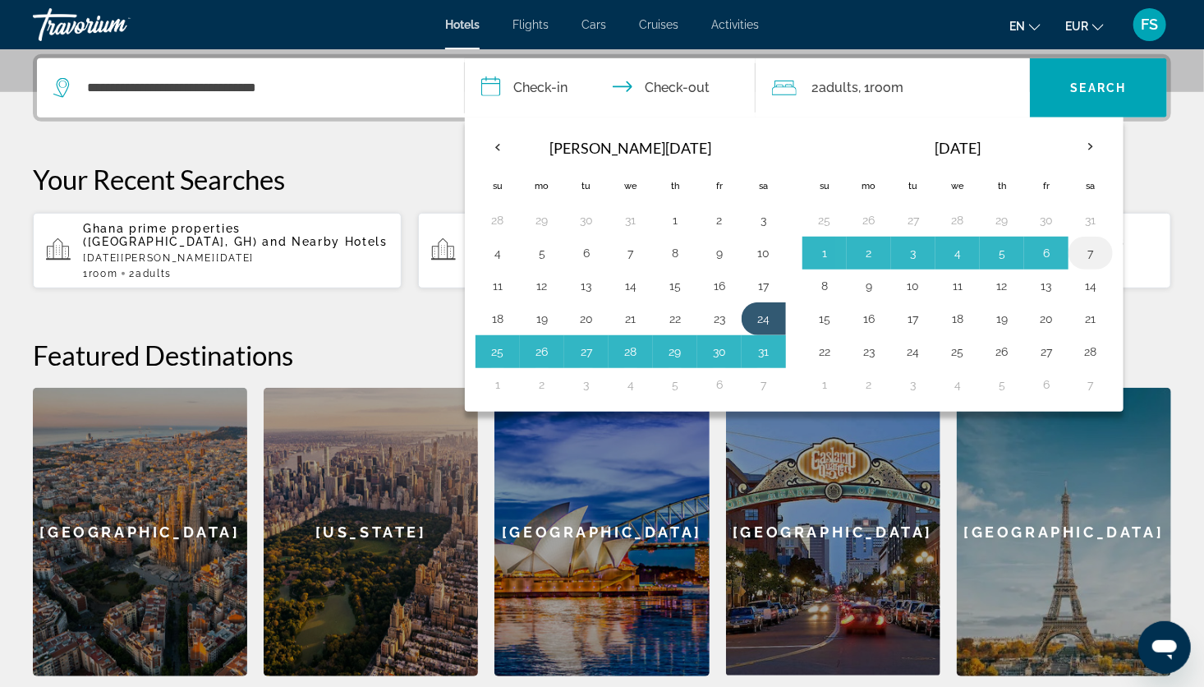
click at [1083, 250] on button "7" at bounding box center [1090, 252] width 26 height 23
type input "**********"
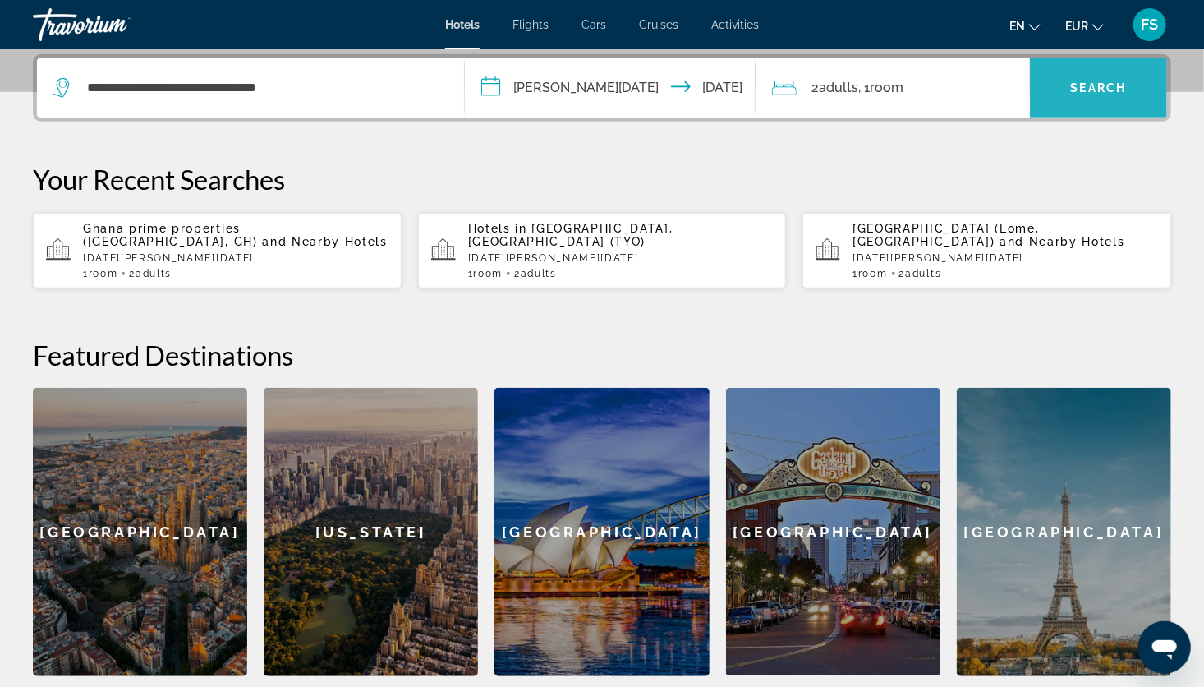
click at [1091, 89] on span "Search" at bounding box center [1099, 87] width 56 height 13
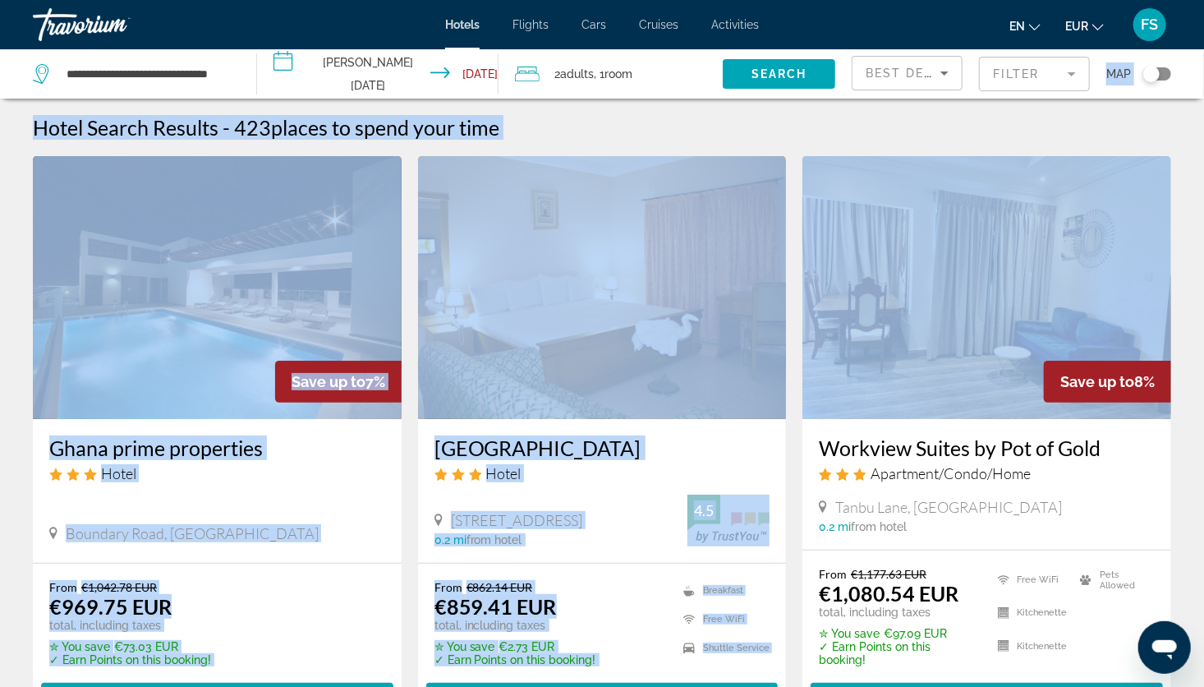
drag, startPoint x: 1091, startPoint y: 89, endPoint x: 1123, endPoint y: 329, distance: 241.9
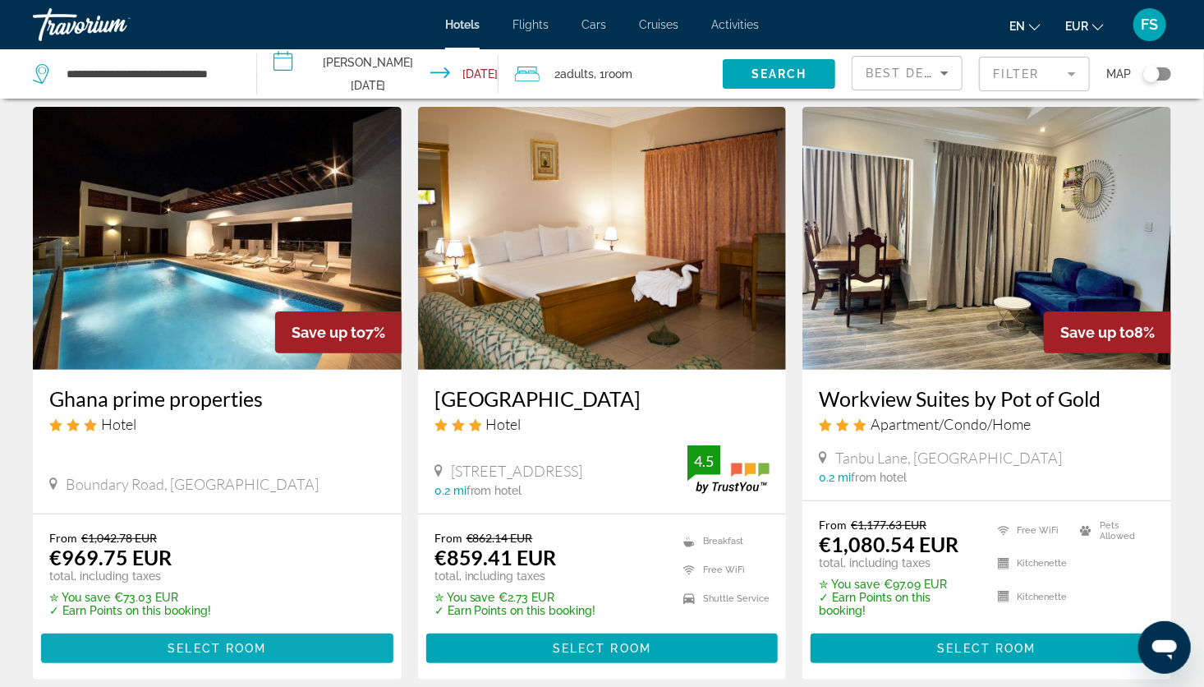
scroll to position [48, 0]
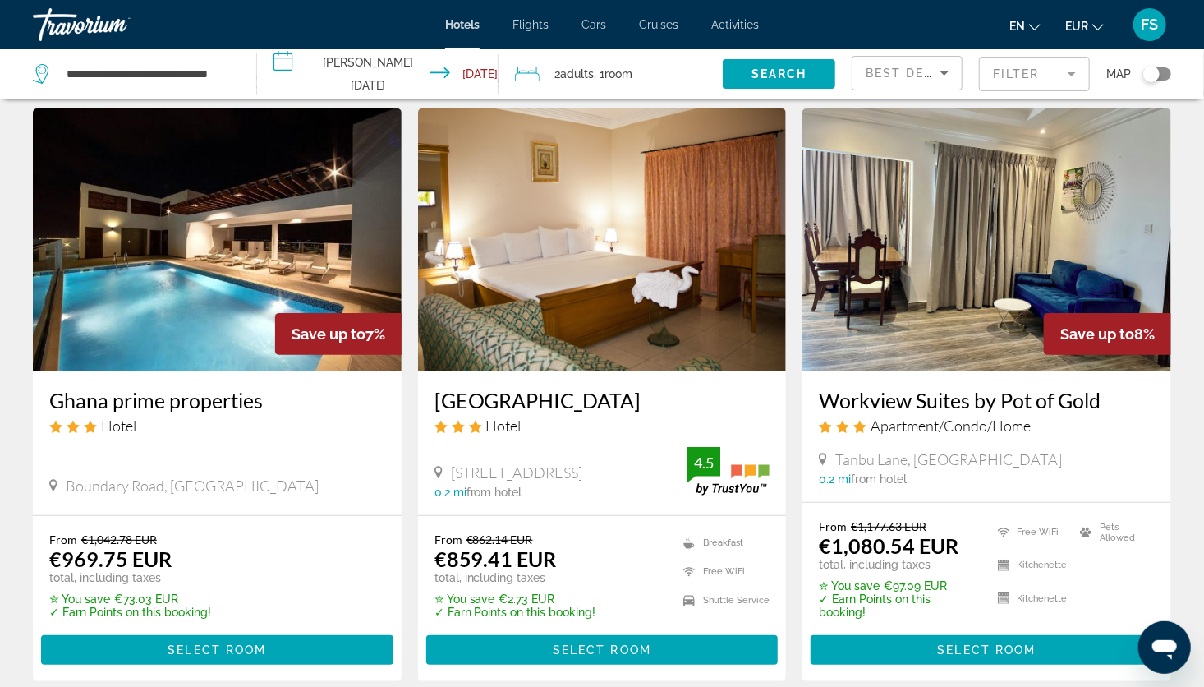
click at [218, 232] on img "Main content" at bounding box center [217, 239] width 369 height 263
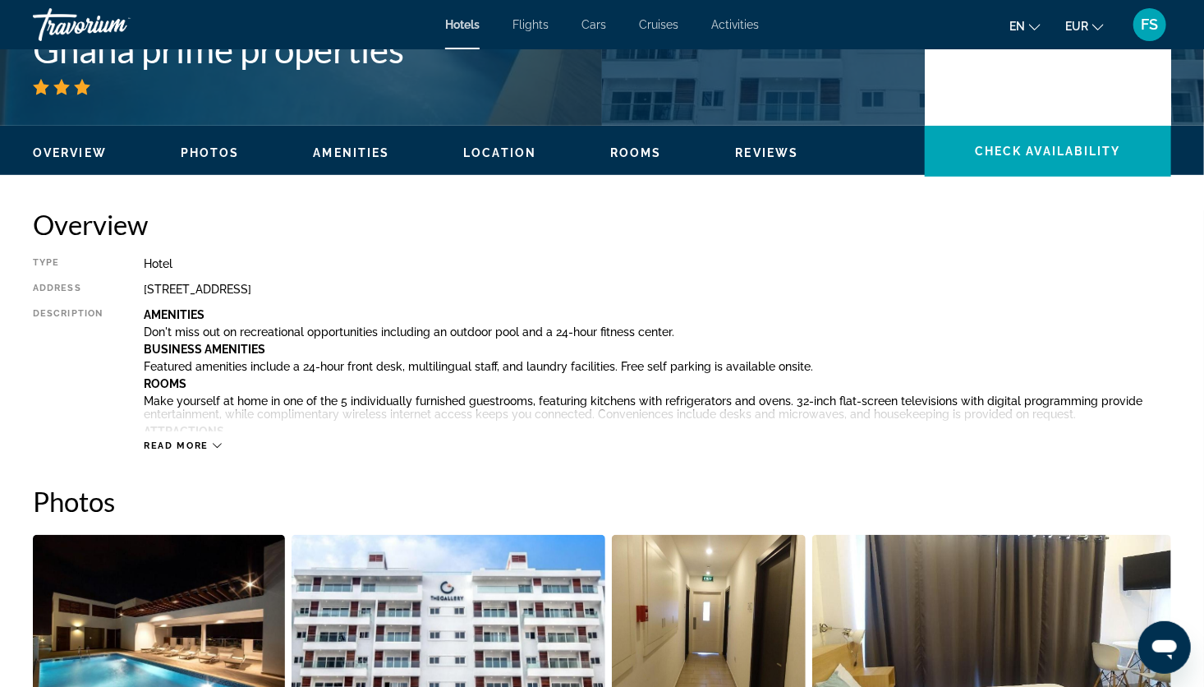
scroll to position [374, 0]
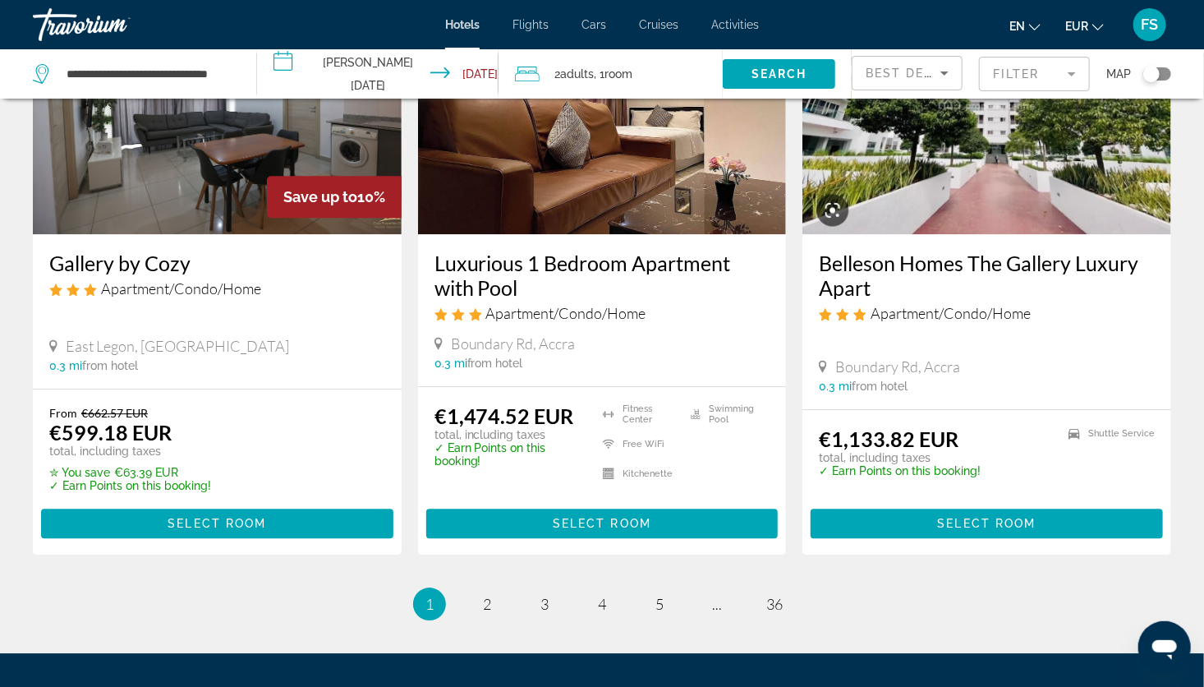
scroll to position [2053, 0]
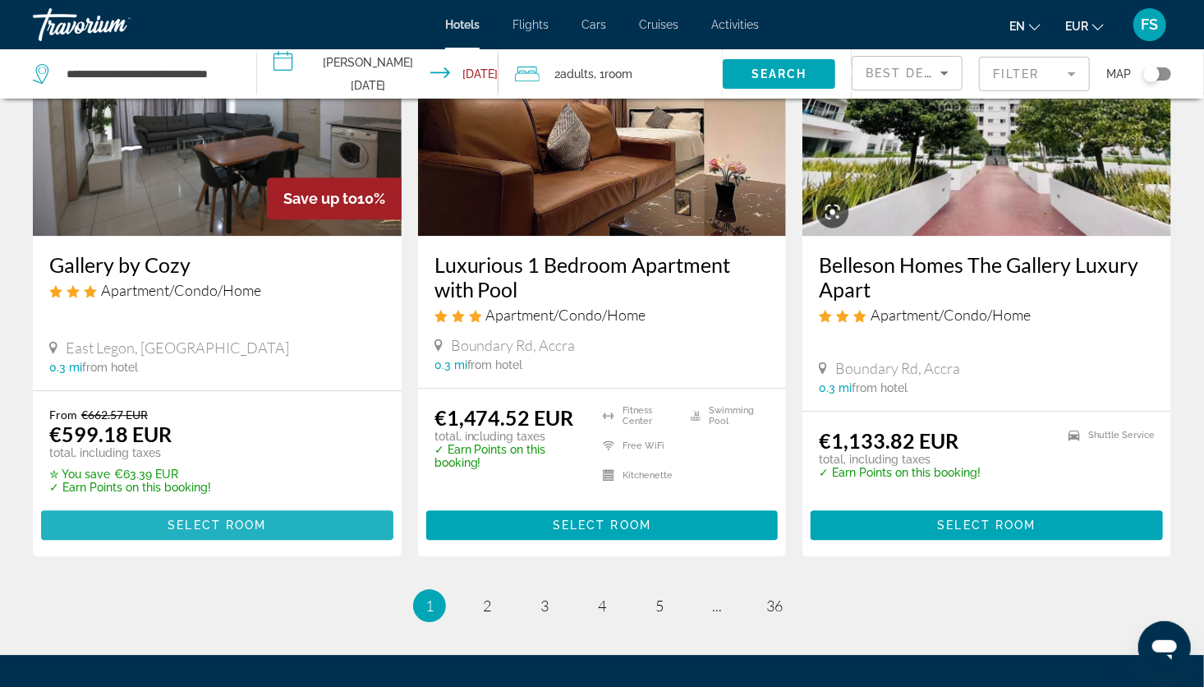
click at [194, 509] on span "Main content" at bounding box center [217, 524] width 352 height 39
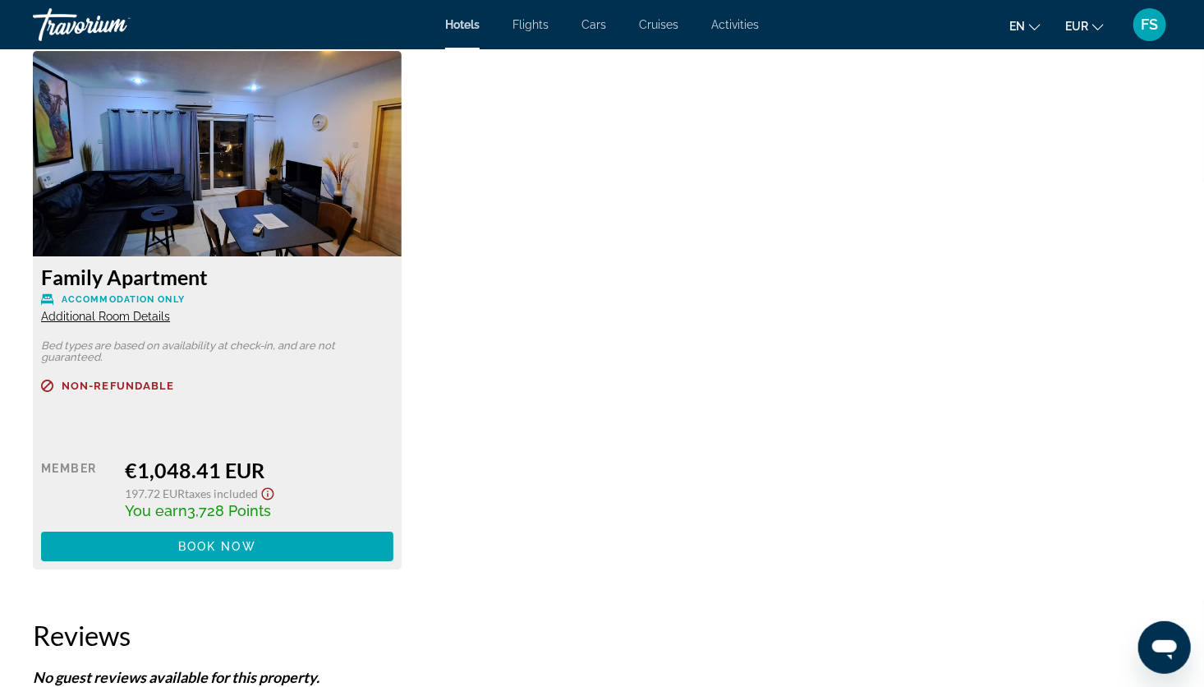
scroll to position [2740, 0]
click at [182, 214] on img "Main content" at bounding box center [217, 153] width 369 height 205
click at [250, 183] on img "Main content" at bounding box center [217, 153] width 369 height 205
click at [117, 322] on span "Additional Room Details" at bounding box center [105, 316] width 129 height 13
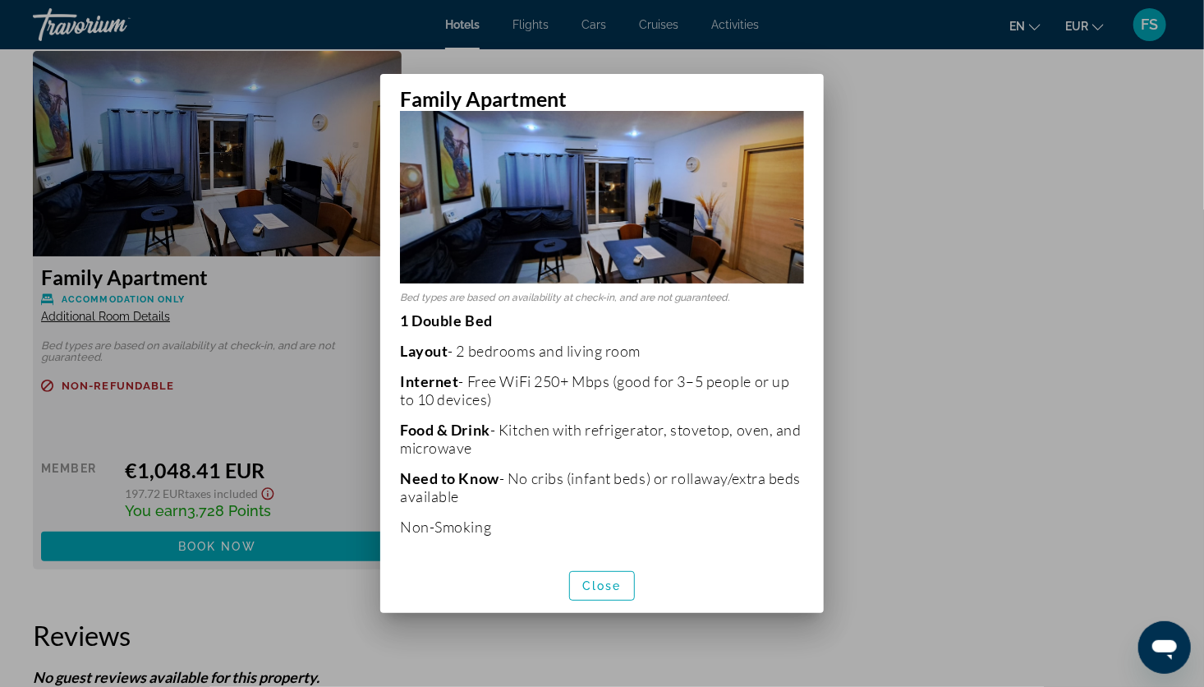
scroll to position [34, 0]
drag, startPoint x: 820, startPoint y: 427, endPoint x: 869, endPoint y: 312, distance: 124.8
click at [869, 312] on div at bounding box center [602, 343] width 1204 height 687
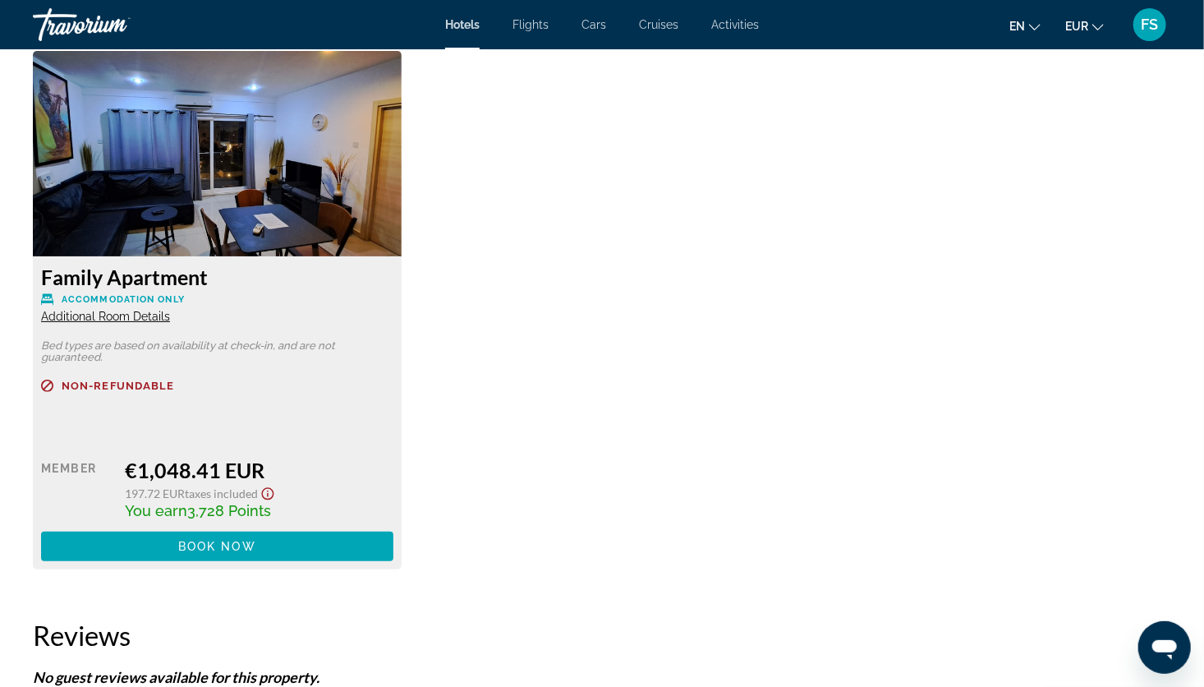
scroll to position [2740, 0]
click at [115, 312] on span "Additional Room Details" at bounding box center [105, 316] width 129 height 13
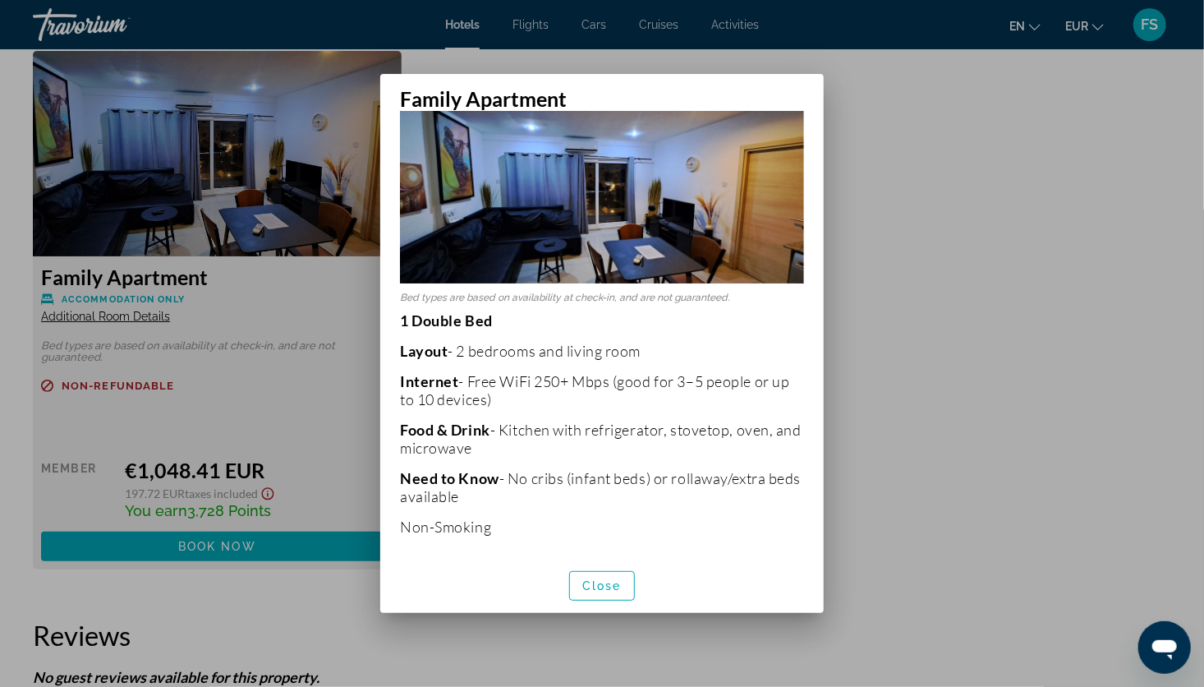
scroll to position [34, 0]
click at [599, 582] on span "Close" at bounding box center [601, 585] width 39 height 13
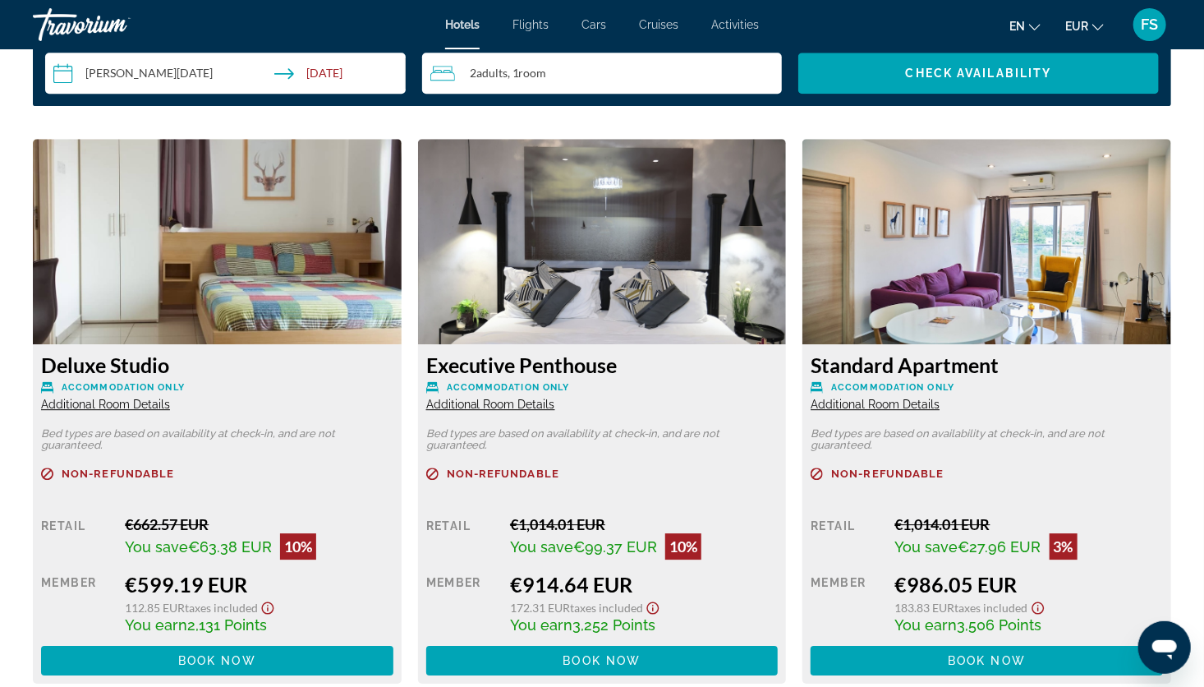
scroll to position [2093, 0]
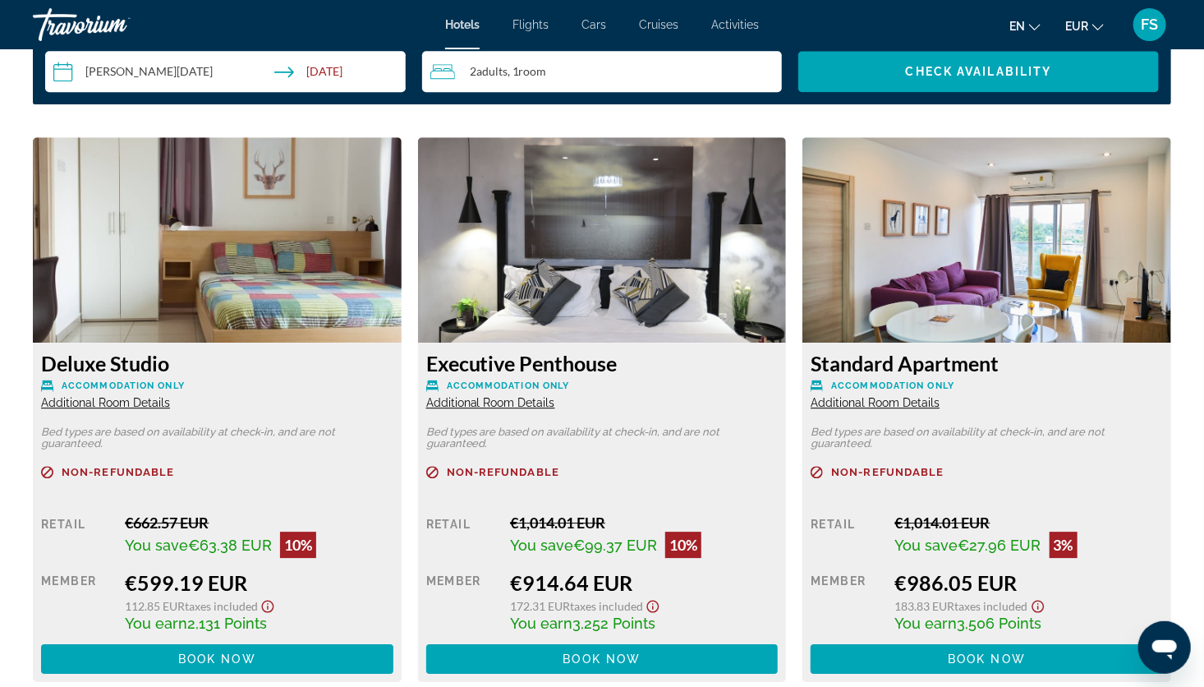
click at [466, 397] on span "Additional Room Details" at bounding box center [490, 402] width 129 height 13
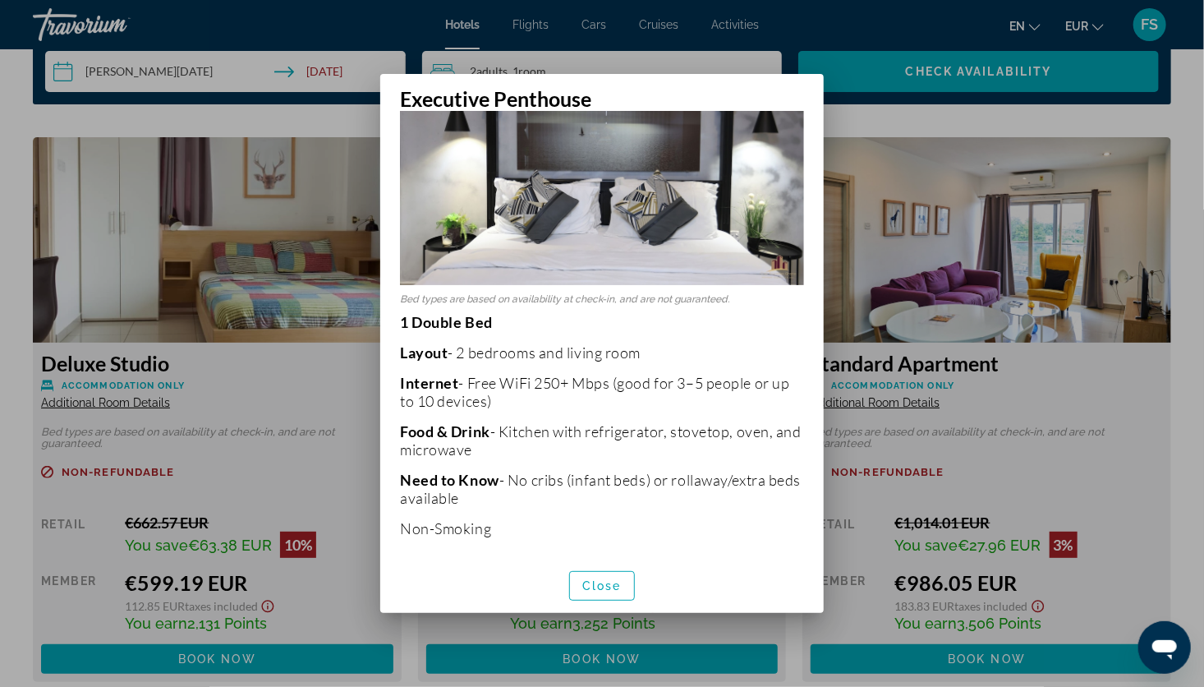
scroll to position [118, 0]
click at [546, 154] on img at bounding box center [602, 151] width 404 height 269
click at [604, 214] on img at bounding box center [602, 151] width 404 height 269
click at [897, 305] on div at bounding box center [602, 343] width 1204 height 687
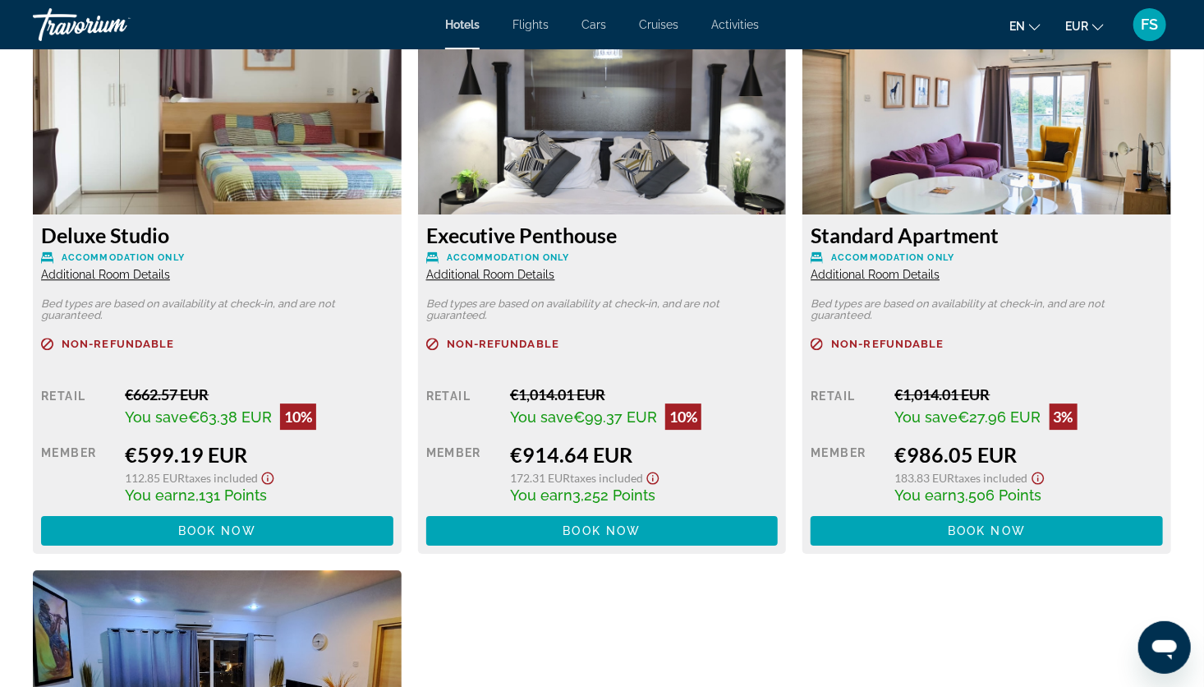
scroll to position [2125, 0]
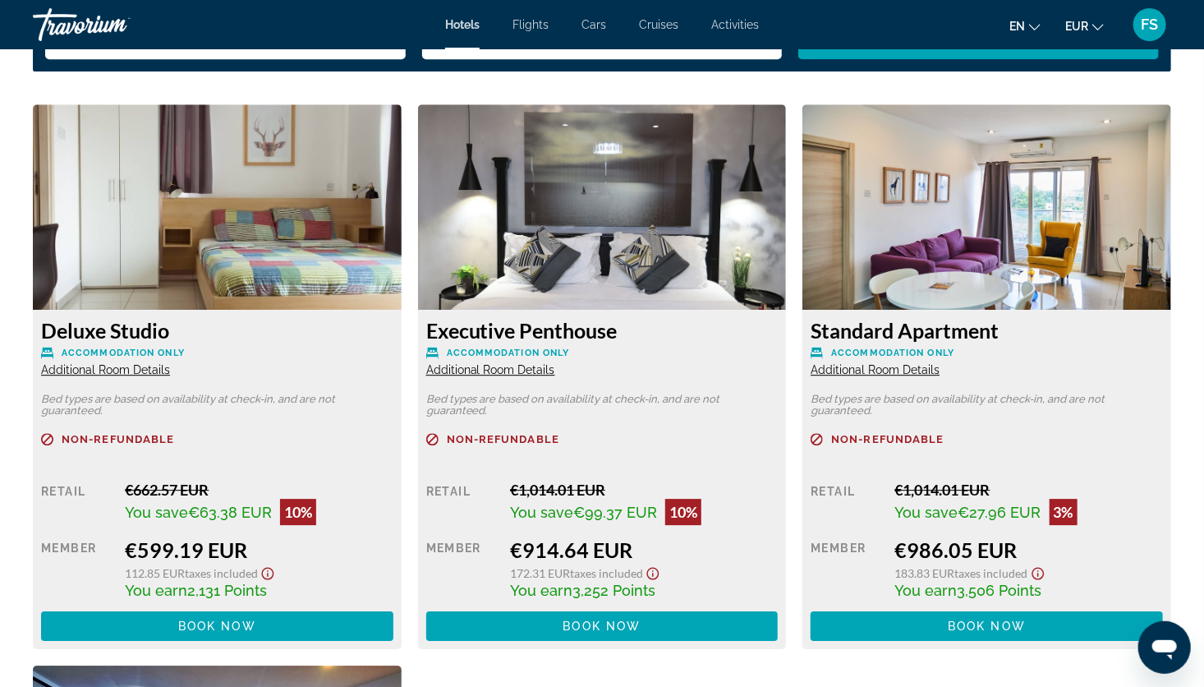
click at [872, 370] on span "Additional Room Details" at bounding box center [875, 369] width 129 height 13
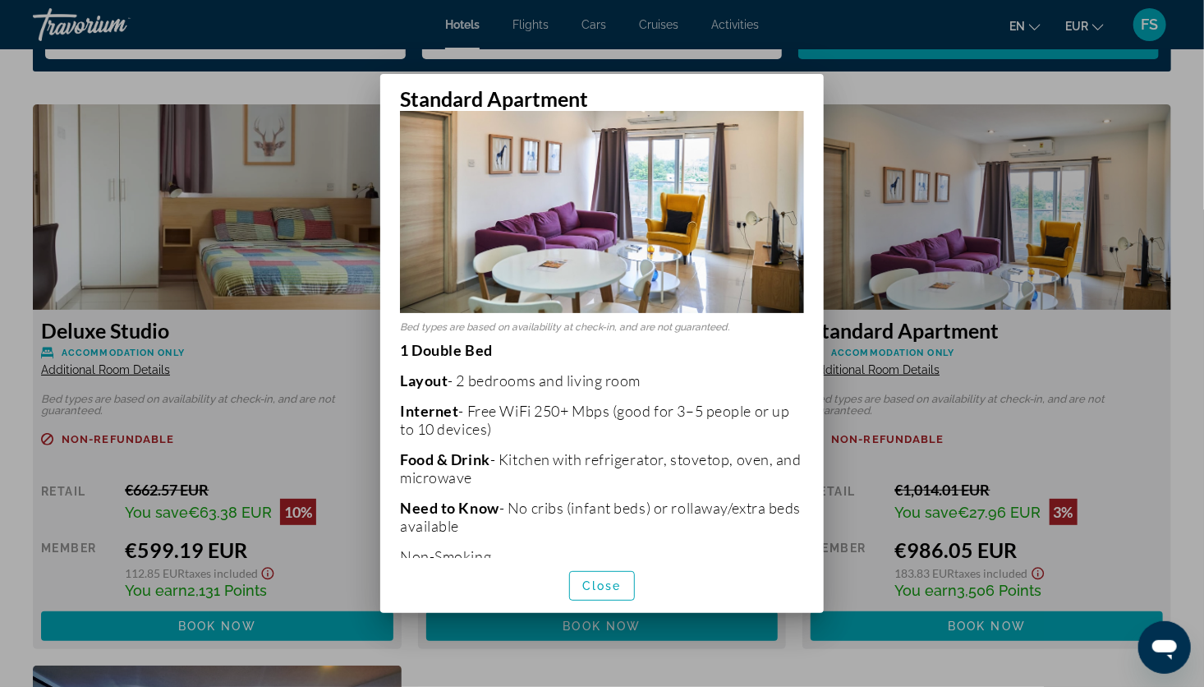
scroll to position [120, 0]
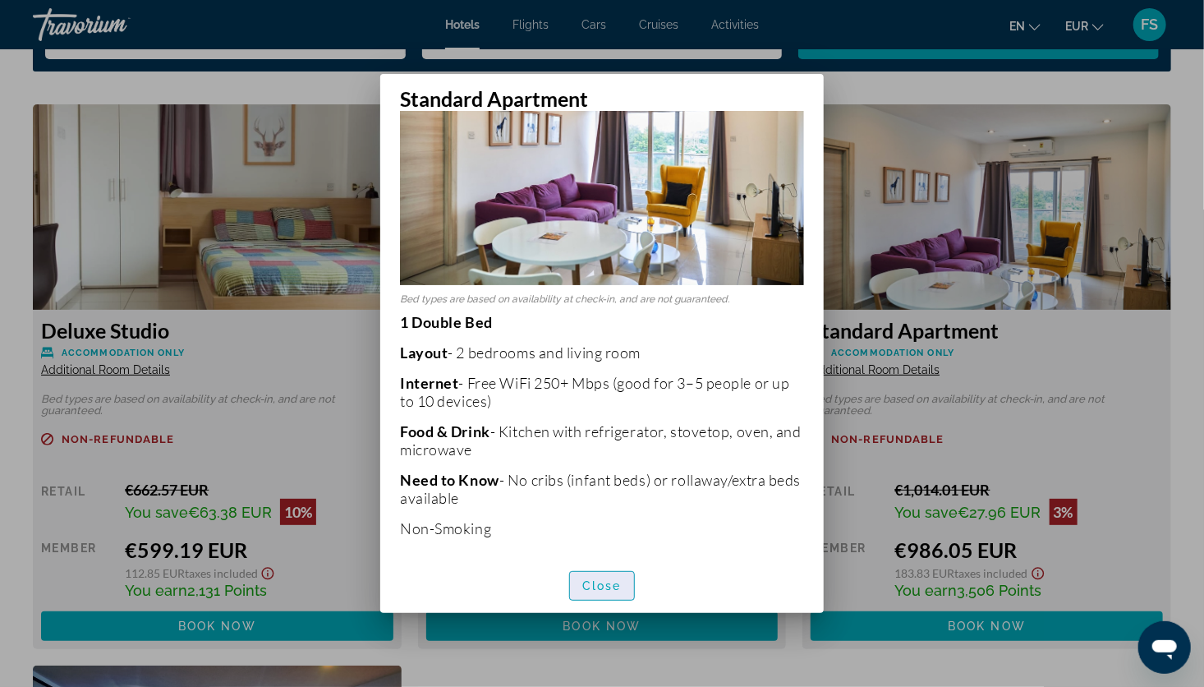
click at [594, 585] on span "Close" at bounding box center [601, 585] width 39 height 13
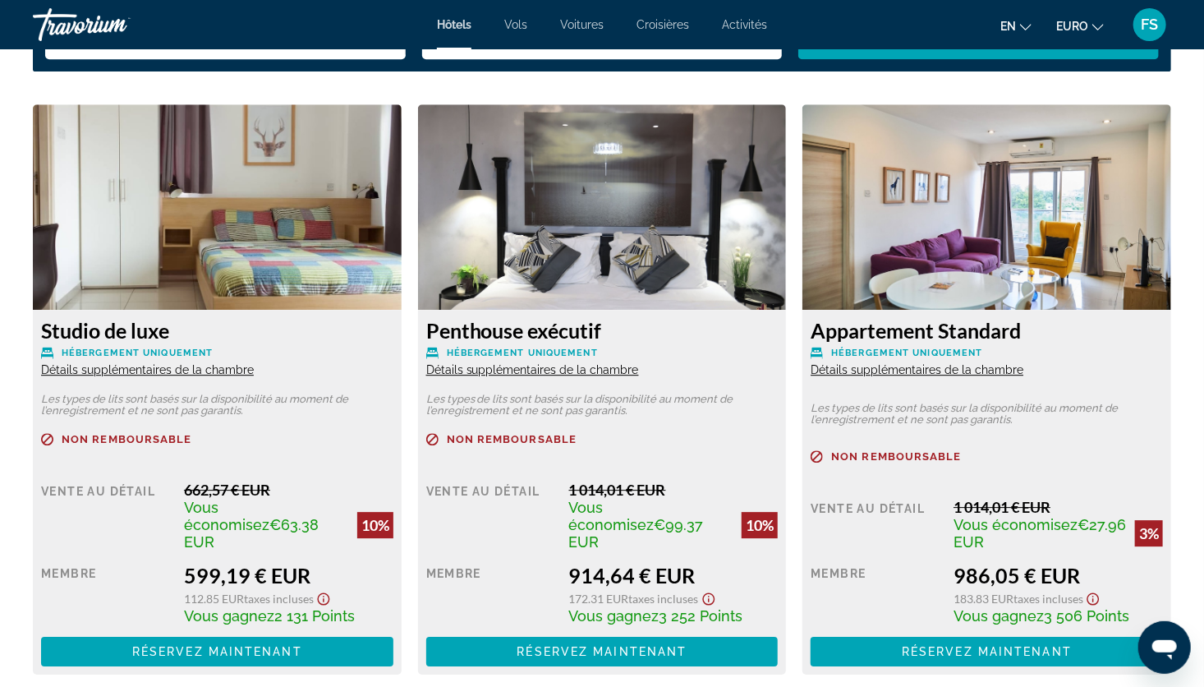
click at [559, 365] on span "Détails supplémentaires de la chambre" at bounding box center [532, 369] width 213 height 13
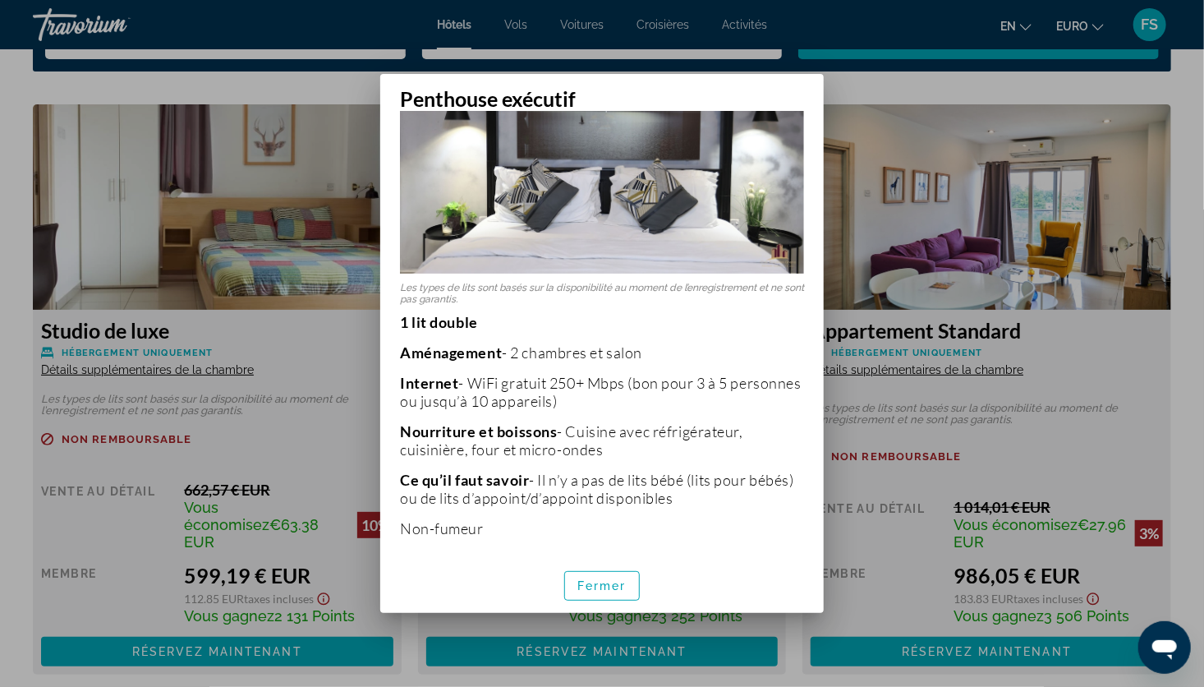
scroll to position [130, 0]
click at [593, 586] on span "Fermer" at bounding box center [601, 585] width 49 height 13
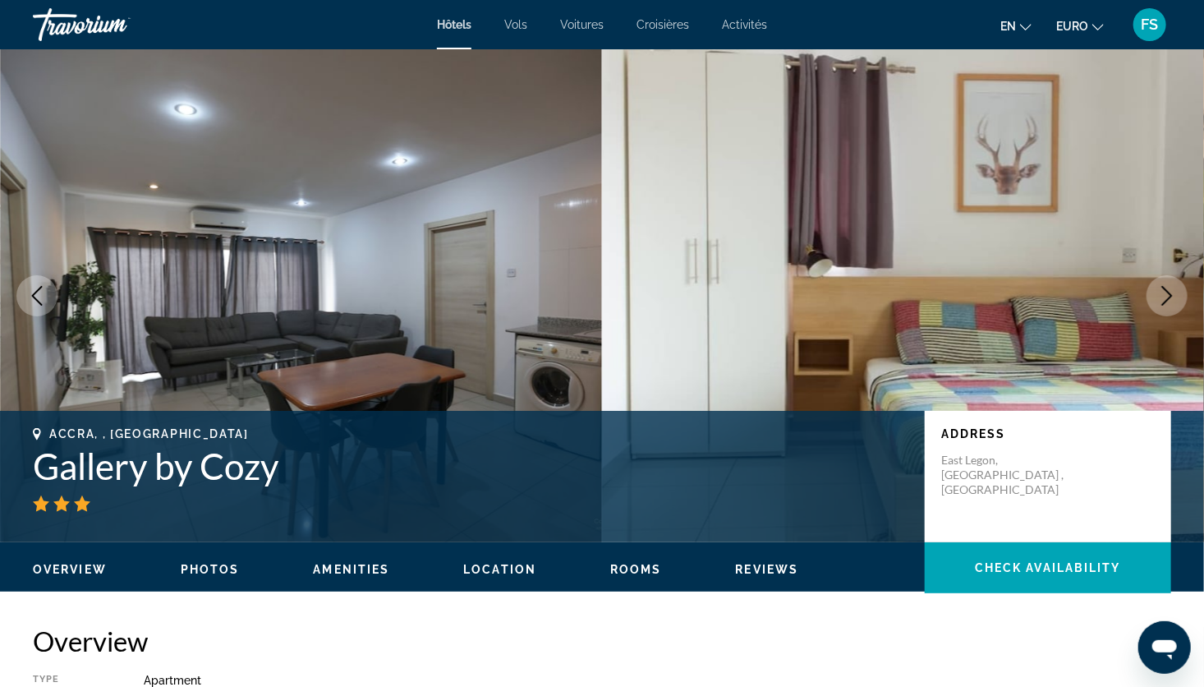
scroll to position [2125, 0]
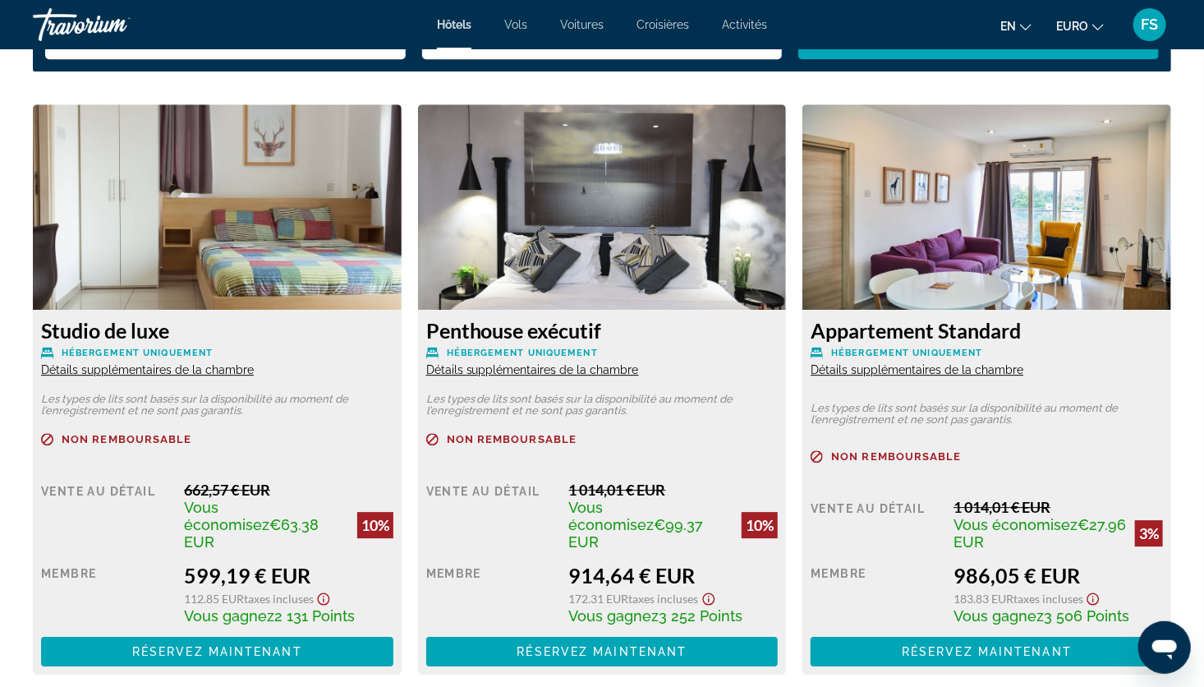
click at [937, 374] on span "Détails supplémentaires de la chambre" at bounding box center [917, 369] width 213 height 13
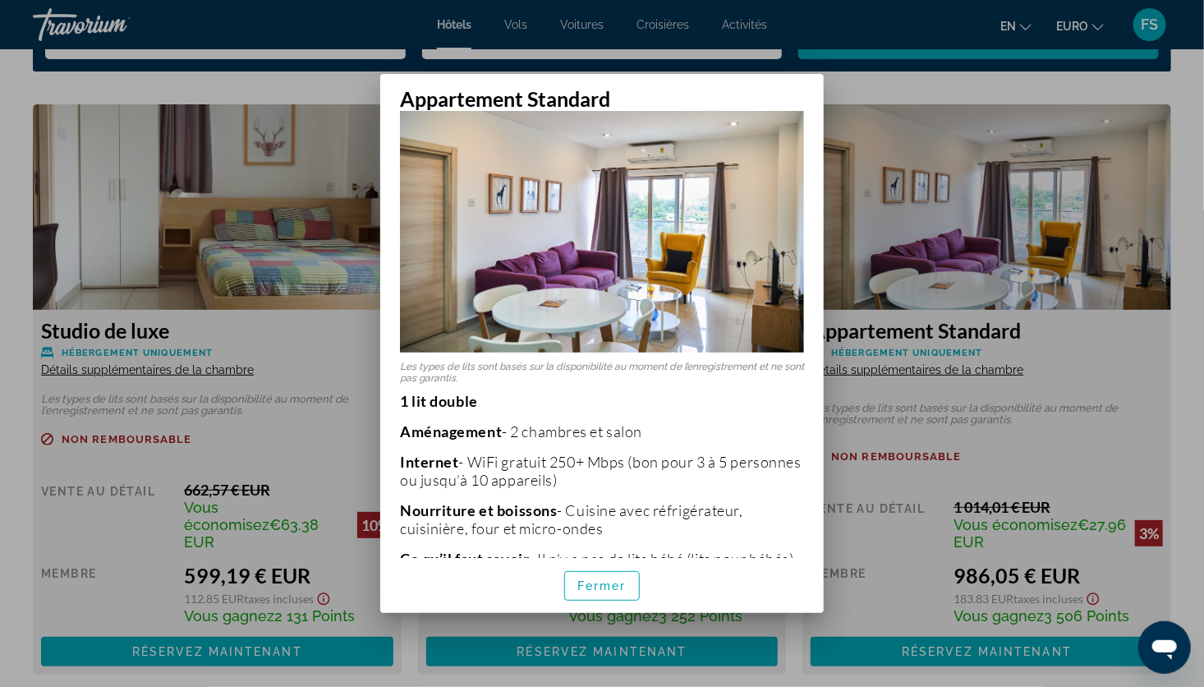
scroll to position [53, 0]
click at [607, 579] on span "Fermer" at bounding box center [601, 585] width 49 height 13
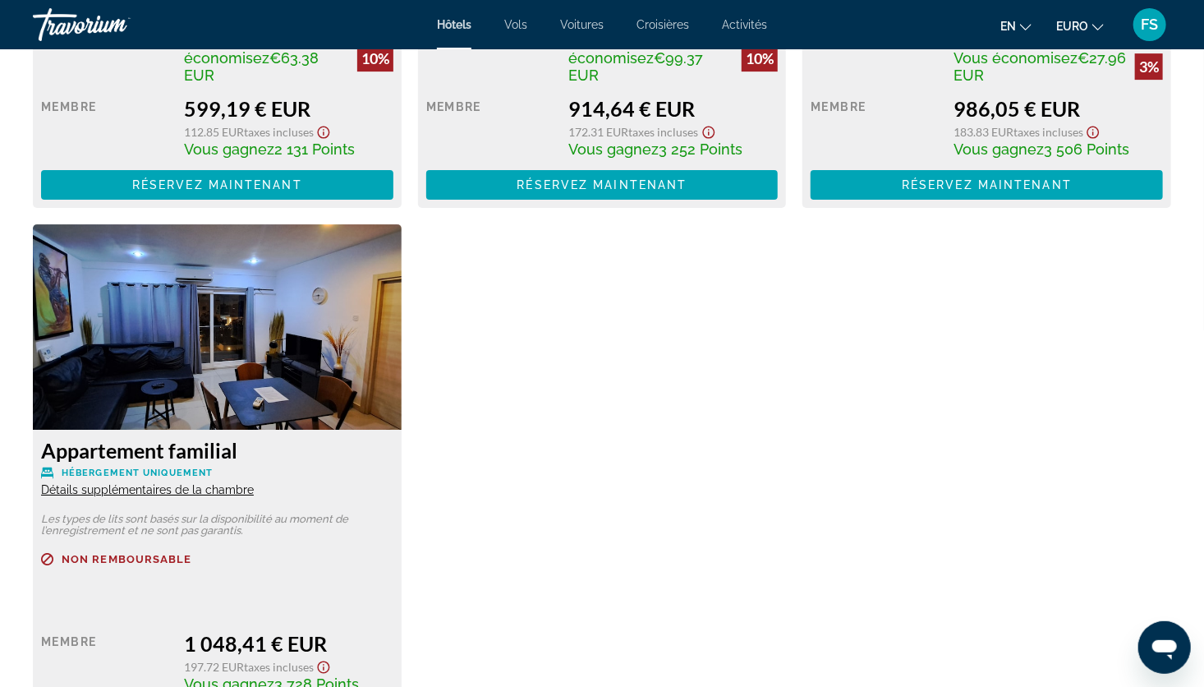
scroll to position [2591, 0]
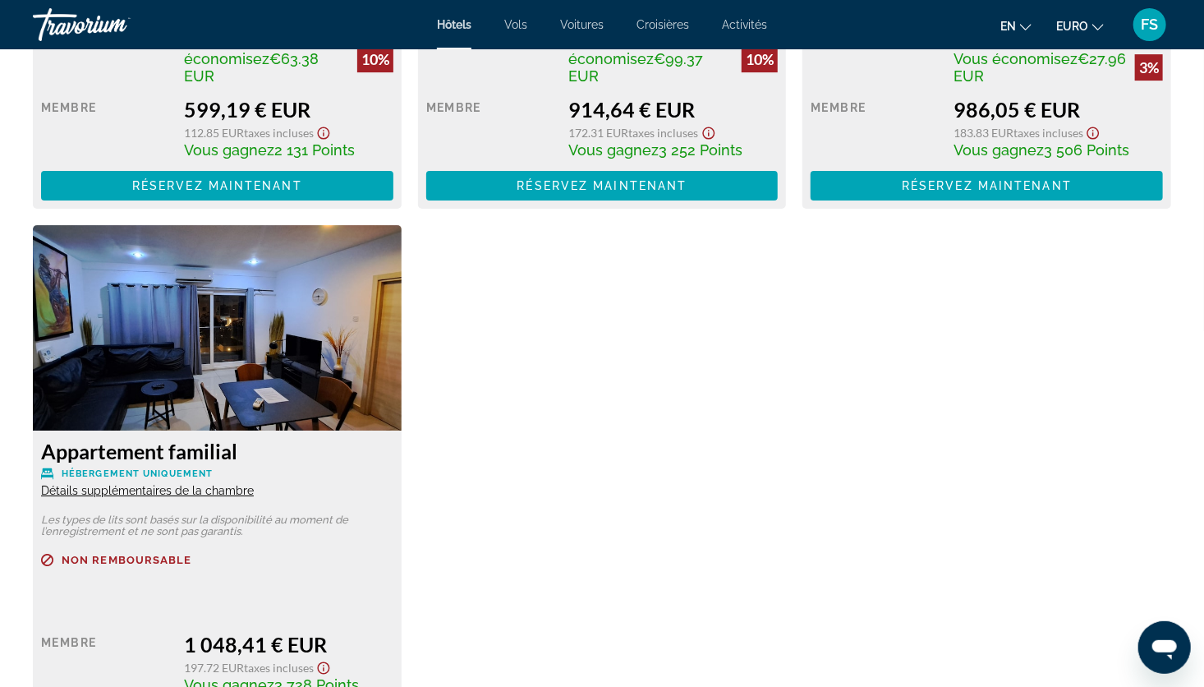
click at [153, 484] on span "Détails supplémentaires de la chambre" at bounding box center [147, 490] width 213 height 13
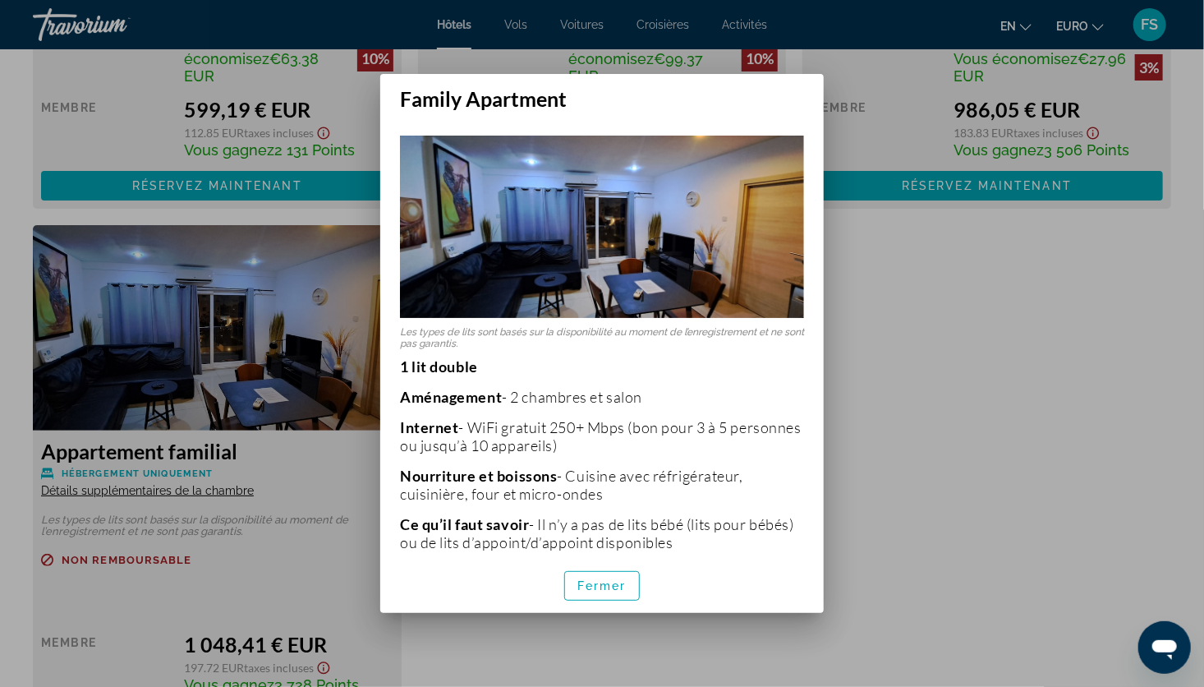
scroll to position [0, 0]
click at [607, 572] on span "button" at bounding box center [602, 585] width 74 height 39
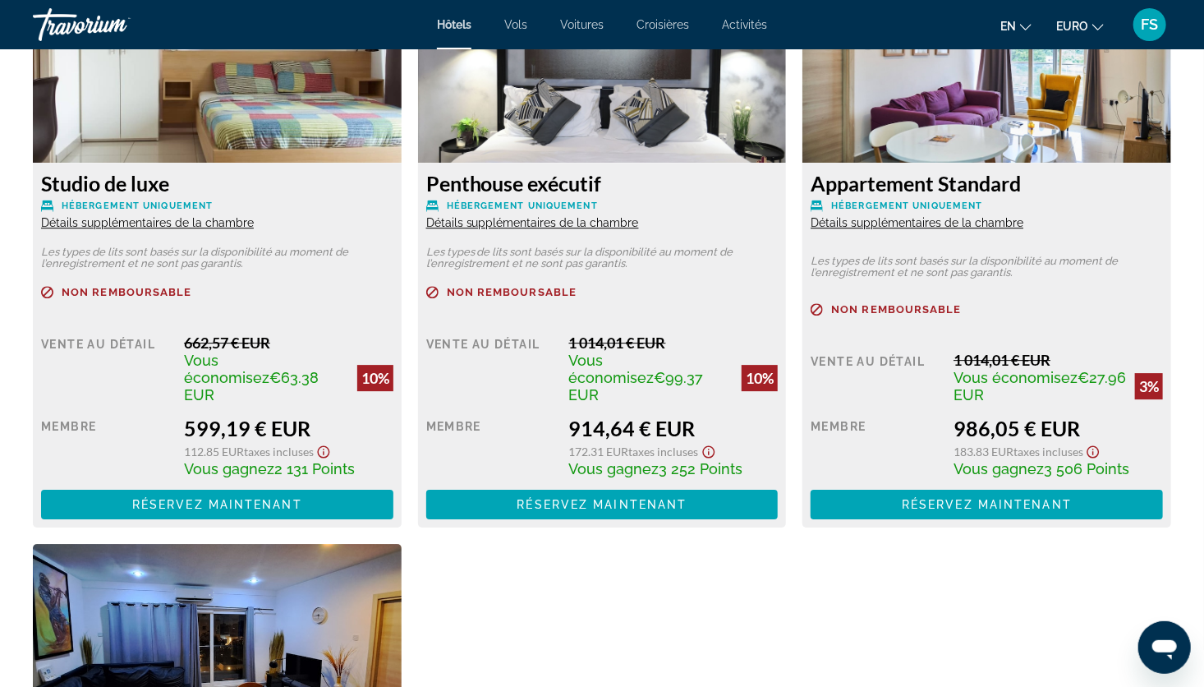
scroll to position [2273, 0]
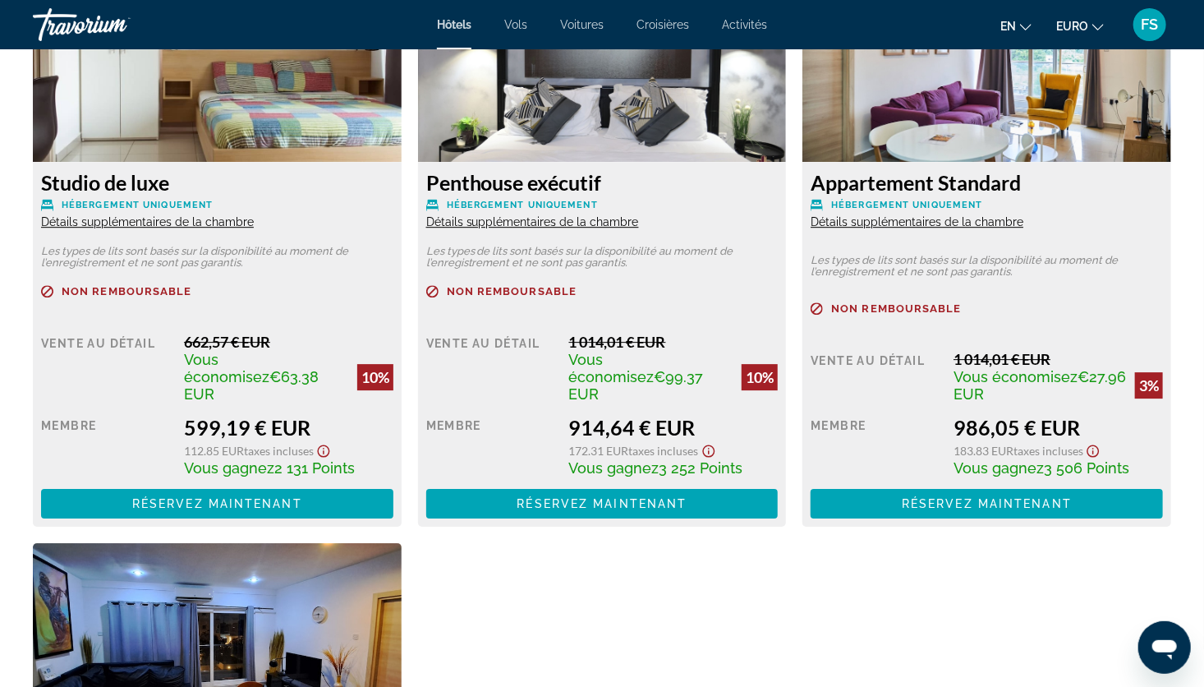
click at [855, 223] on span "Détails supplémentaires de la chambre" at bounding box center [917, 221] width 213 height 13
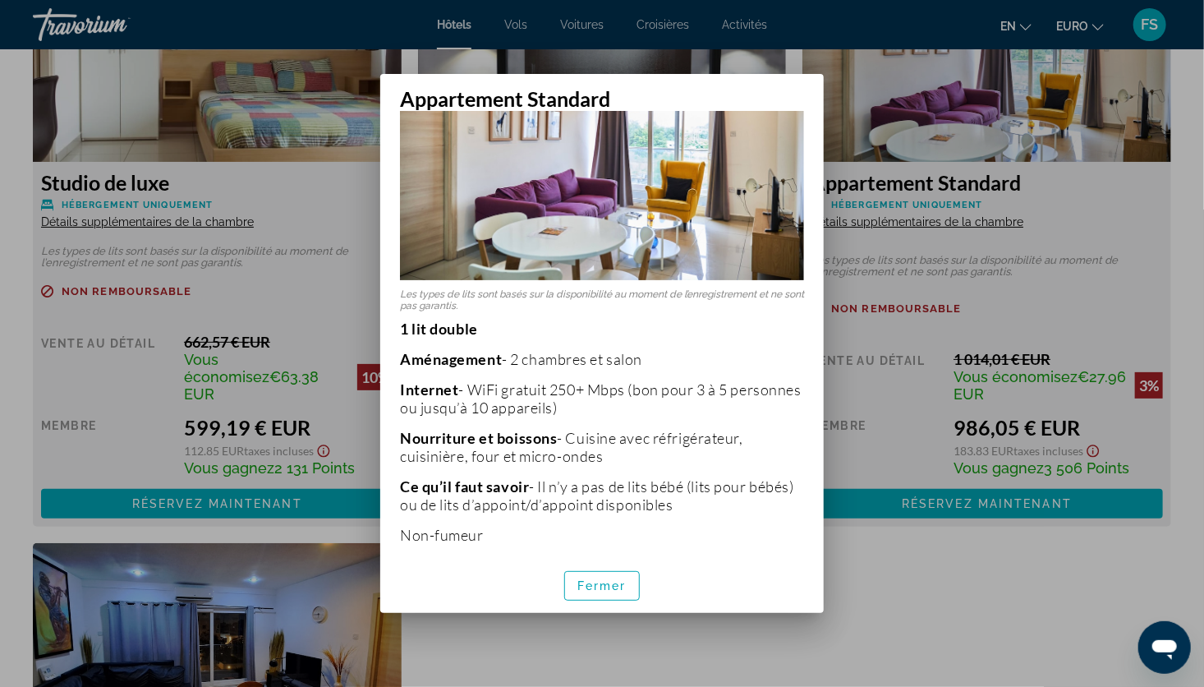
scroll to position [125, 0]
click at [1013, 609] on div at bounding box center [602, 343] width 1204 height 687
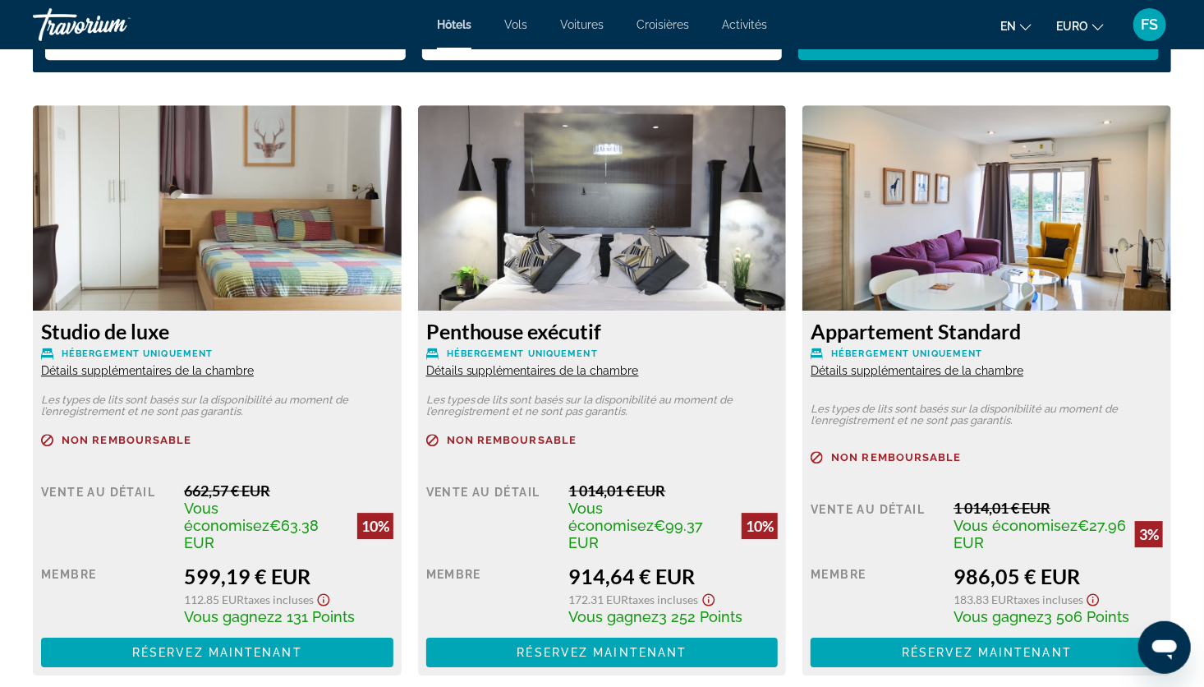
scroll to position [2125, 0]
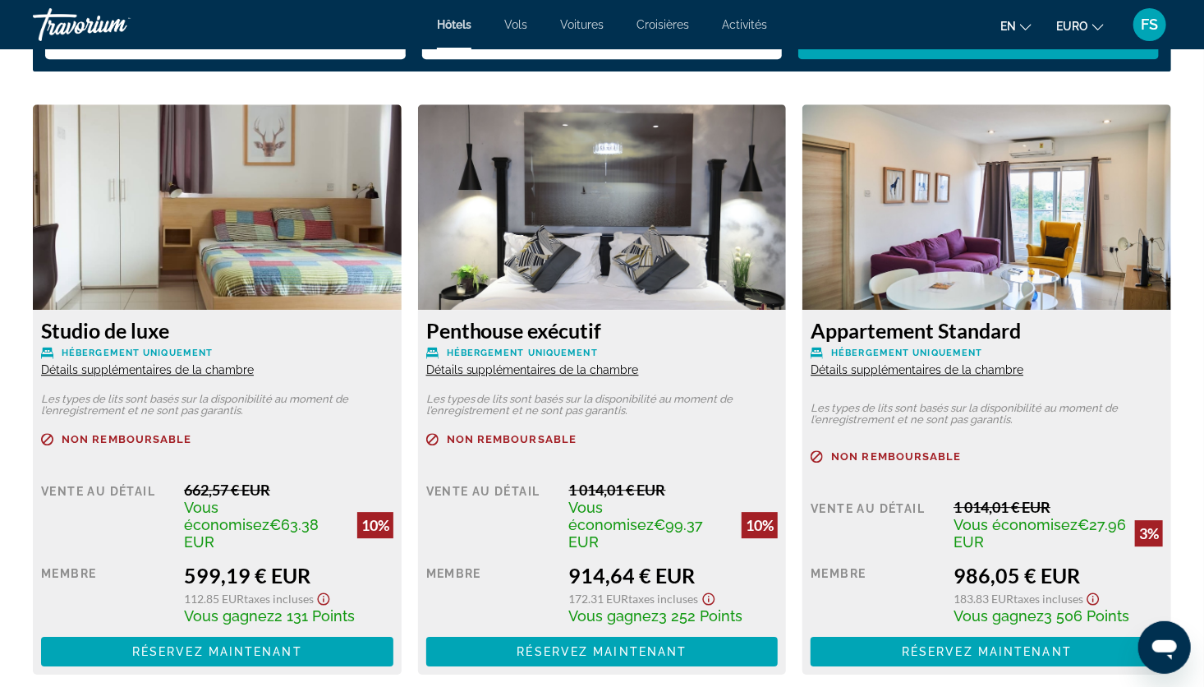
click at [1013, 255] on img "Contenu principal" at bounding box center [986, 206] width 369 height 205
click at [1018, 128] on img "Contenu principal" at bounding box center [986, 206] width 369 height 205
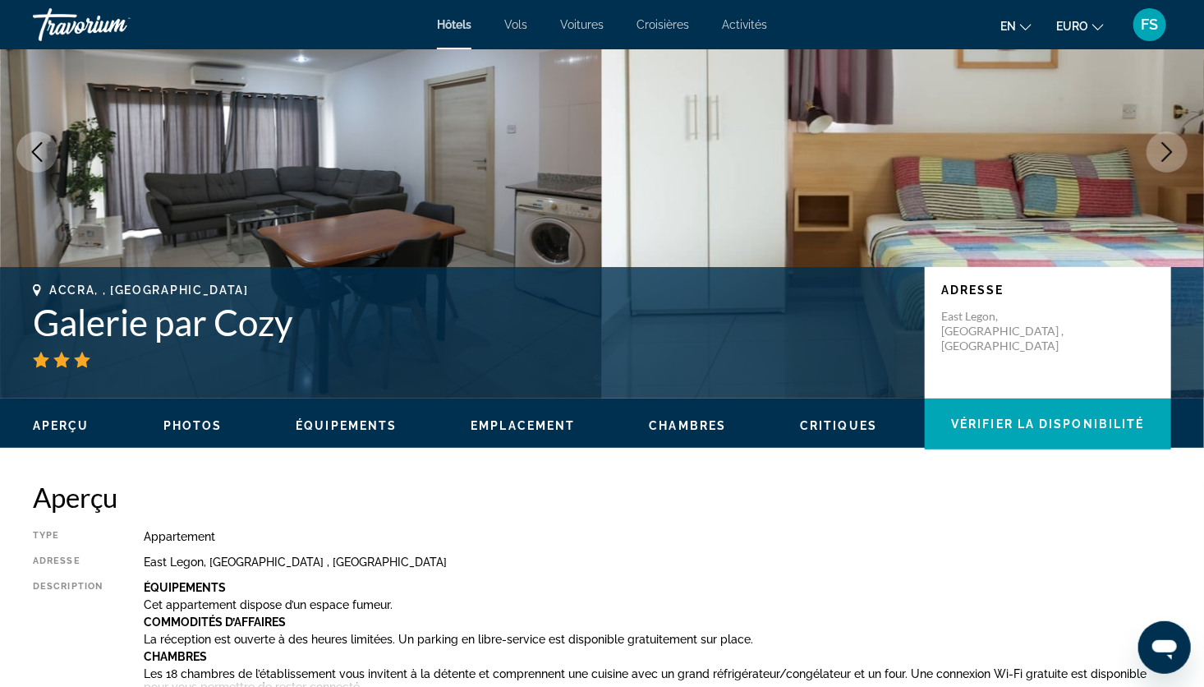
scroll to position [148, 0]
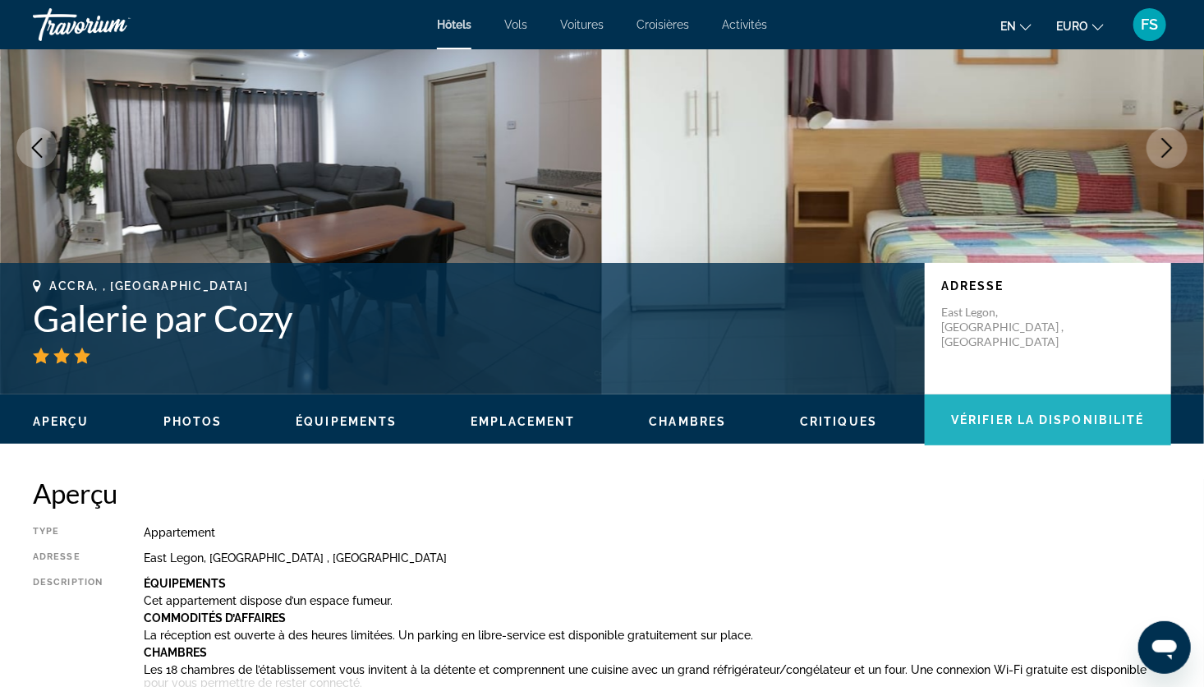
click at [1028, 434] on span "Contenu principal" at bounding box center [1048, 419] width 246 height 39
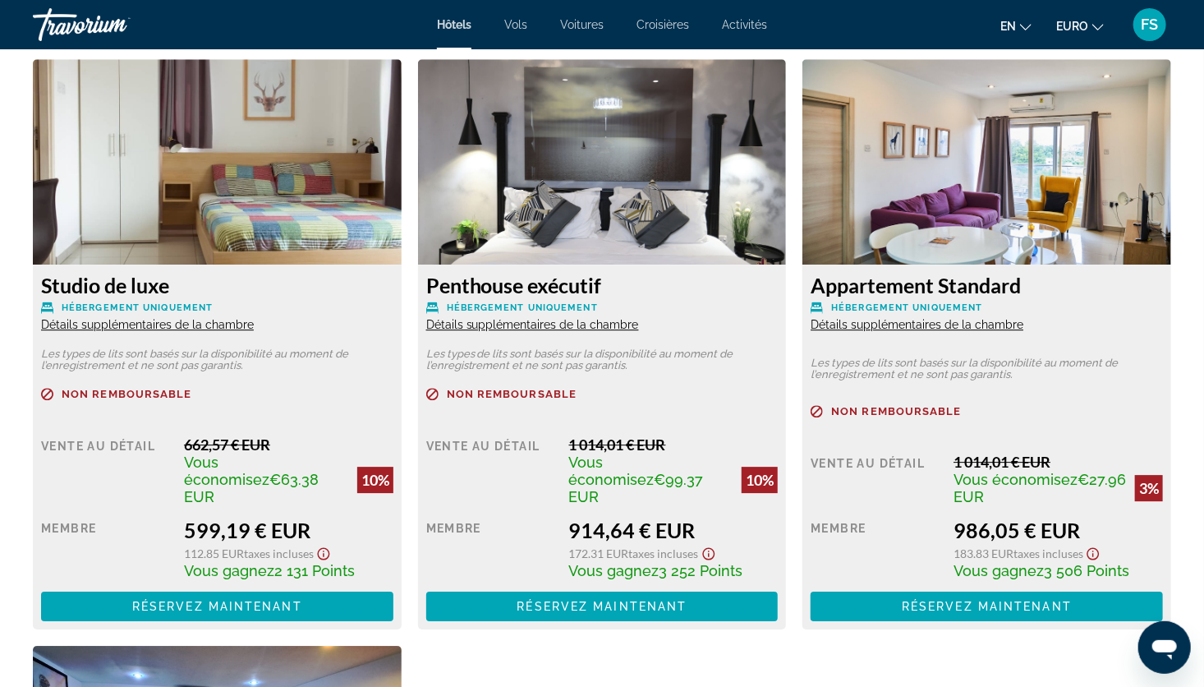
scroll to position [2170, 0]
